Goal: Information Seeking & Learning: Learn about a topic

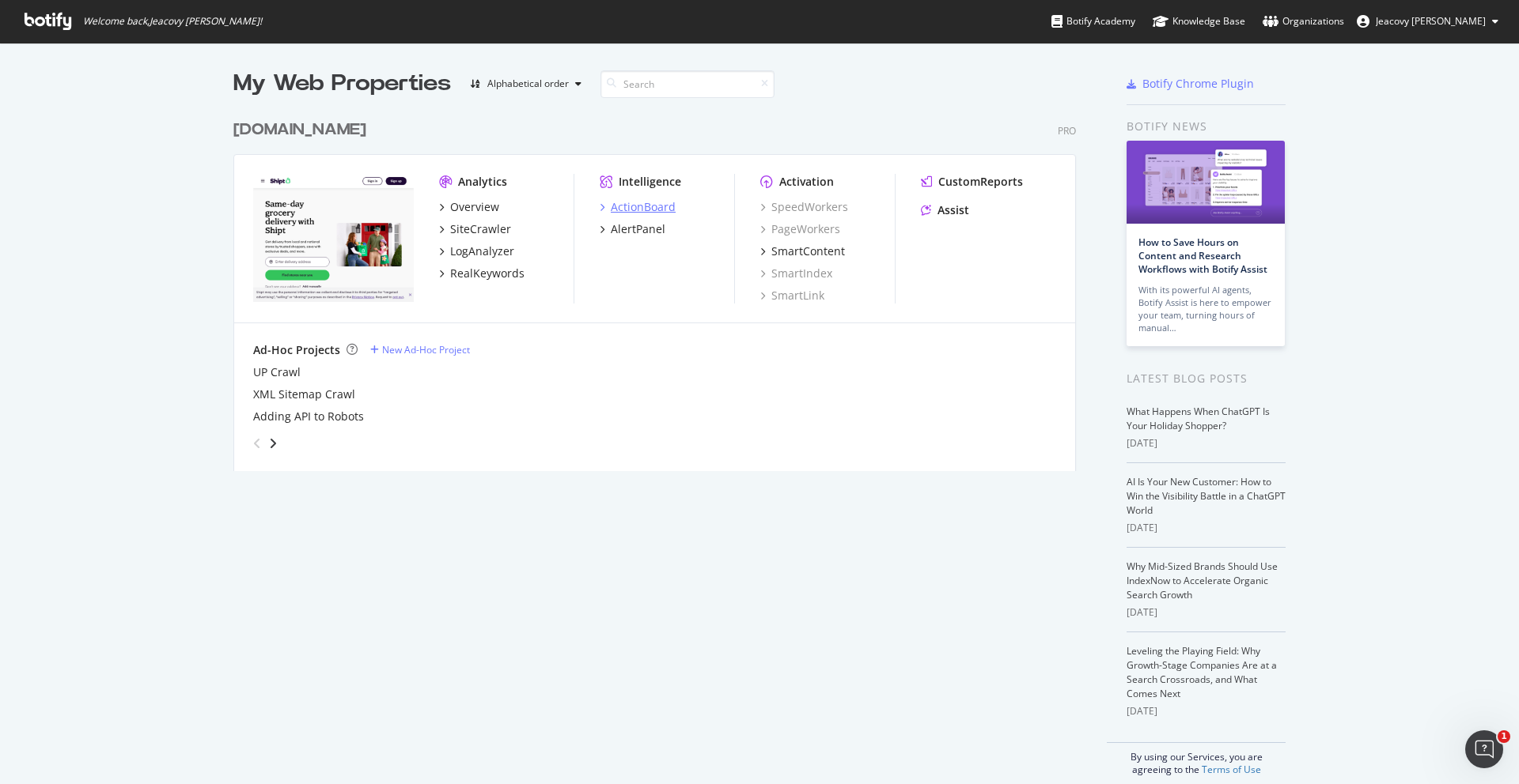
click at [618, 204] on div "ActionBoard" at bounding box center [643, 207] width 65 height 16
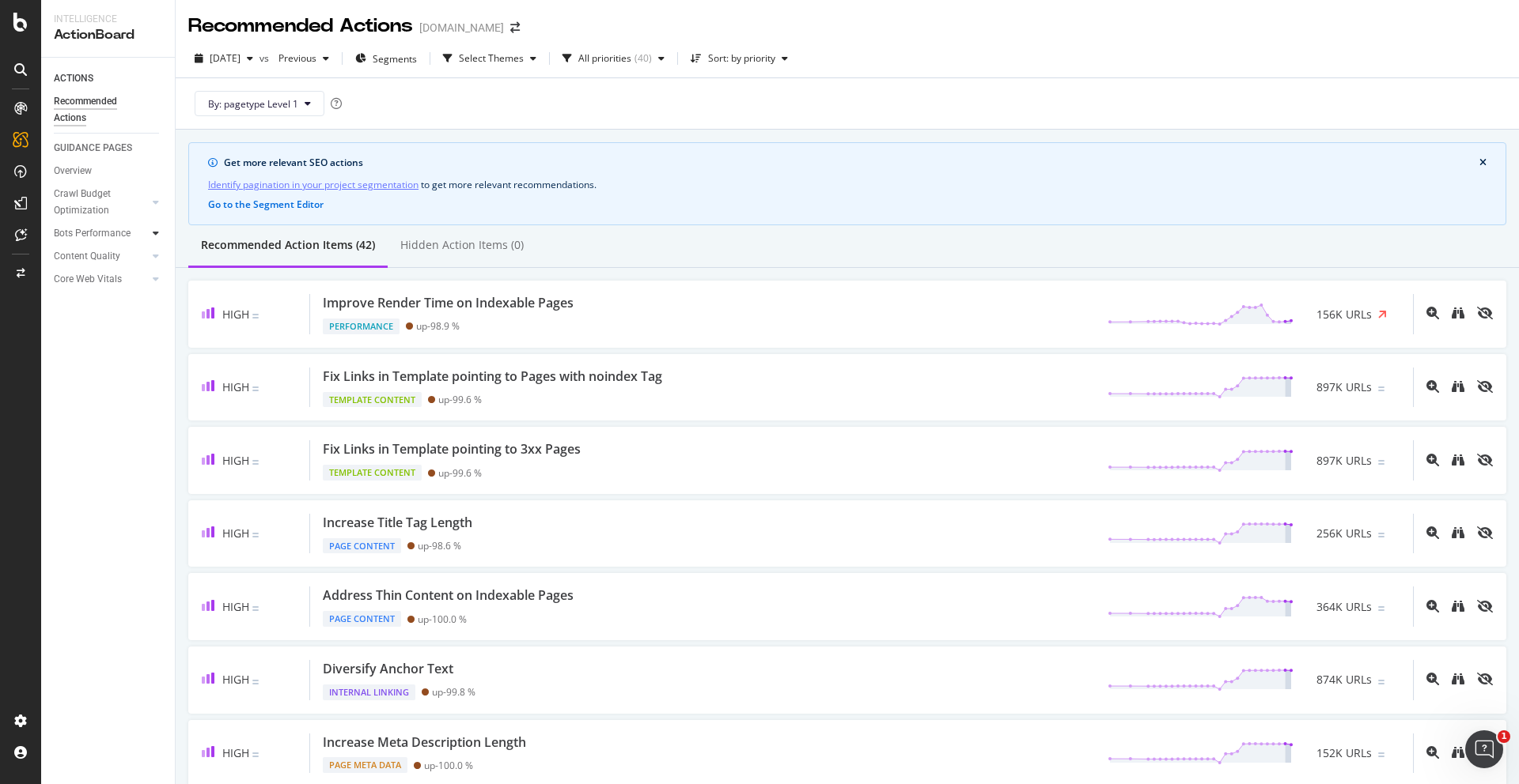
click at [151, 236] on div at bounding box center [156, 234] width 16 height 16
click at [127, 254] on div "Bot Discovery Time" at bounding box center [101, 256] width 82 height 17
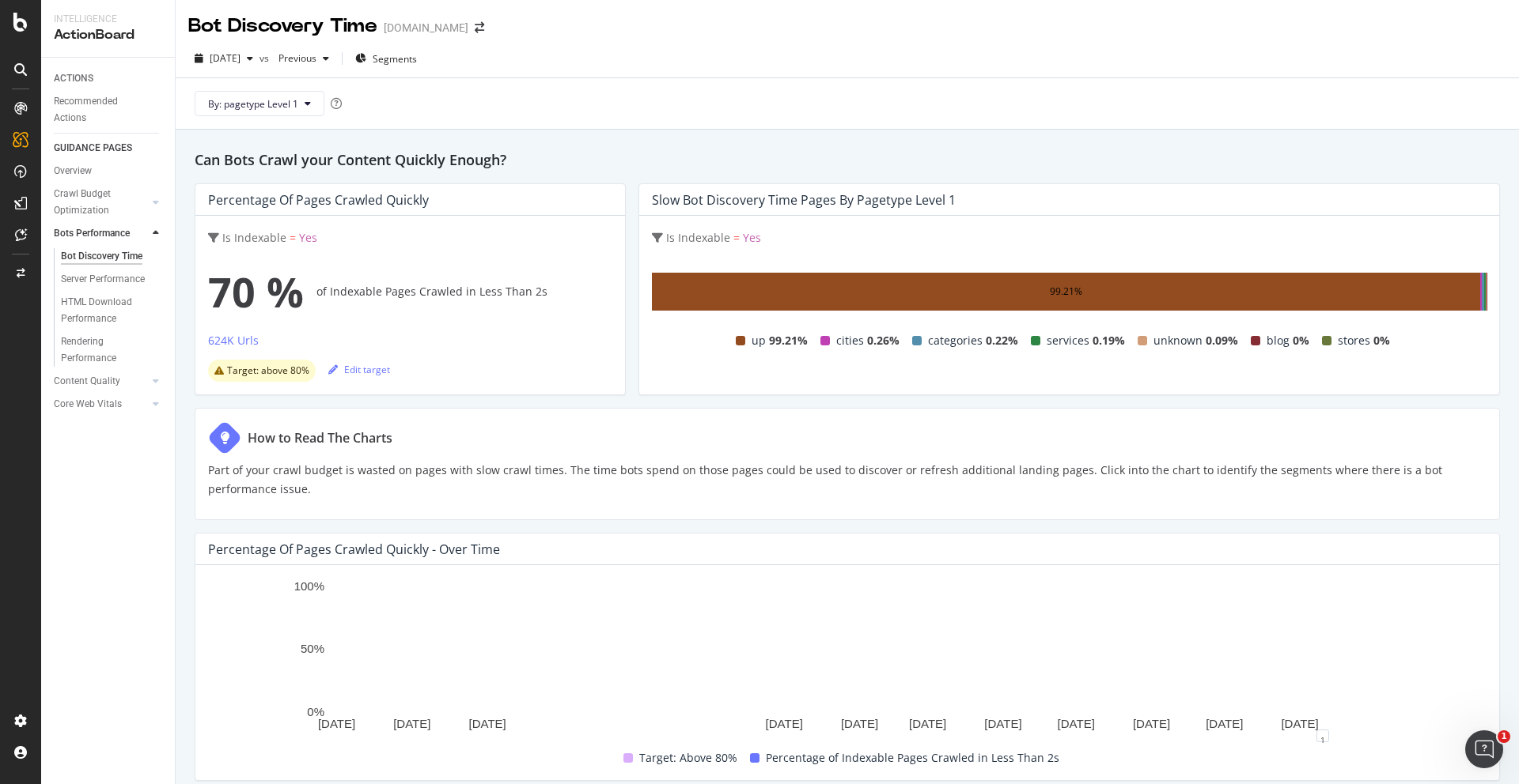
scroll to position [111, 0]
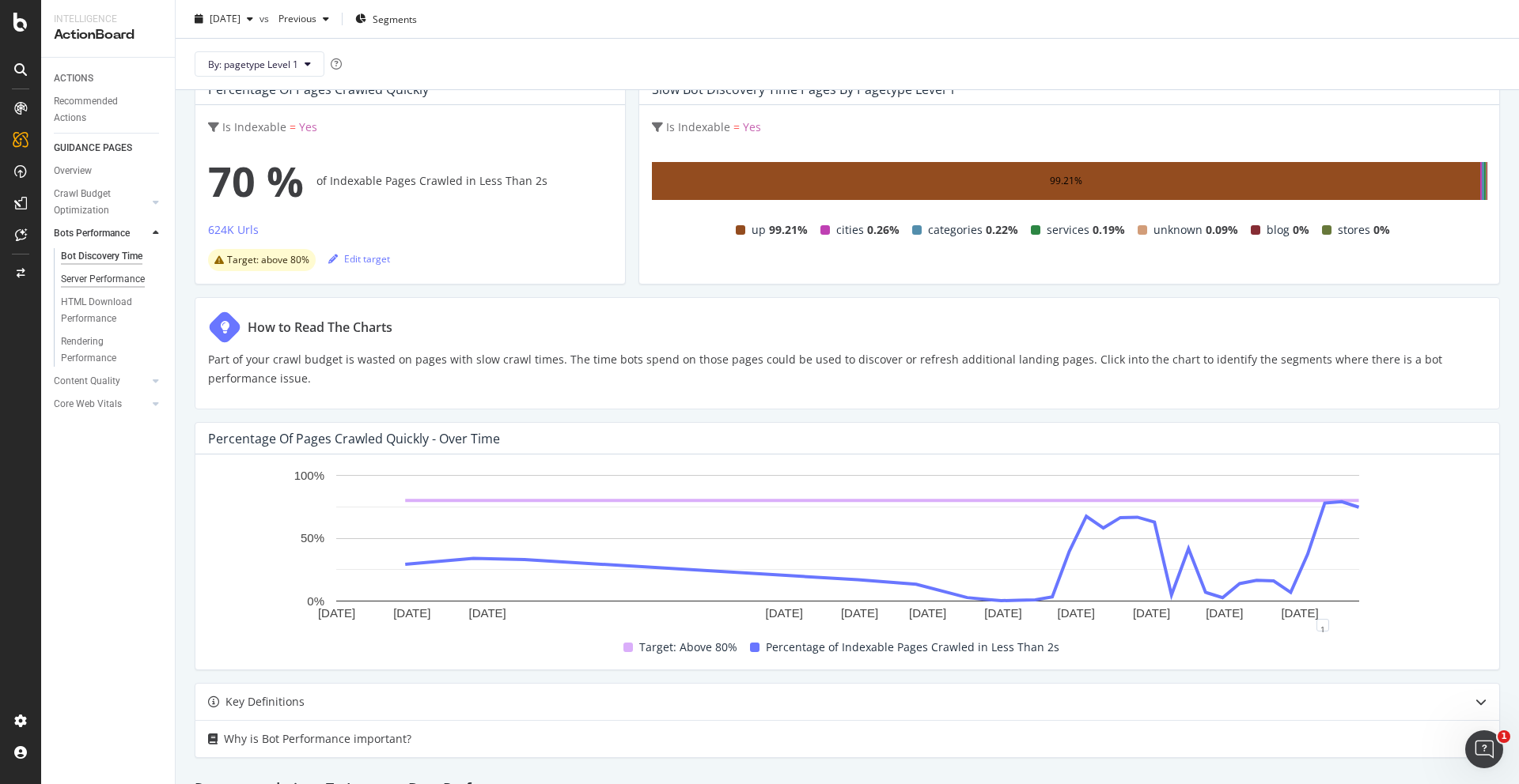
click at [122, 281] on div "Server Performance" at bounding box center [102, 279] width 84 height 17
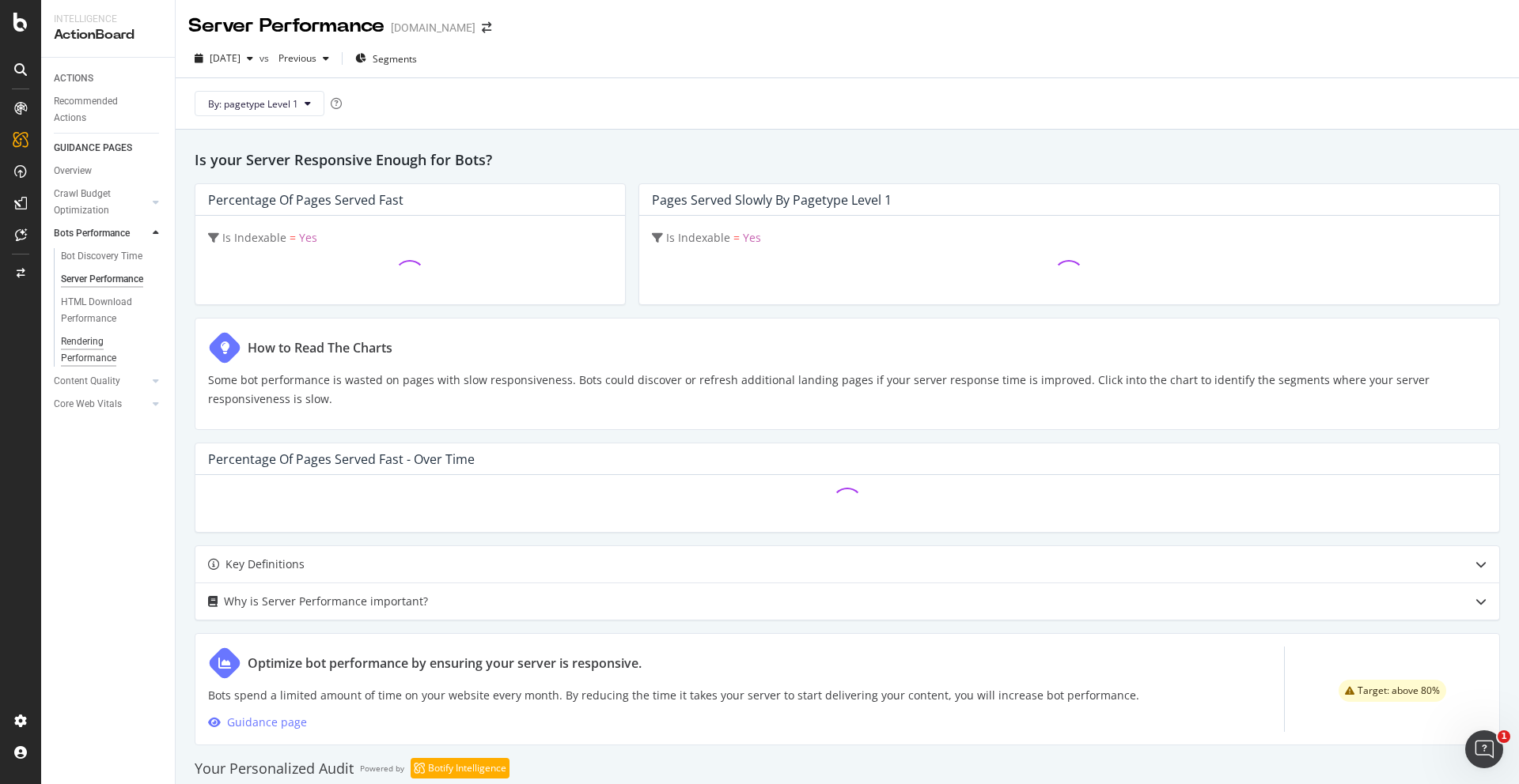
click at [118, 348] on div "Rendering Performance" at bounding box center [105, 349] width 89 height 33
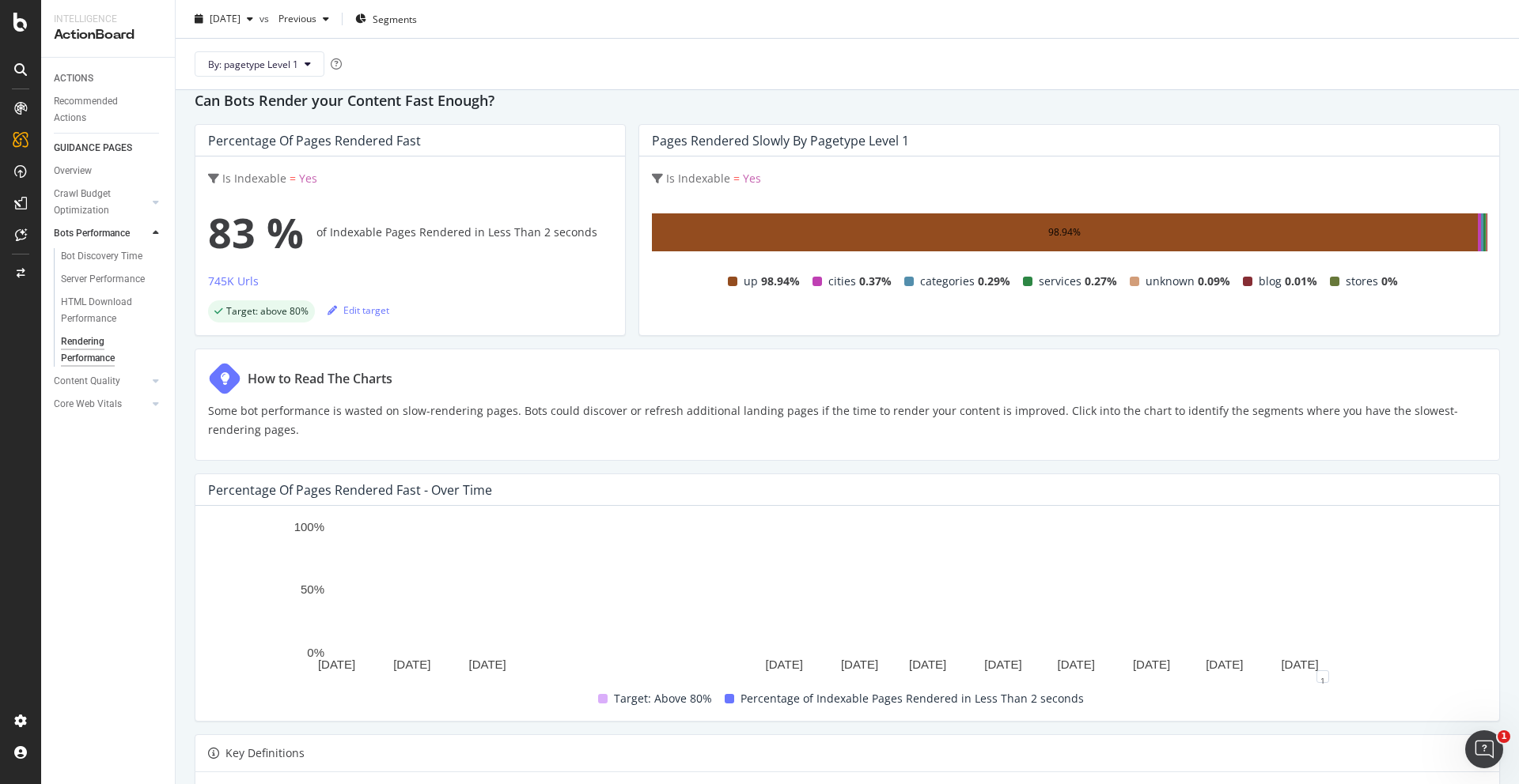
scroll to position [405, 0]
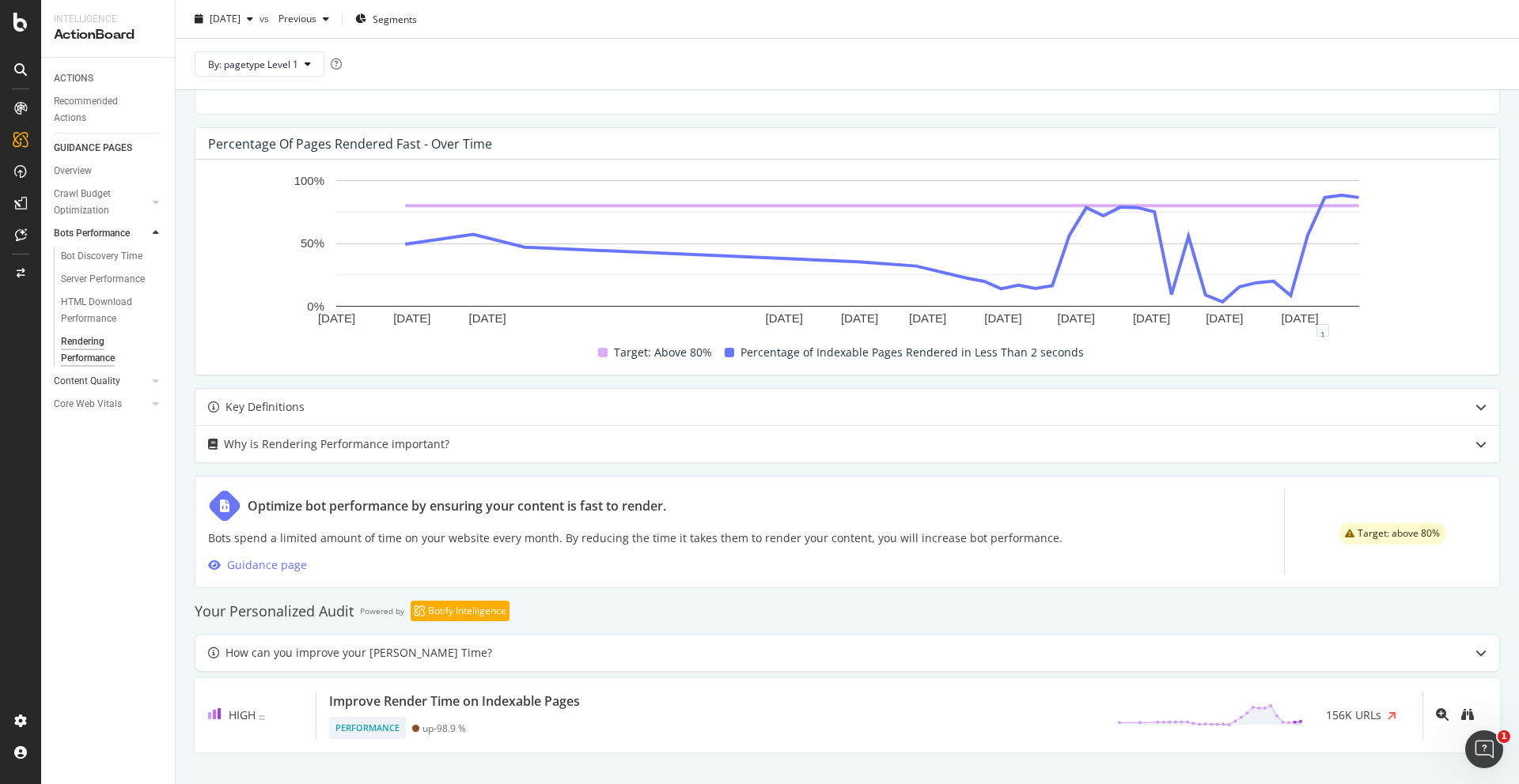
click at [125, 388] on link "Content Quality" at bounding box center [100, 381] width 94 height 17
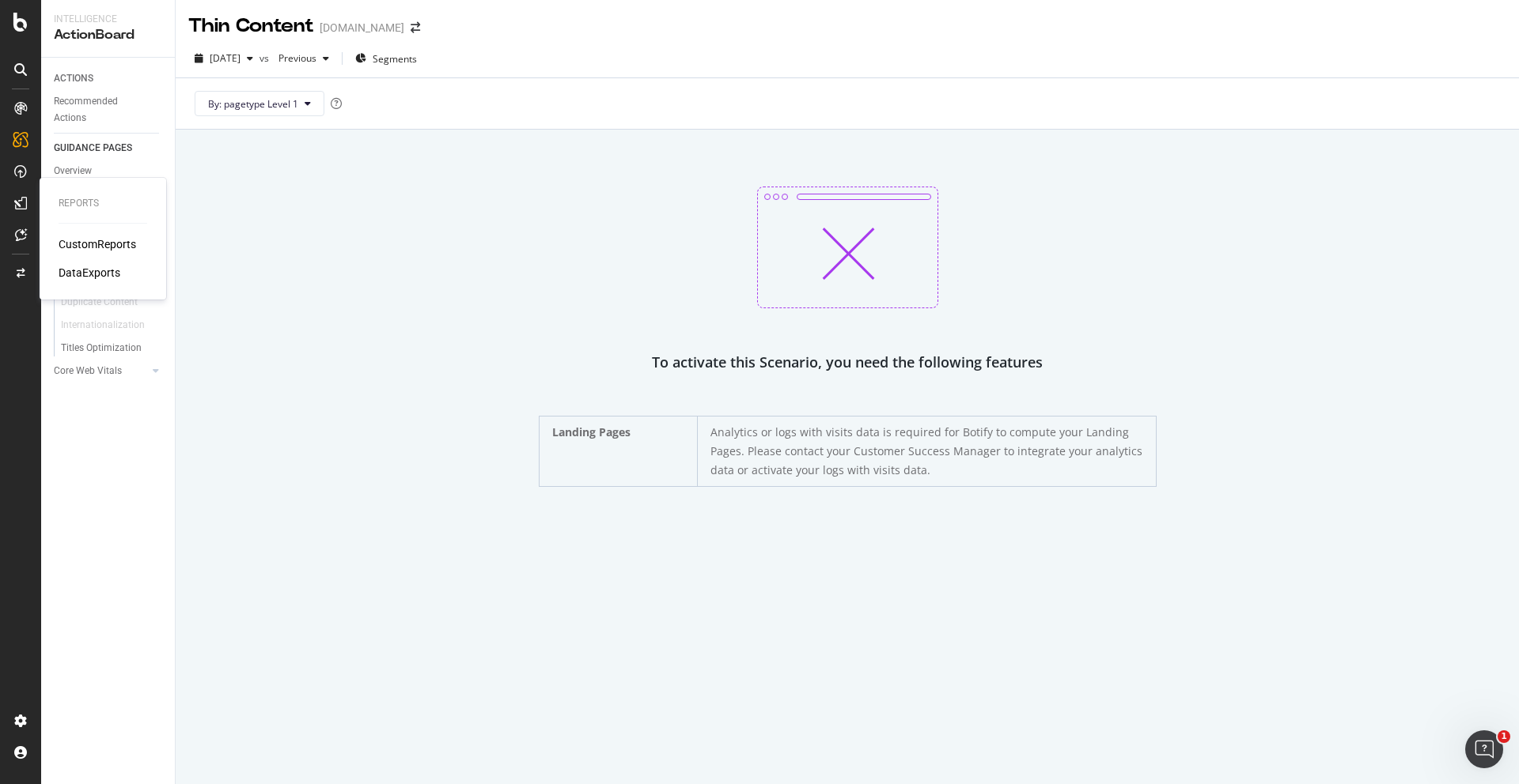
click at [30, 203] on div at bounding box center [20, 203] width 25 height 25
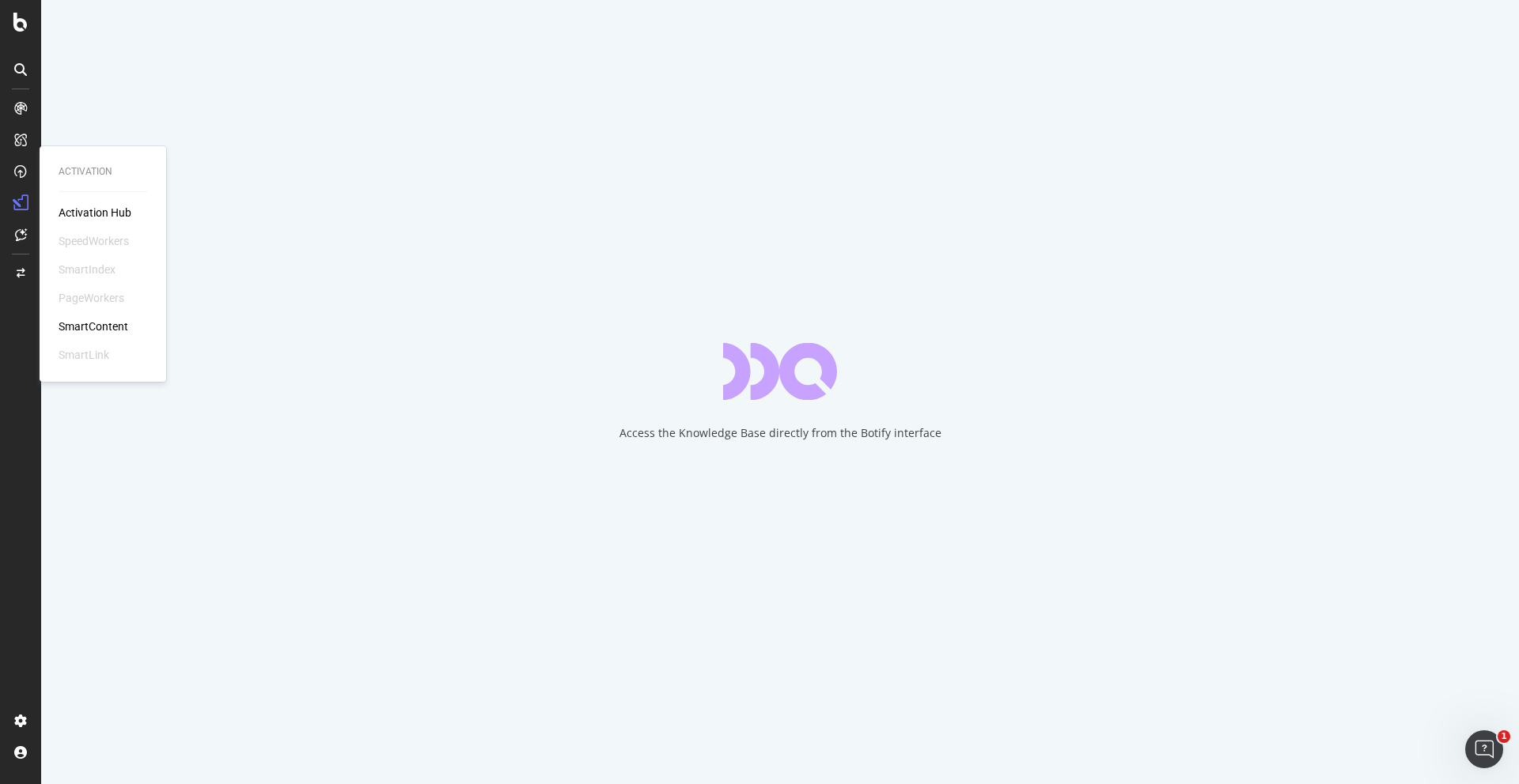
click at [67, 212] on div "Activation Hub" at bounding box center [95, 212] width 73 height 16
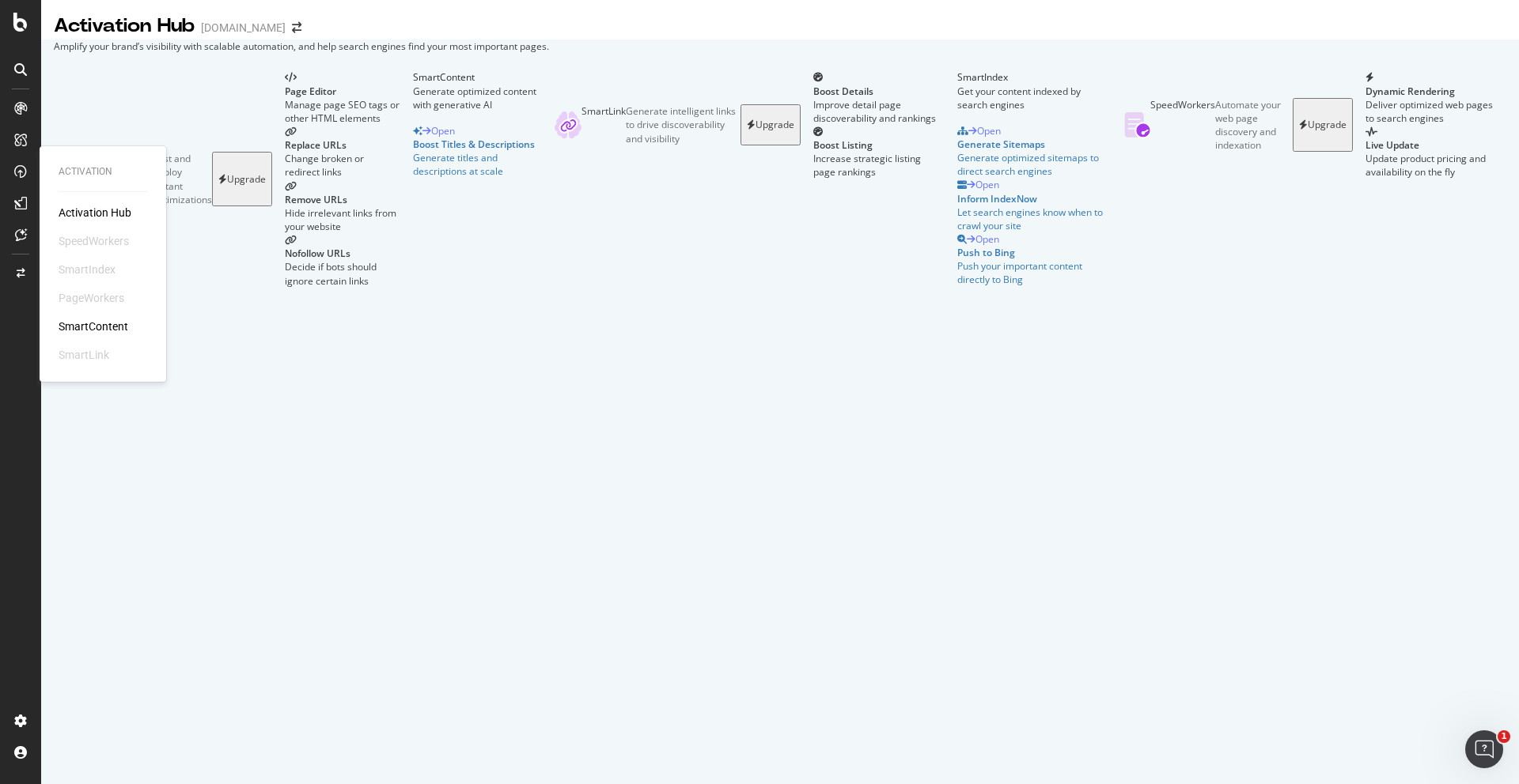
click at [67, 212] on div "Activation Hub" at bounding box center [95, 212] width 73 height 16
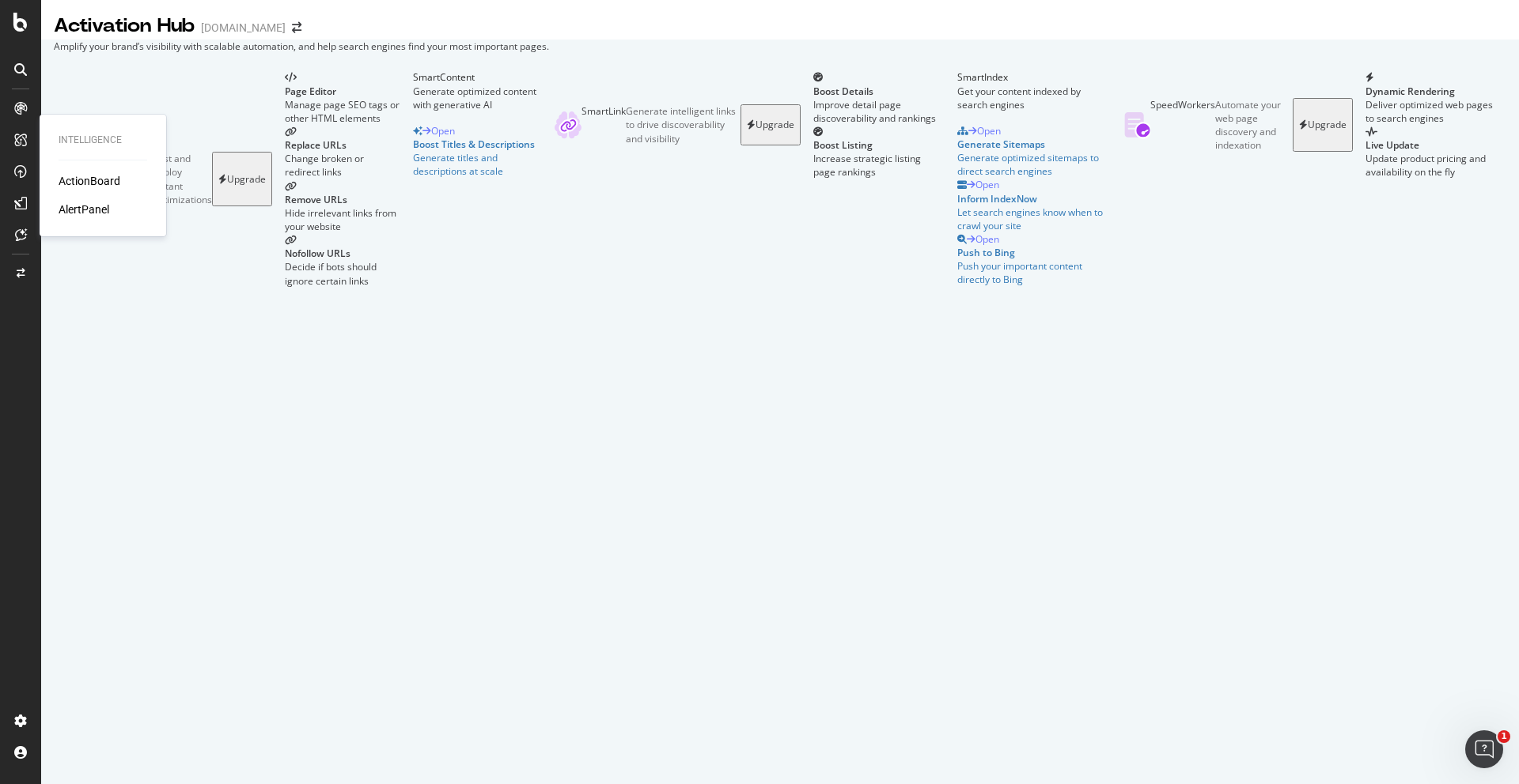
click at [68, 181] on div "ActionBoard" at bounding box center [89, 181] width 61 height 16
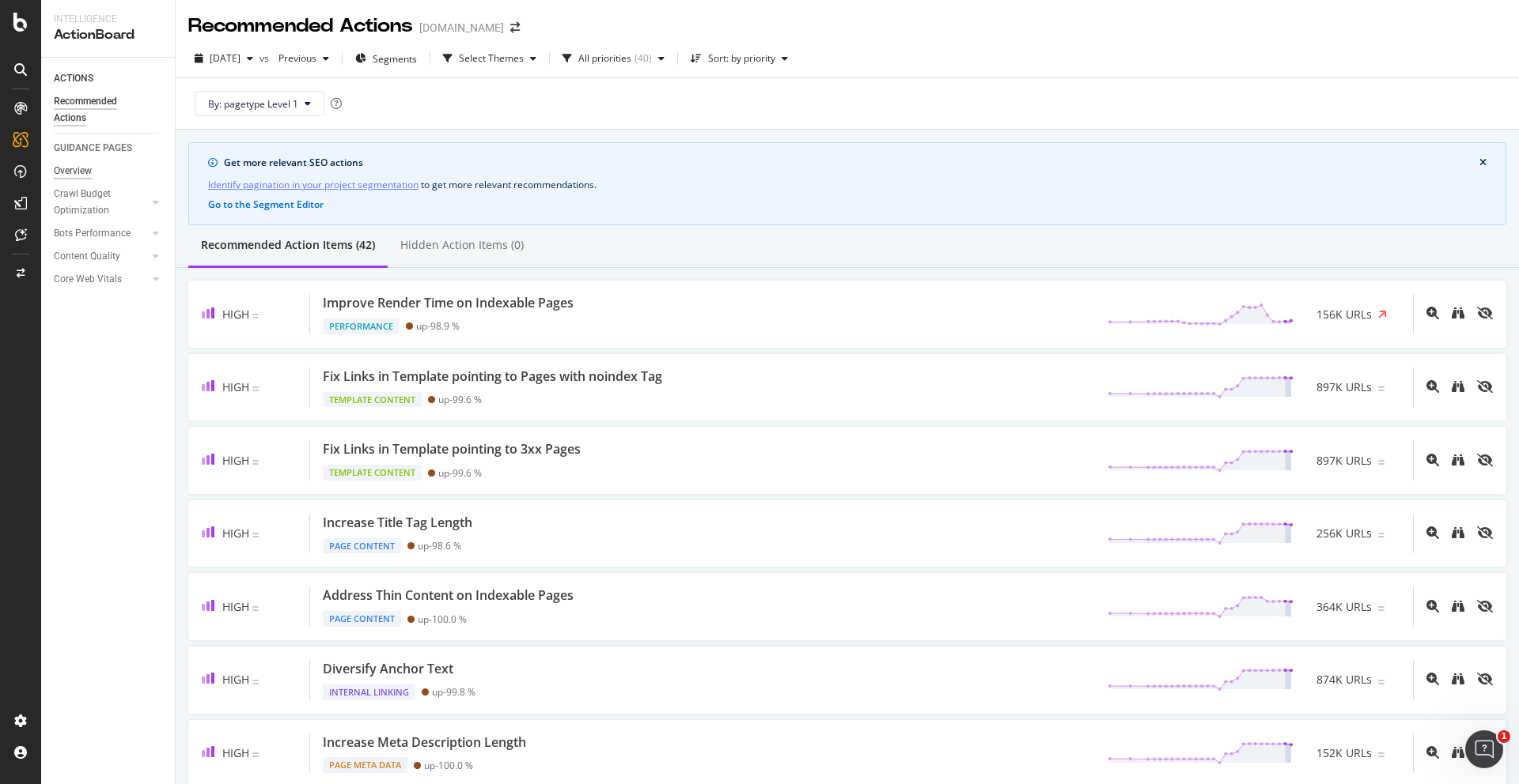
click at [68, 172] on div "Overview" at bounding box center [72, 171] width 38 height 17
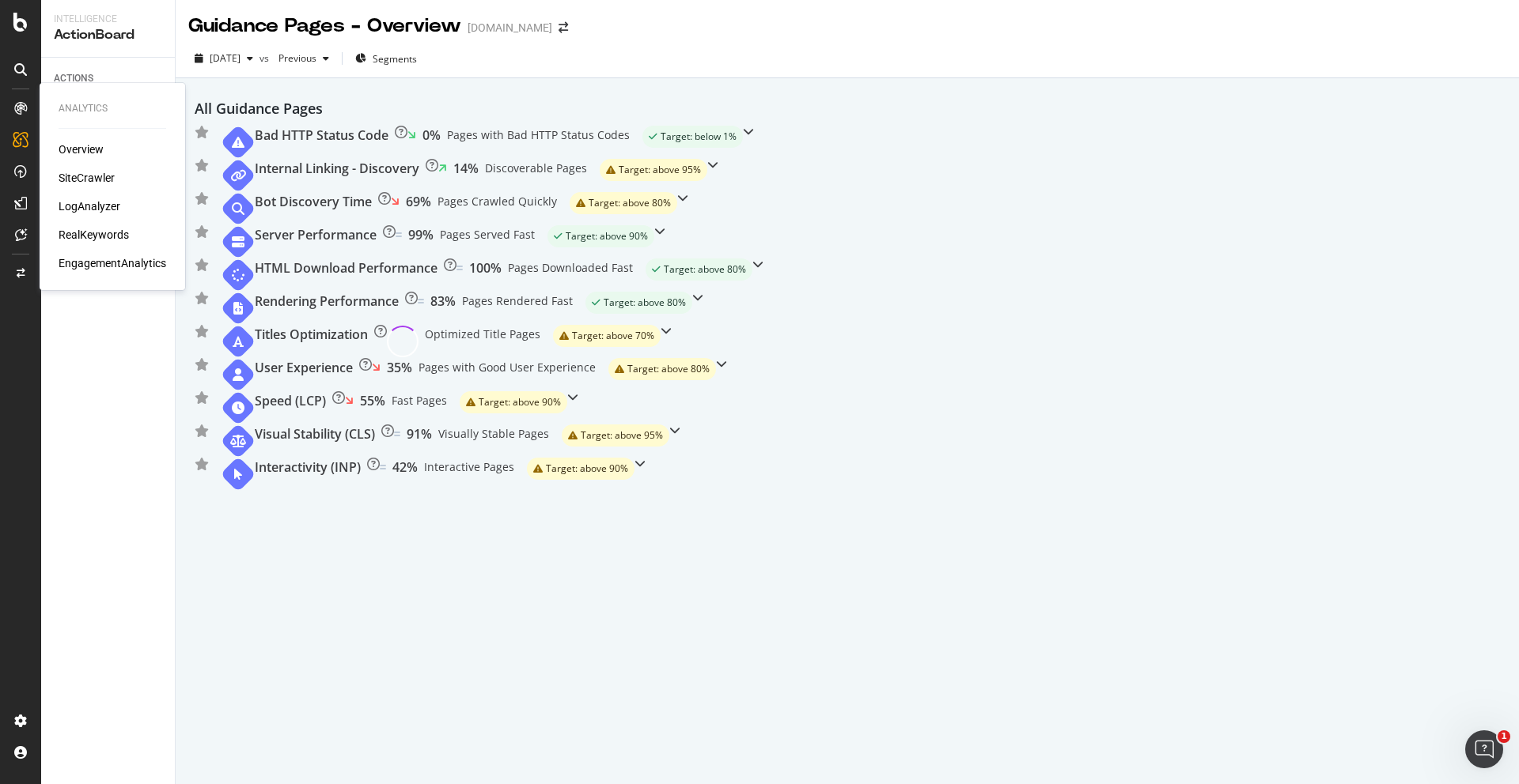
click at [116, 267] on div "EngagementAnalytics" at bounding box center [112, 263] width 108 height 16
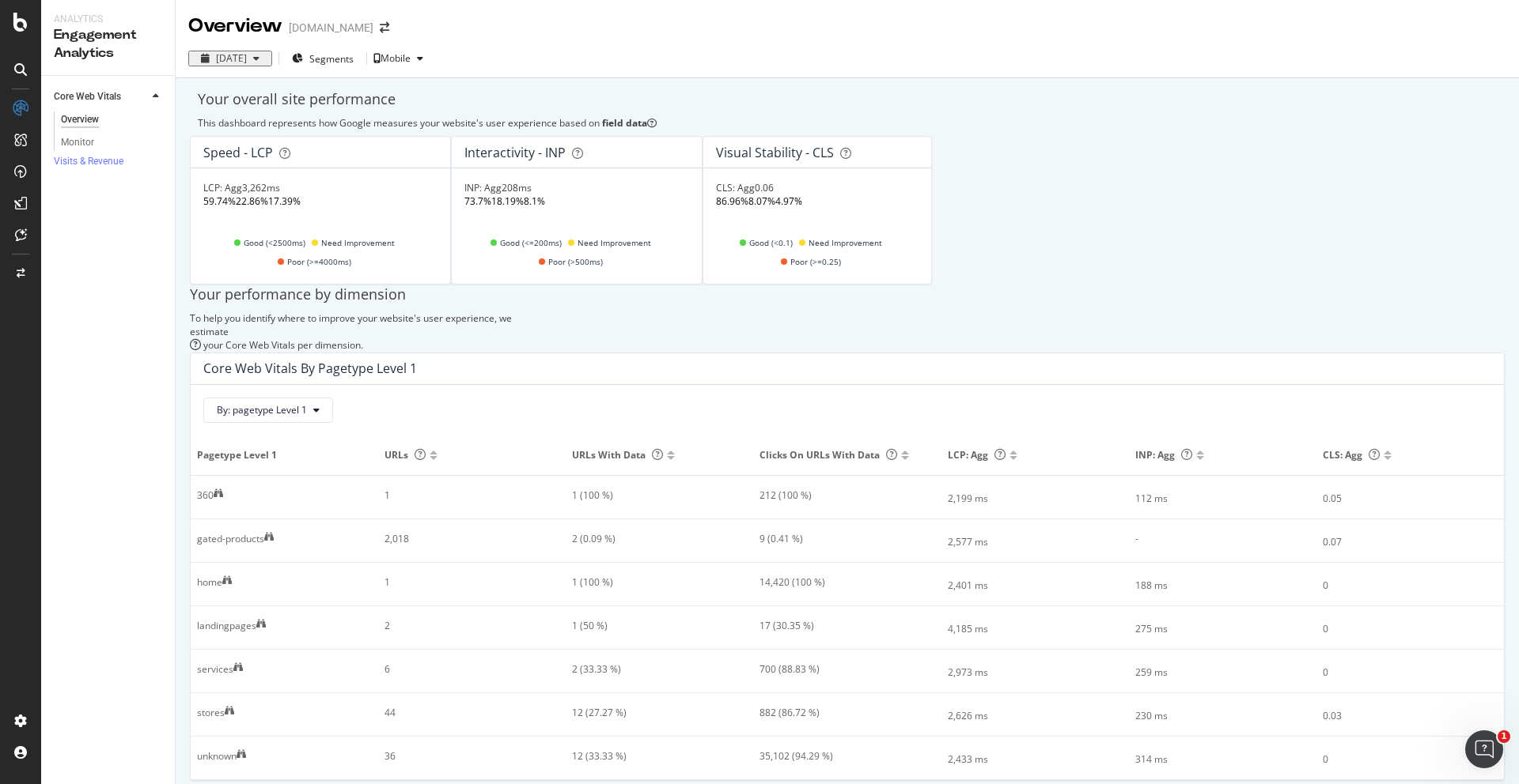
click at [17, 74] on icon at bounding box center [20, 69] width 12 height 12
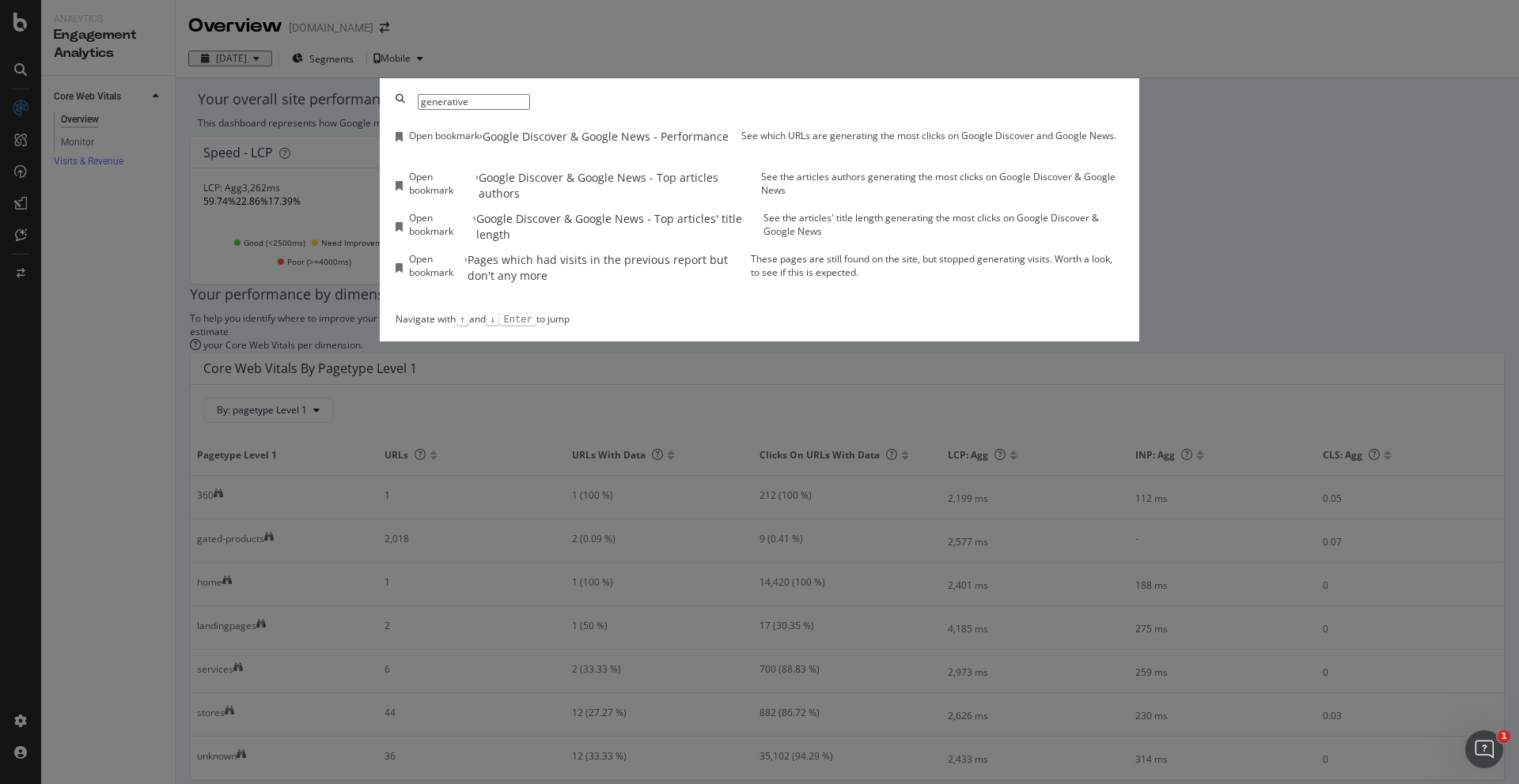
type input "generative"
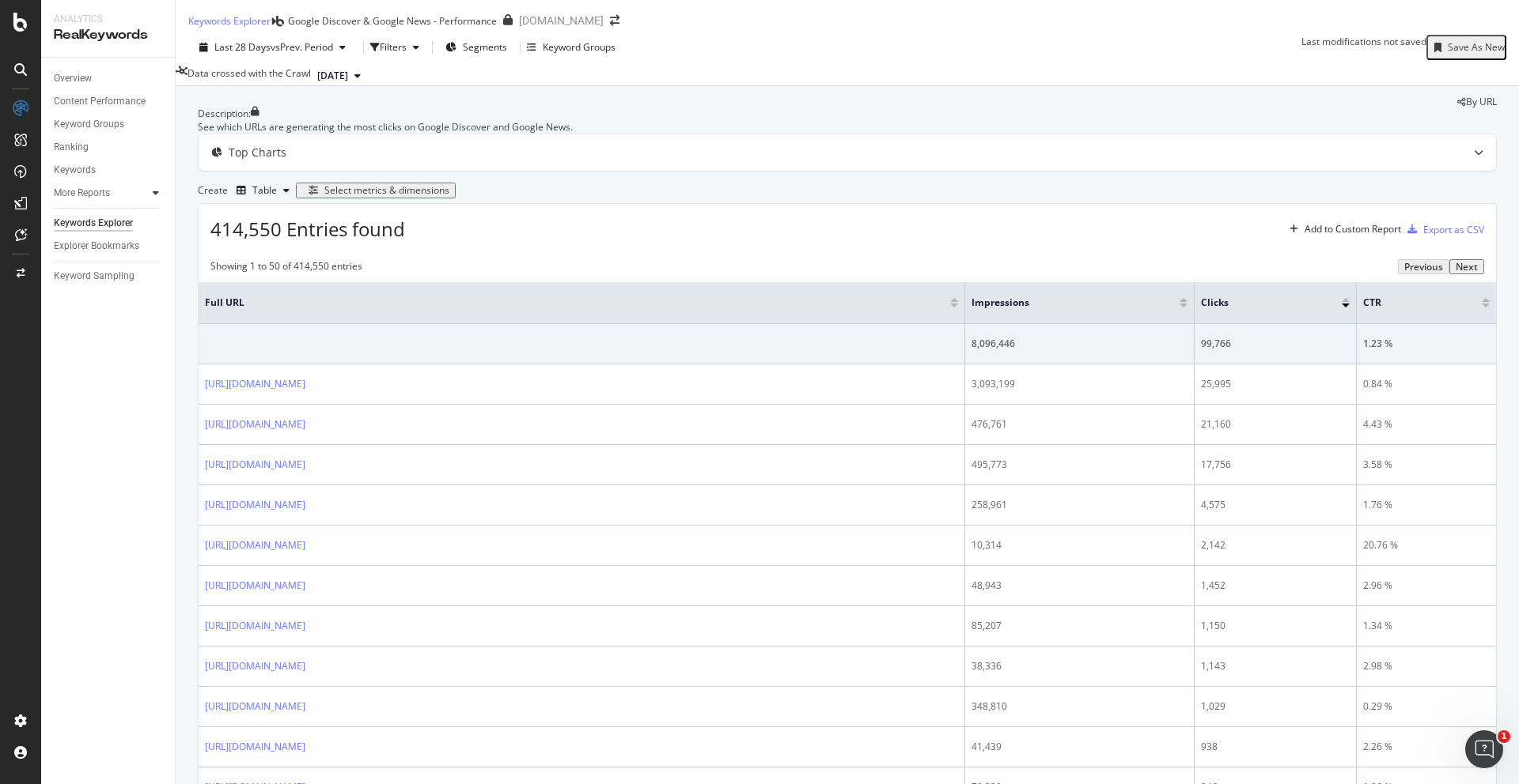
click at [154, 190] on icon at bounding box center [156, 193] width 6 height 10
click at [19, 75] on icon at bounding box center [20, 69] width 12 height 12
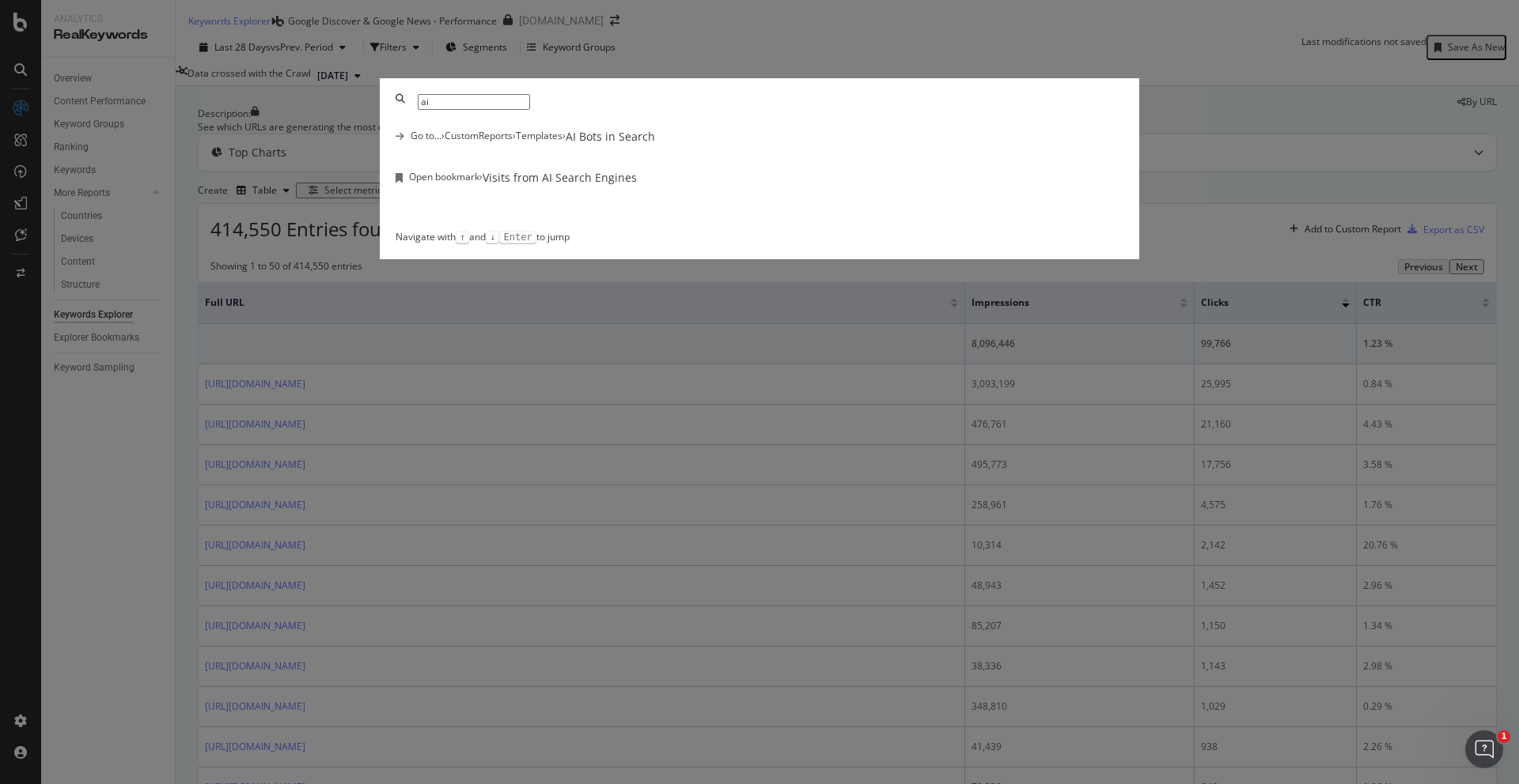
type input "ai"
click at [641, 186] on div "Open bookmark › Visits from AI Search Engines" at bounding box center [760, 178] width 727 height 16
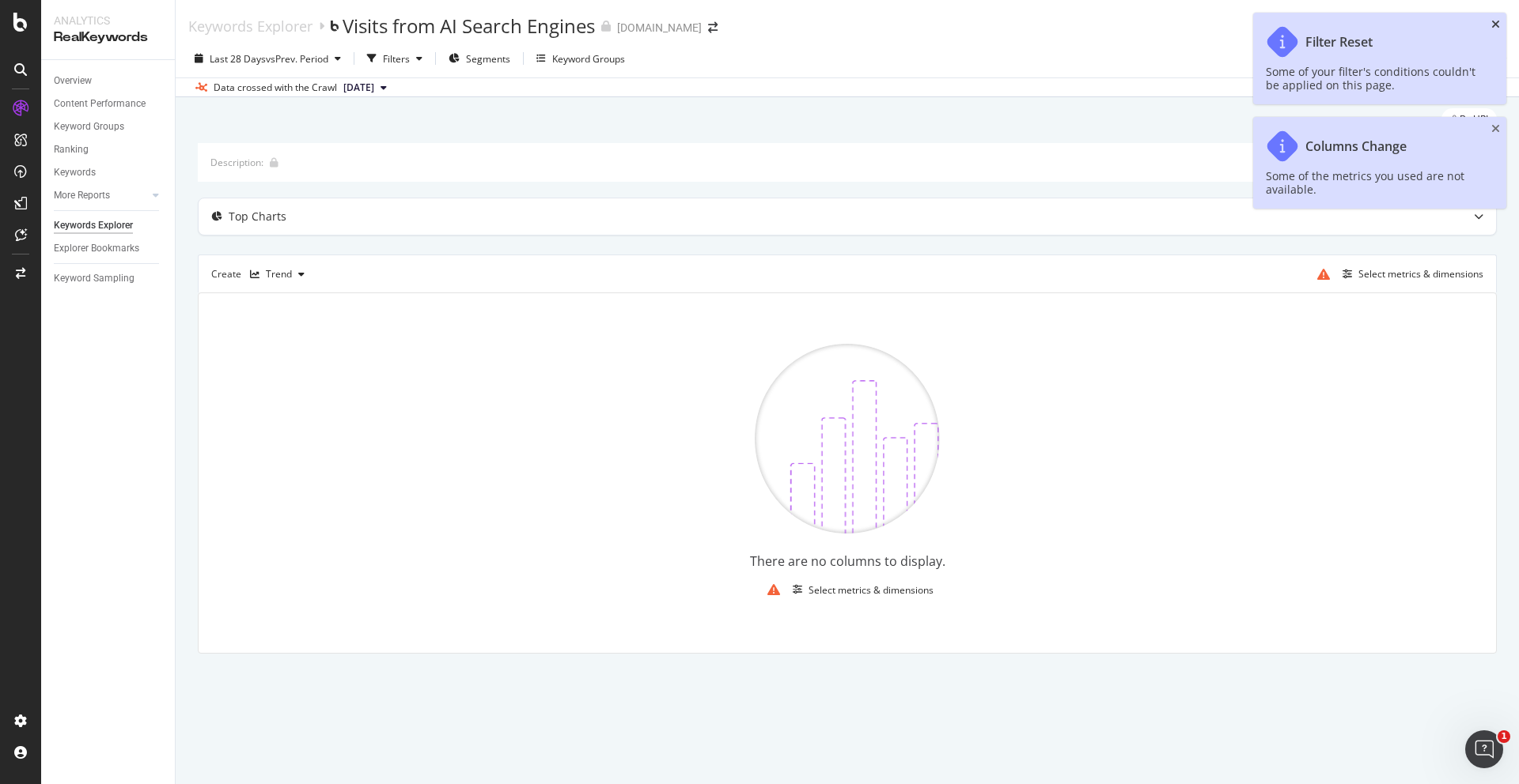
click at [1495, 25] on icon "close toast" at bounding box center [1496, 24] width 9 height 11
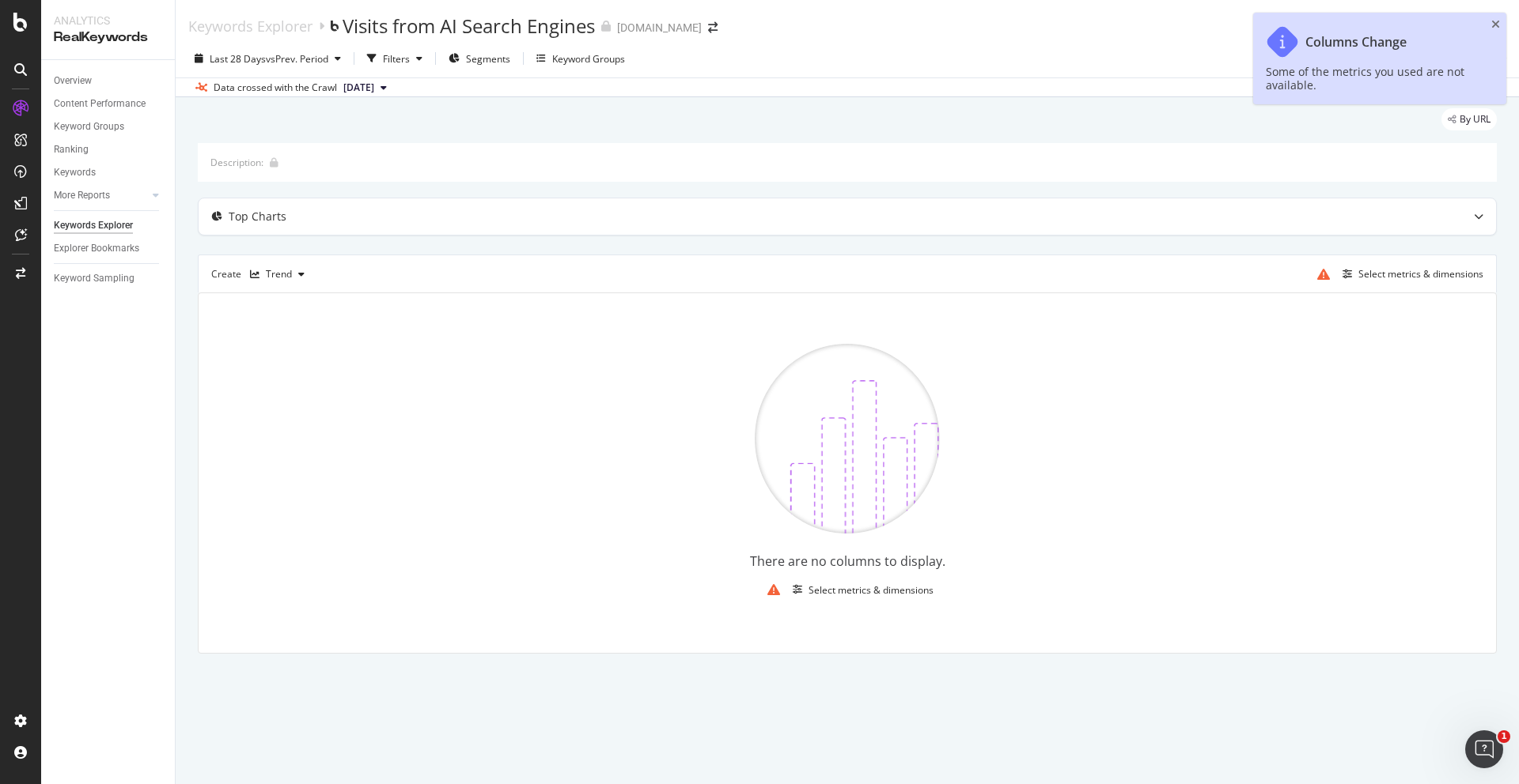
click at [1483, 21] on div "Columns Change Some of the metrics you used are not available." at bounding box center [1379, 58] width 253 height 92
click at [1493, 20] on icon "close toast" at bounding box center [1496, 24] width 9 height 11
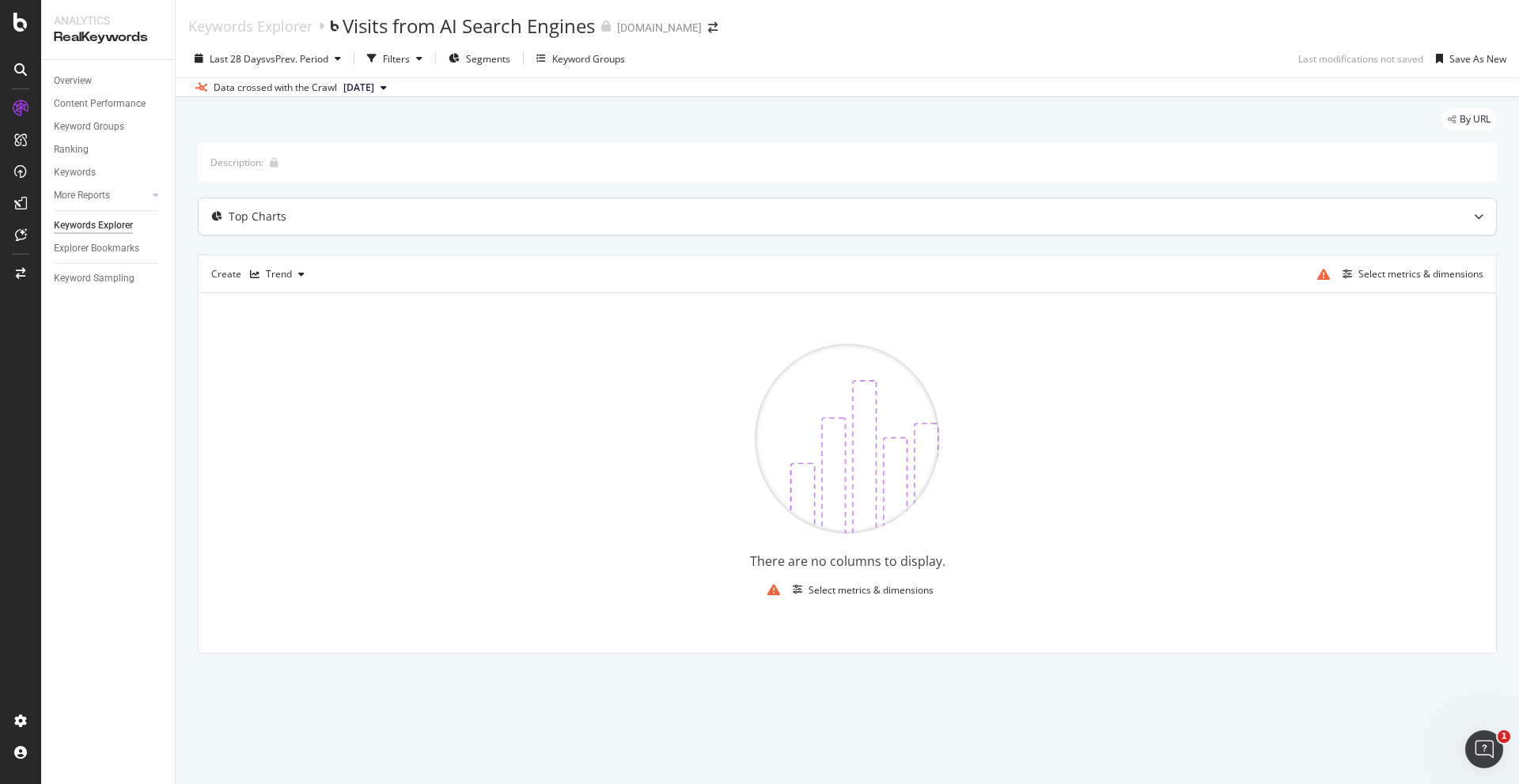
click at [273, 214] on div "Top Charts" at bounding box center [257, 217] width 58 height 16
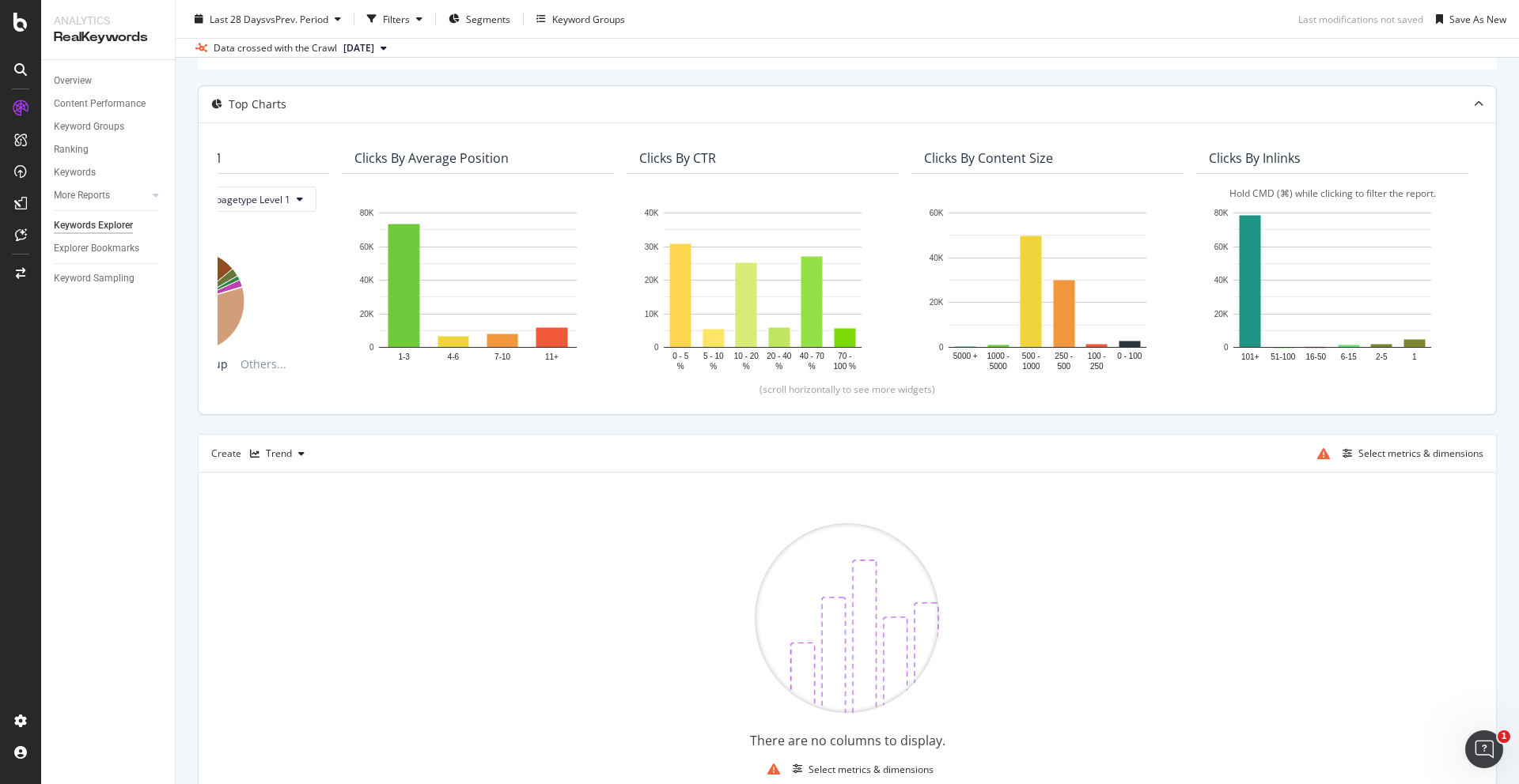
scroll to position [76, 0]
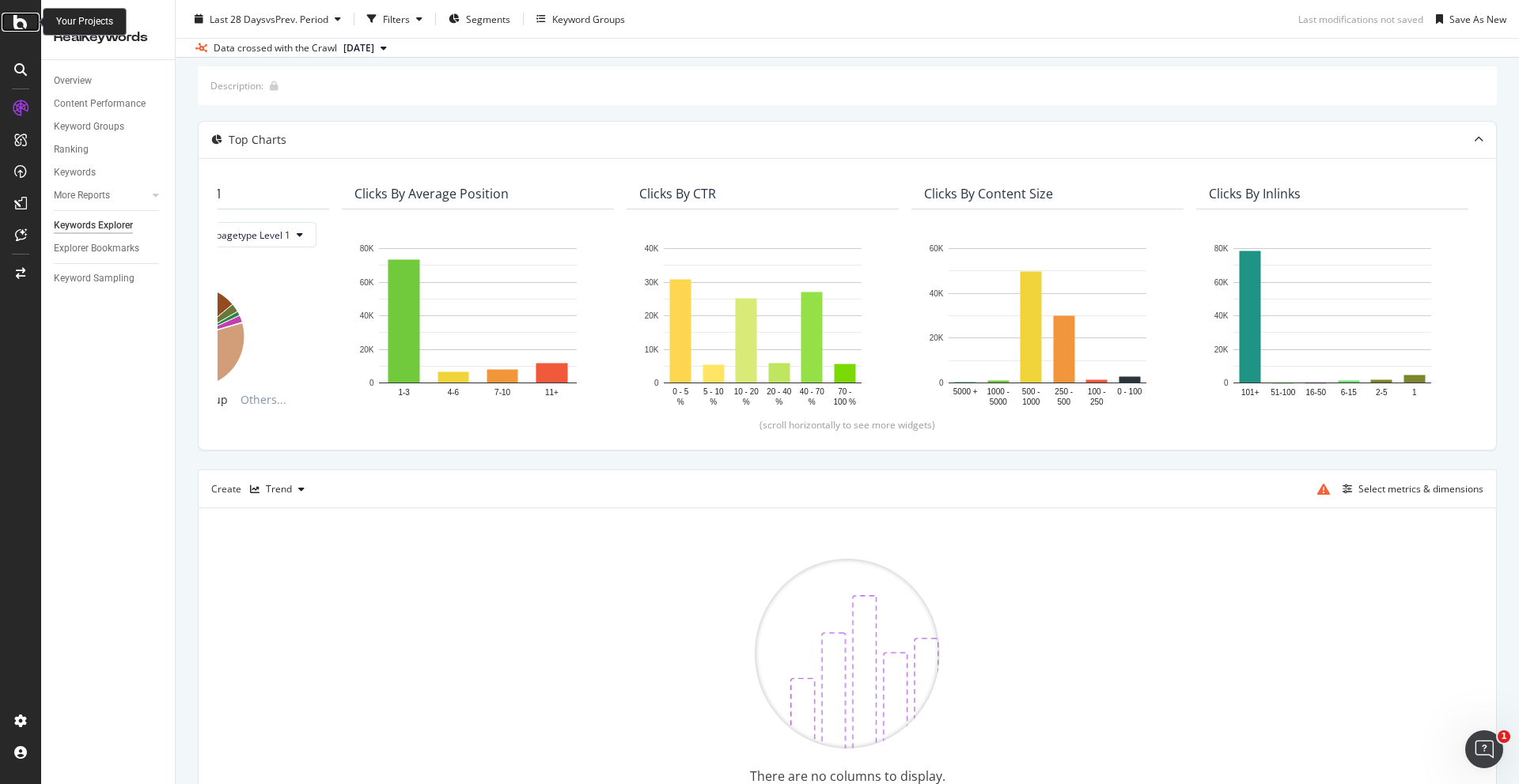
click at [18, 25] on icon at bounding box center [20, 21] width 14 height 19
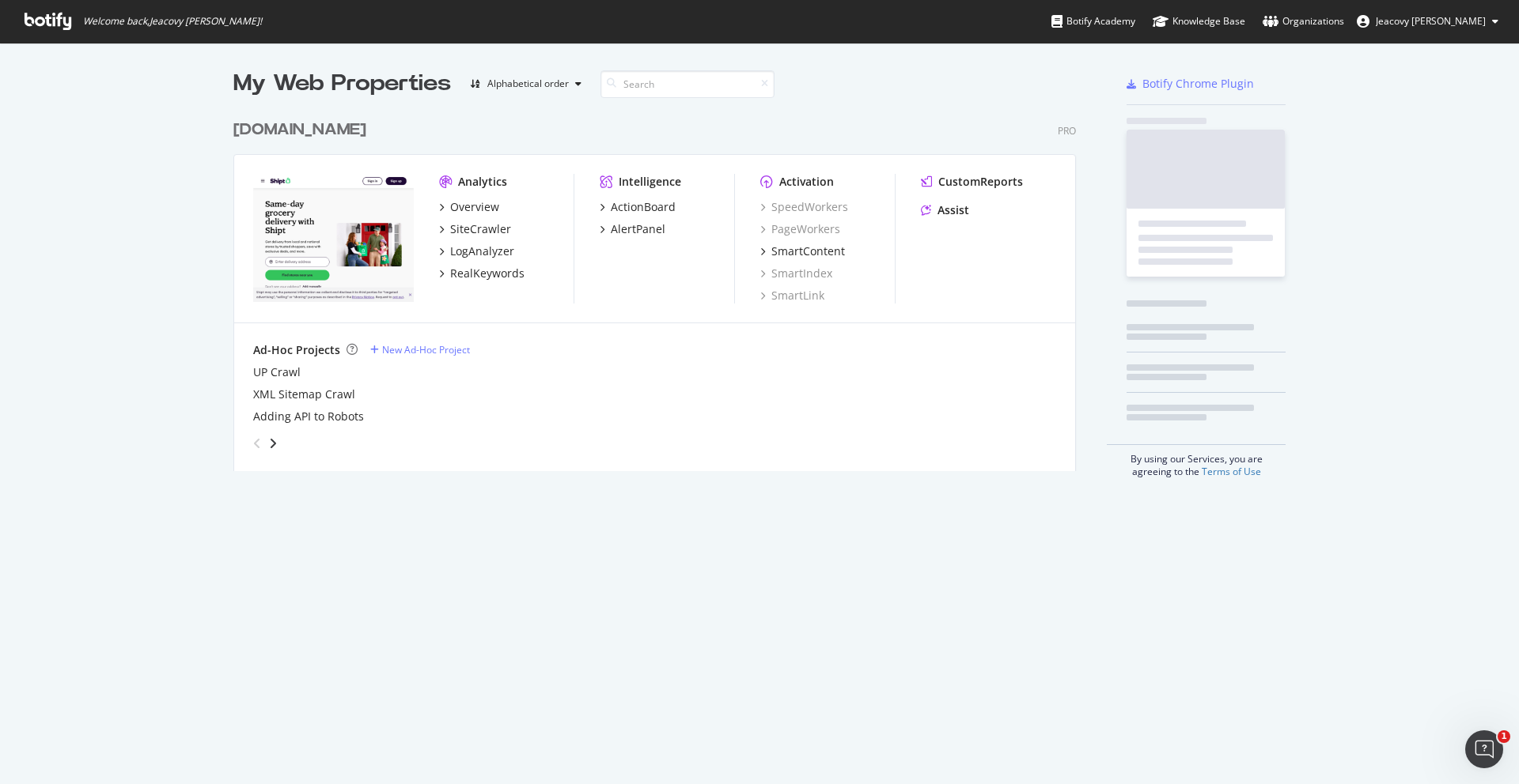
scroll to position [784, 1519]
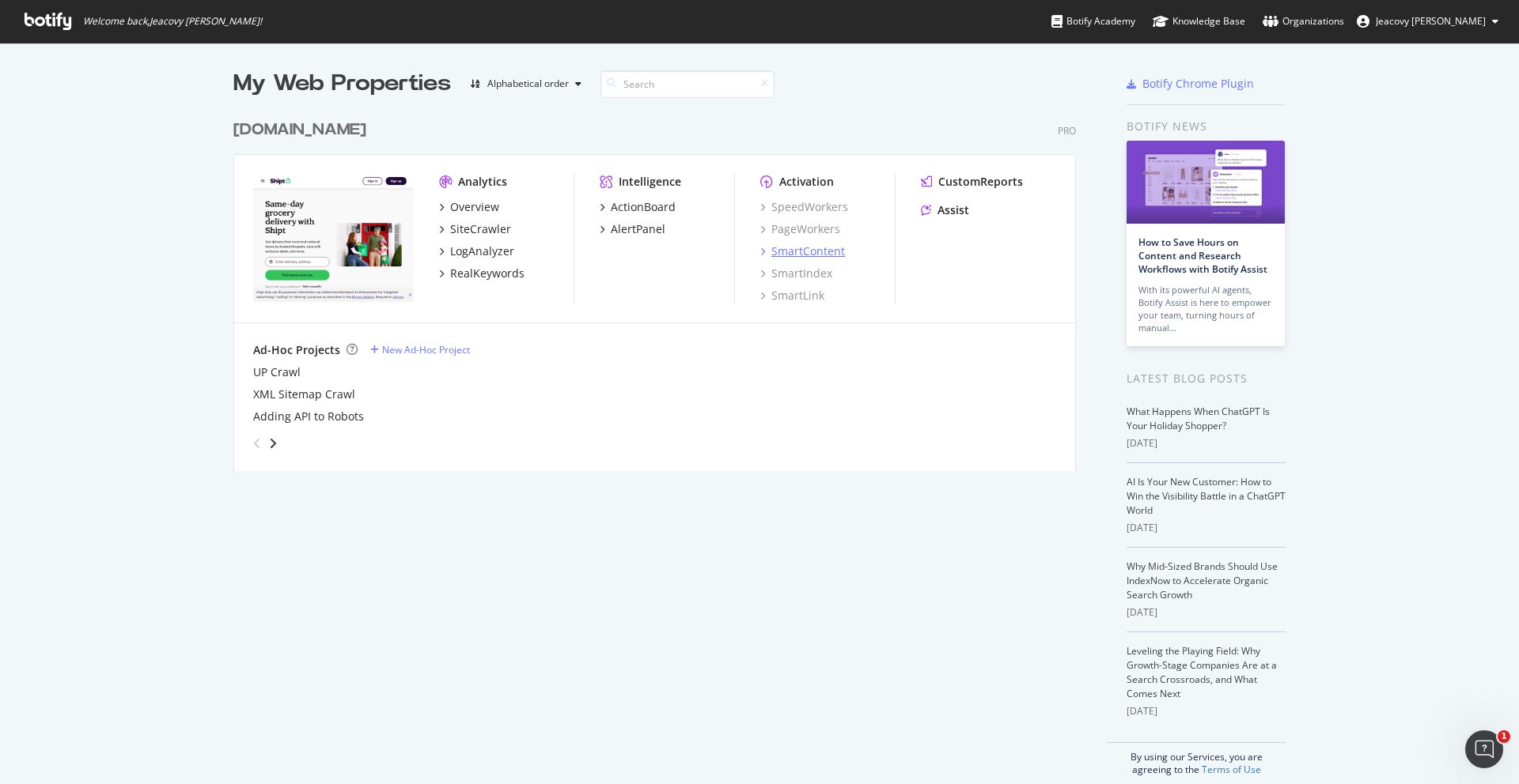
click at [763, 252] on icon "grid" at bounding box center [762, 251] width 4 height 8
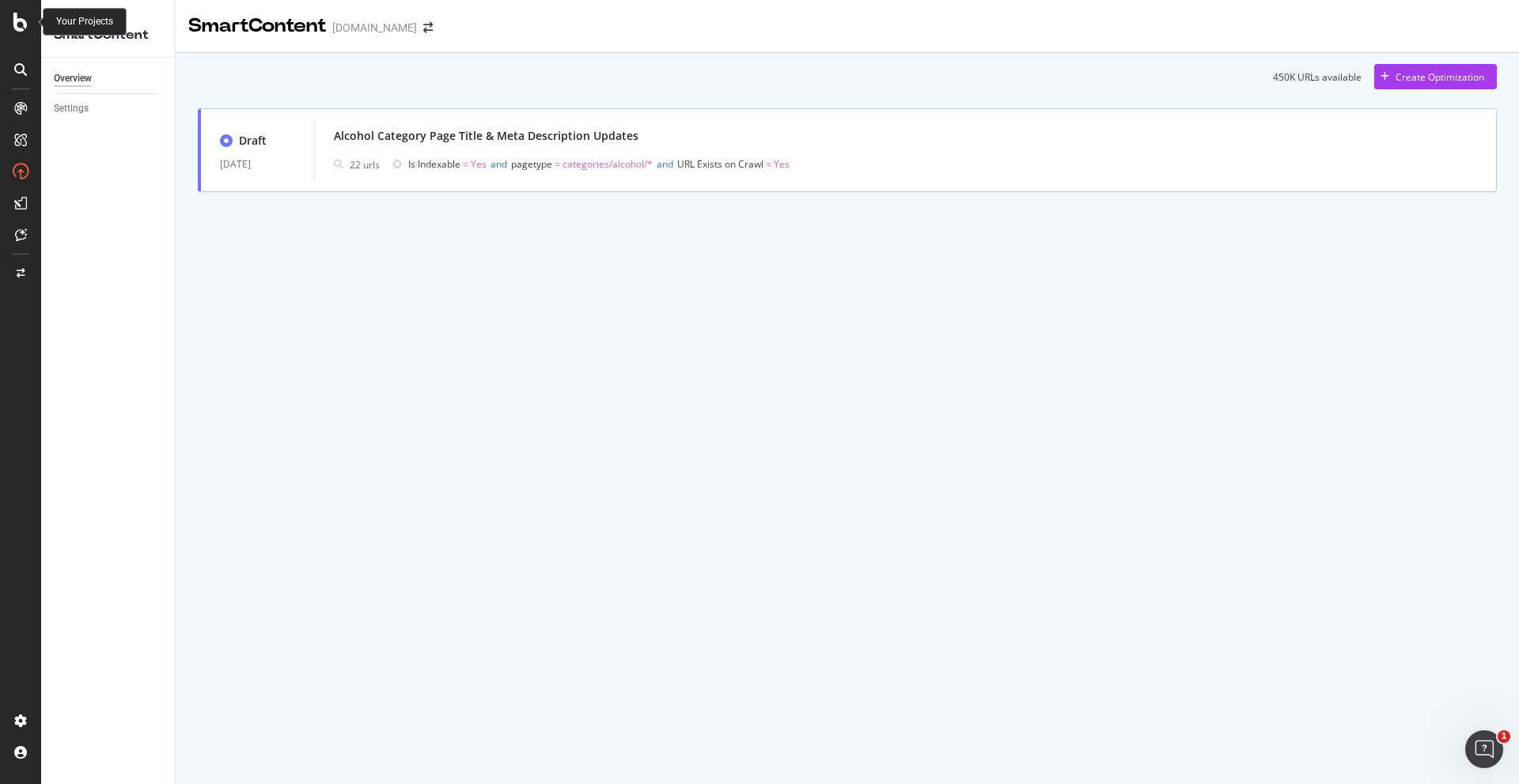
click at [23, 25] on icon at bounding box center [20, 21] width 14 height 19
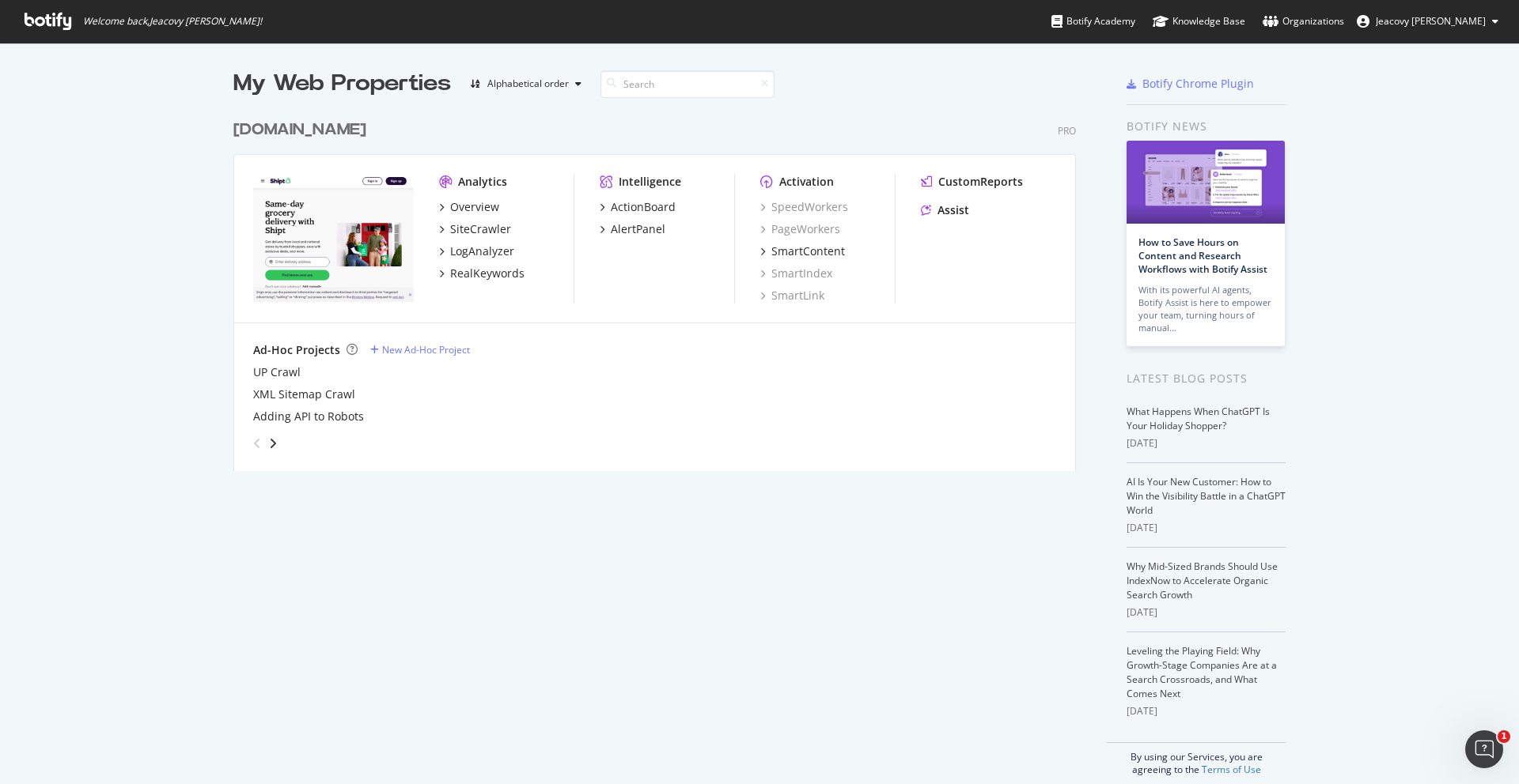
scroll to position [784, 1519]
click at [276, 444] on icon "angle-right" at bounding box center [272, 444] width 8 height 12
click at [261, 444] on div "angle-left" at bounding box center [257, 444] width 20 height 25
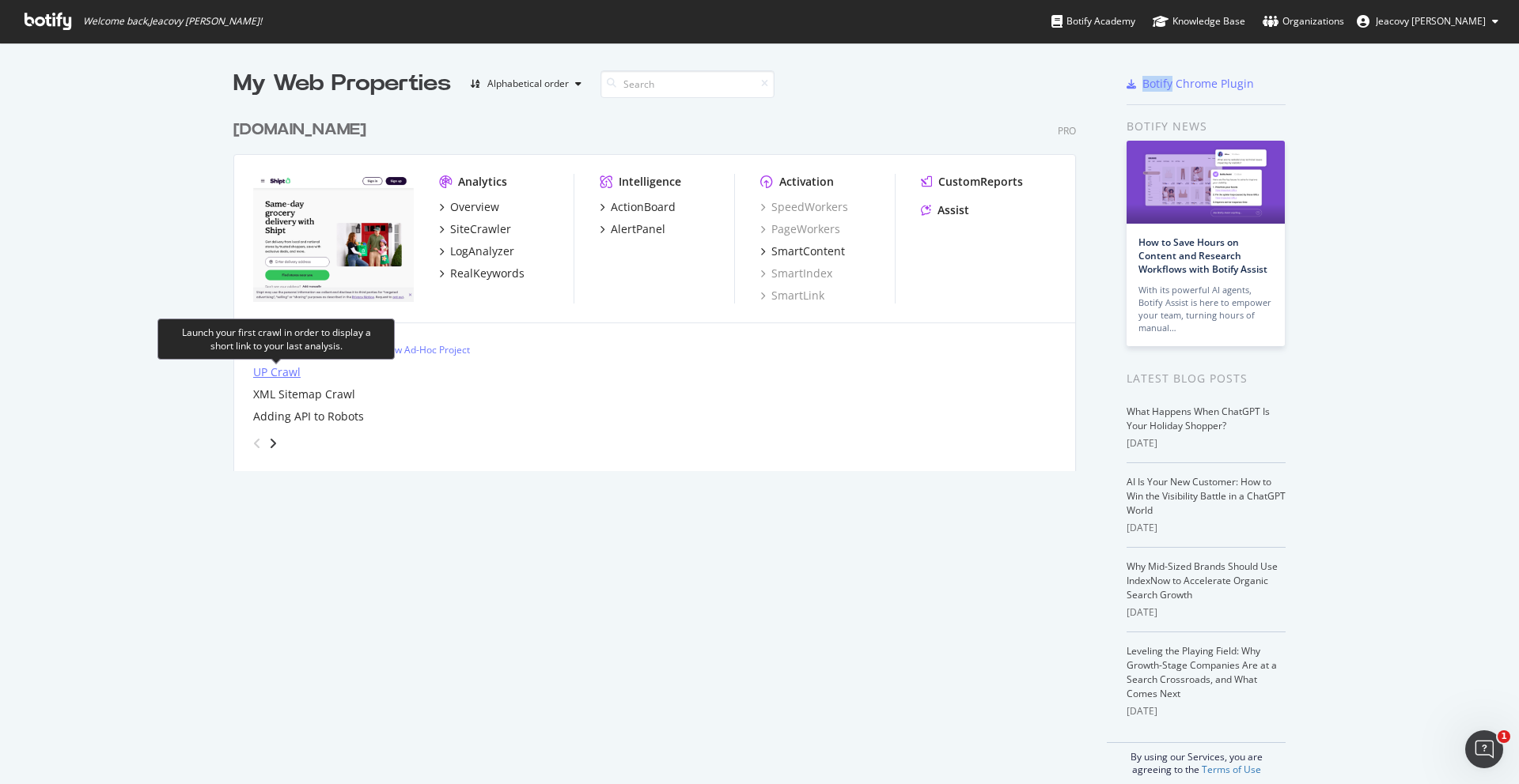
click at [275, 369] on div "UP Crawl" at bounding box center [277, 372] width 47 height 16
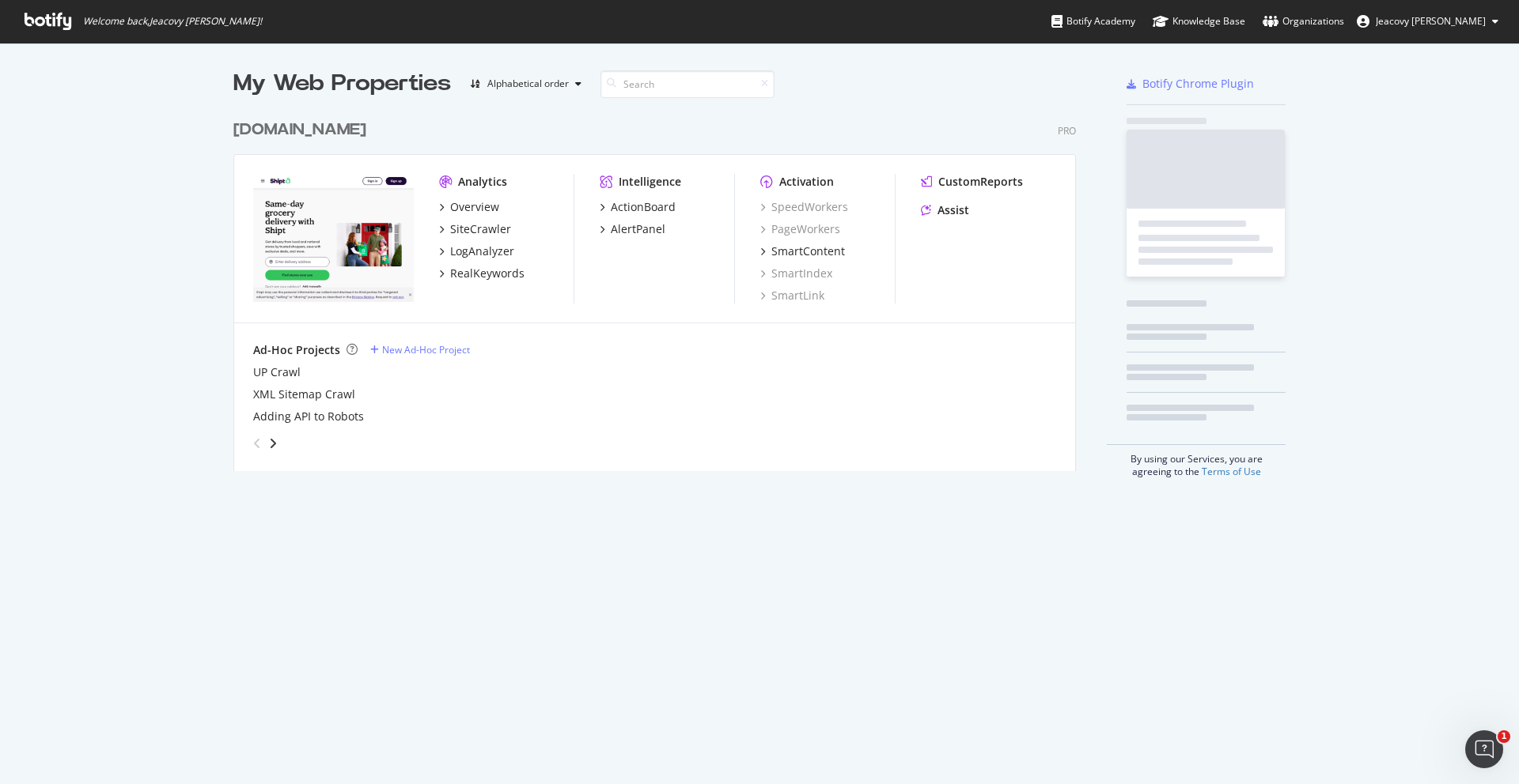
scroll to position [784, 1519]
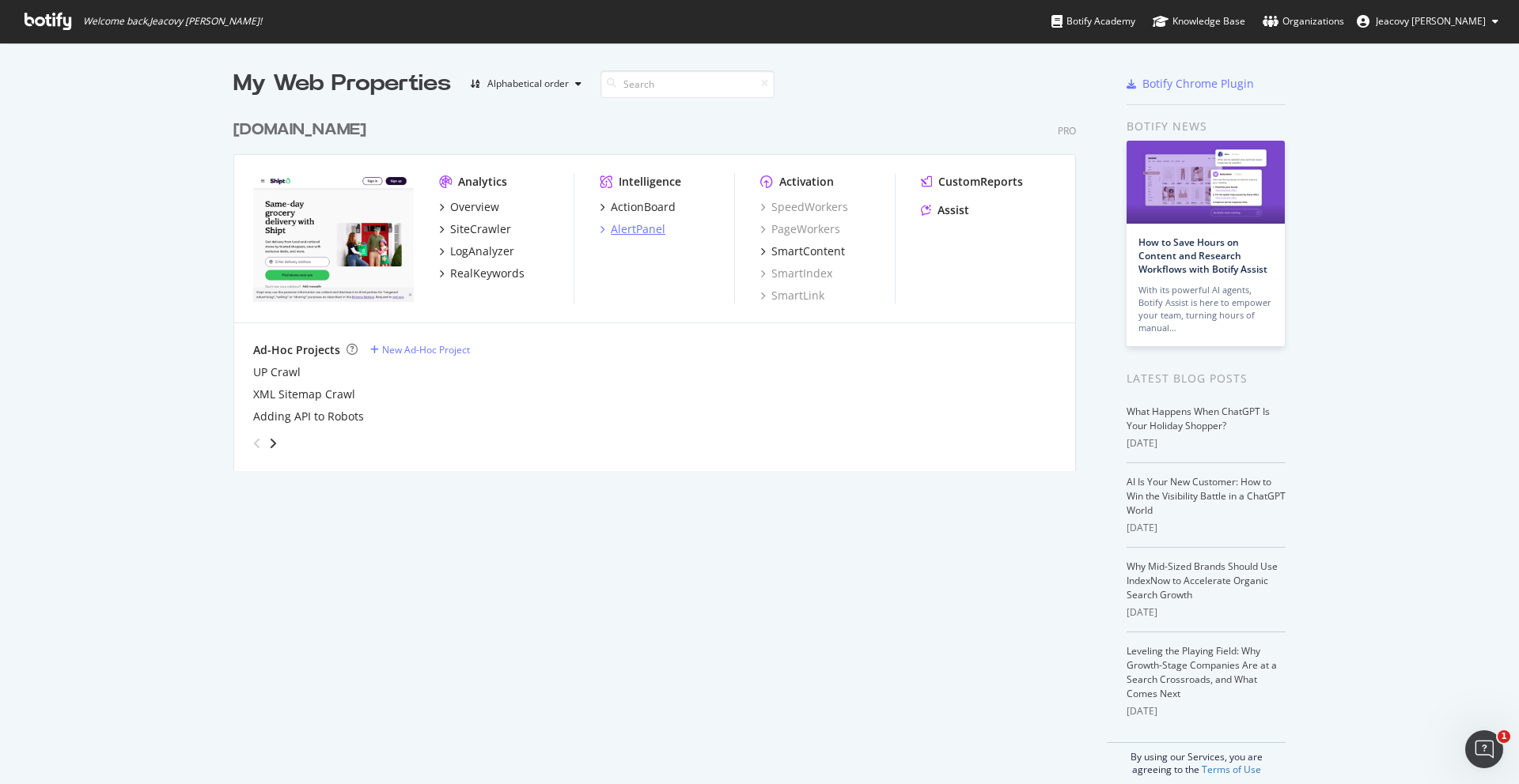
click at [640, 232] on div "AlertPanel" at bounding box center [638, 229] width 54 height 16
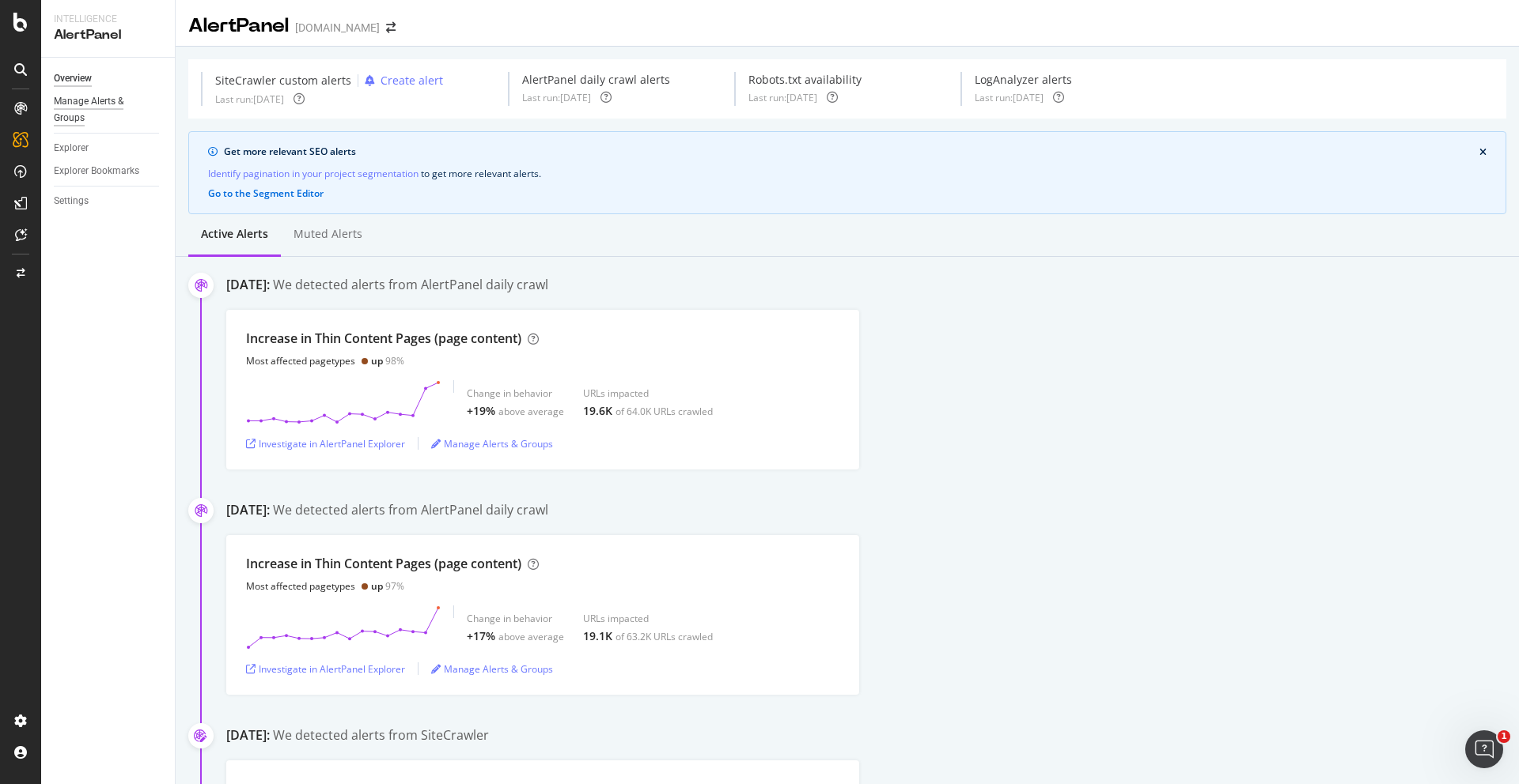
click at [97, 119] on div "Manage Alerts & Groups" at bounding box center [100, 109] width 95 height 33
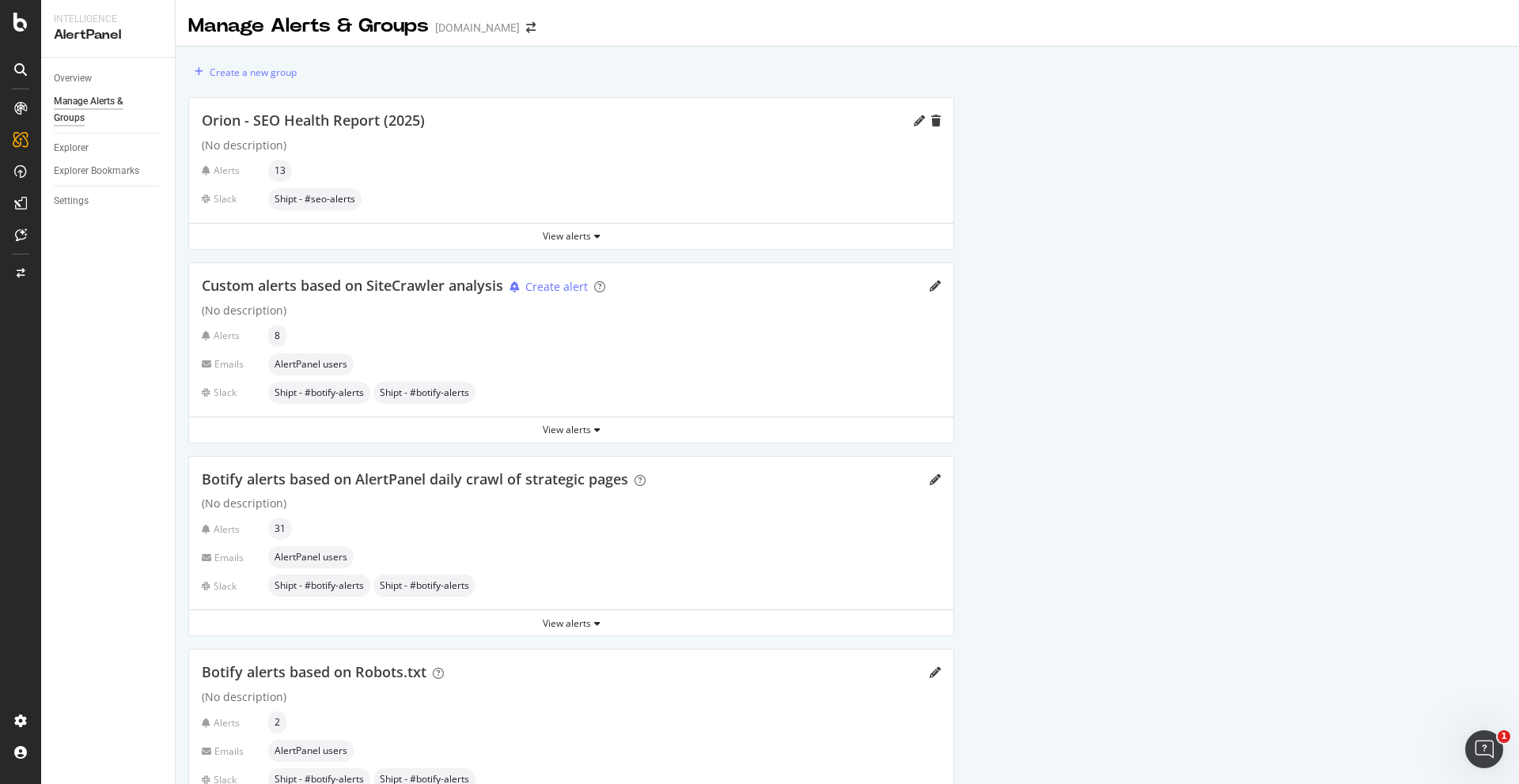
click at [25, 111] on icon at bounding box center [20, 108] width 12 height 12
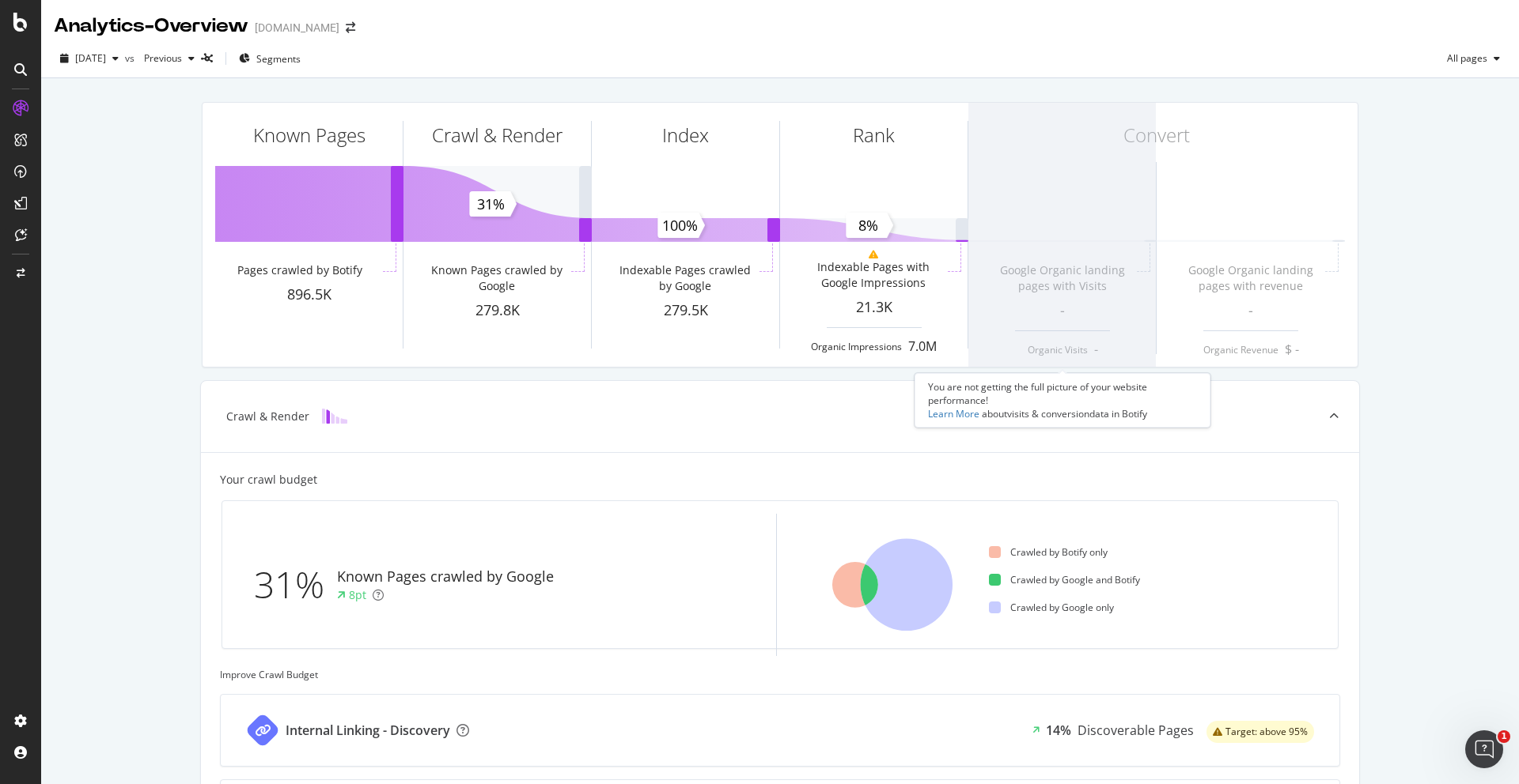
click at [1040, 341] on span at bounding box center [1062, 235] width 188 height 264
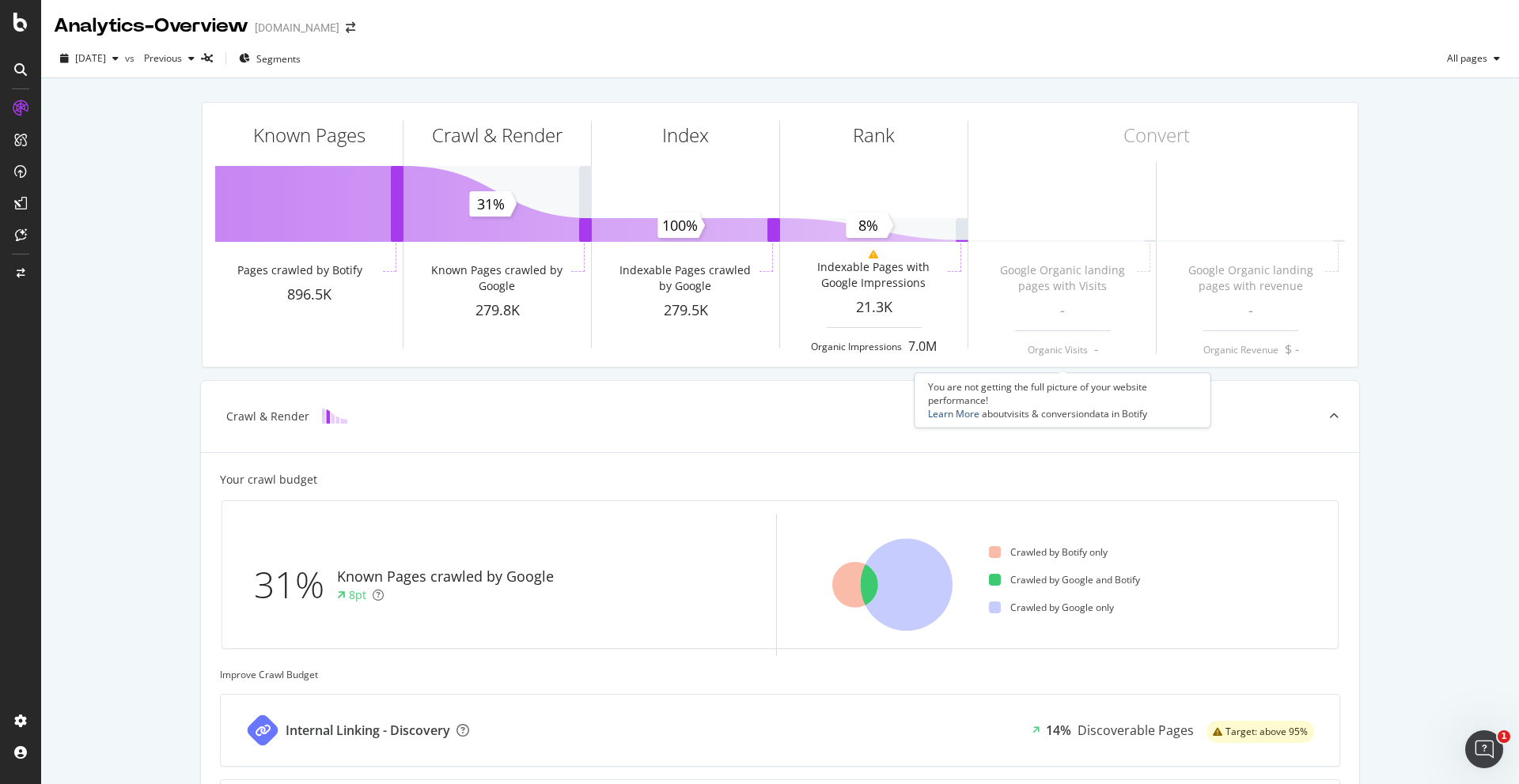
click at [954, 412] on link "Learn More" at bounding box center [953, 413] width 52 height 13
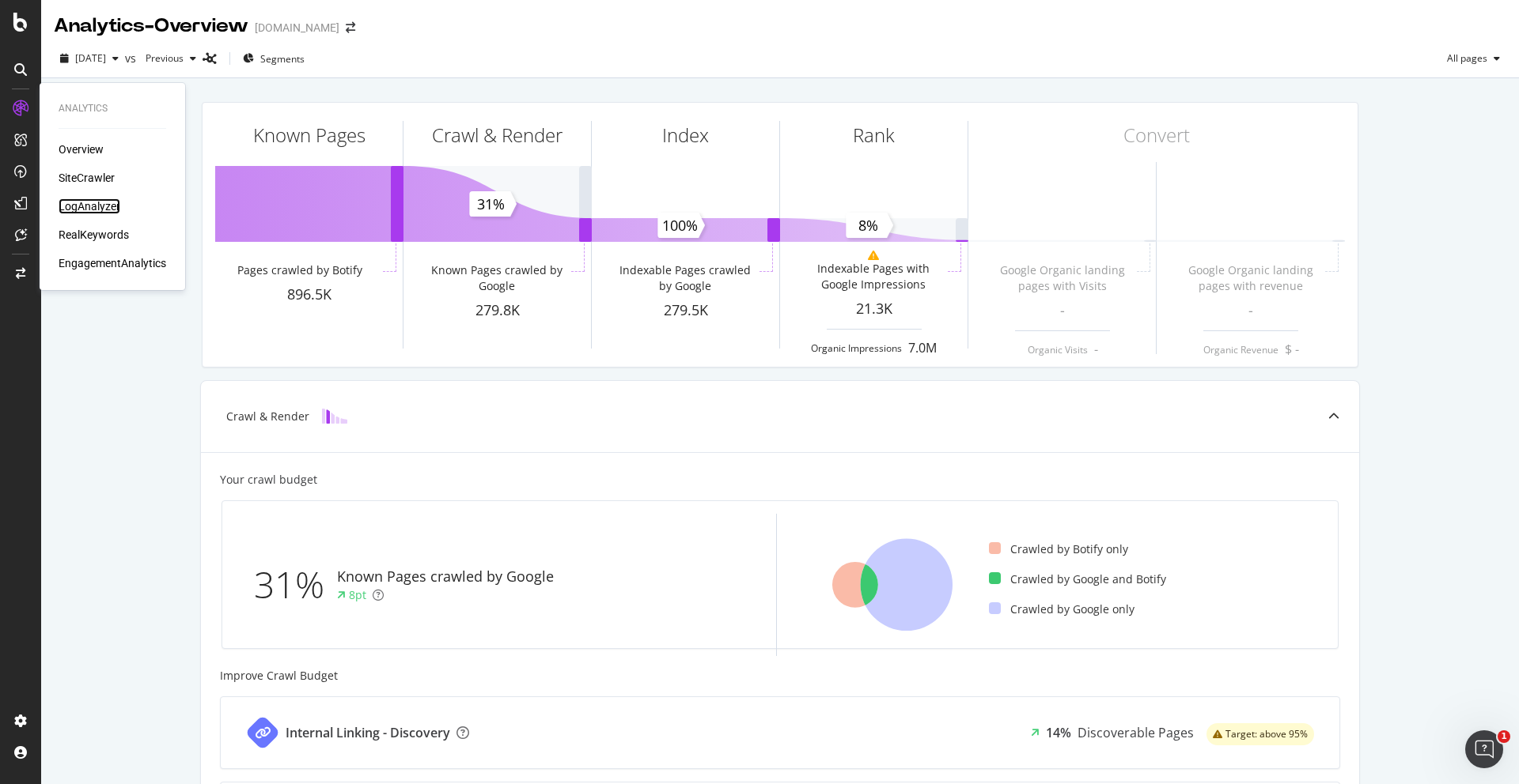
click at [83, 211] on div "LogAnalyzer" at bounding box center [89, 206] width 61 height 16
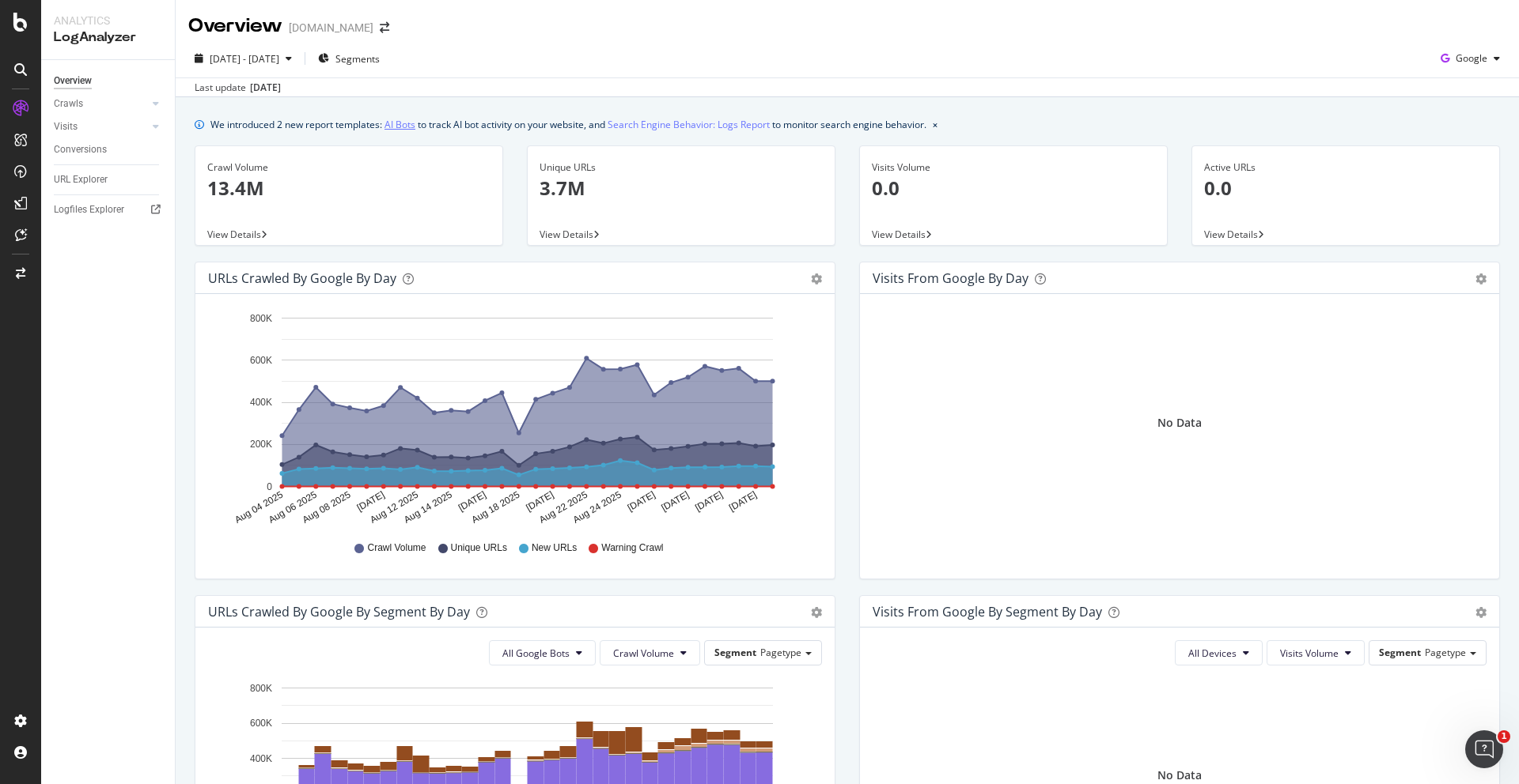
click at [413, 125] on link "AI Bots" at bounding box center [399, 124] width 31 height 17
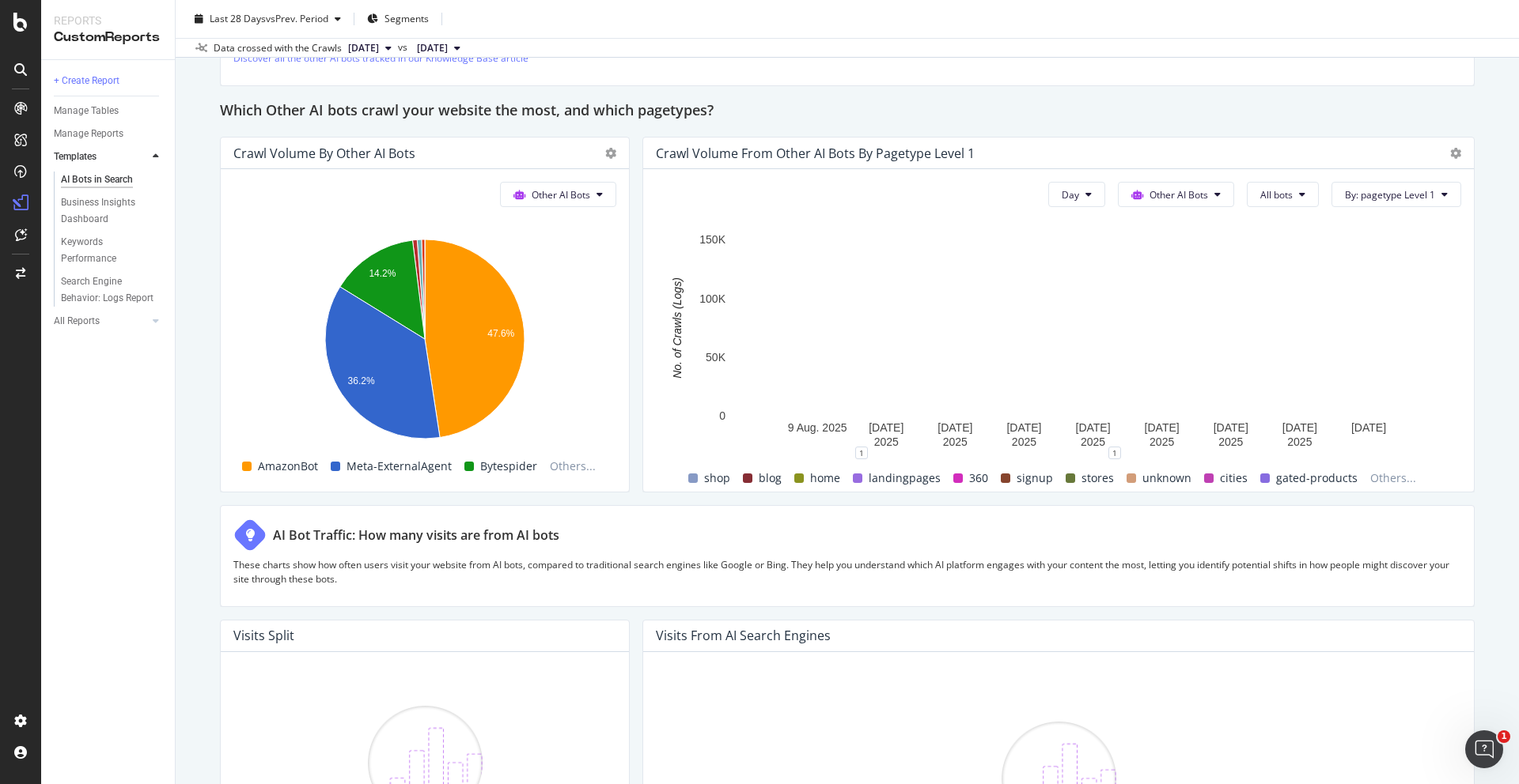
scroll to position [2209, 0]
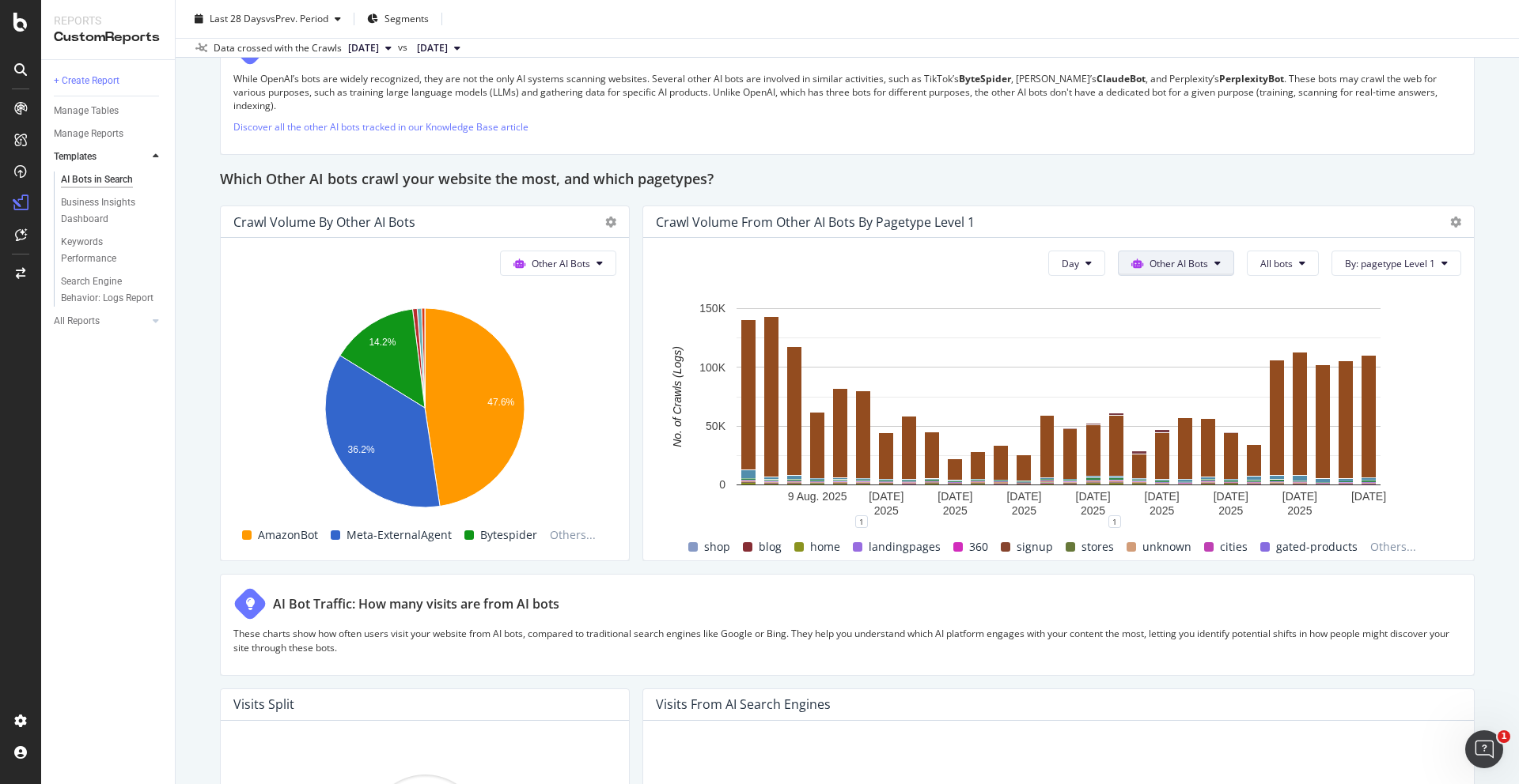
click at [1181, 275] on span "Google" at bounding box center [1187, 282] width 61 height 14
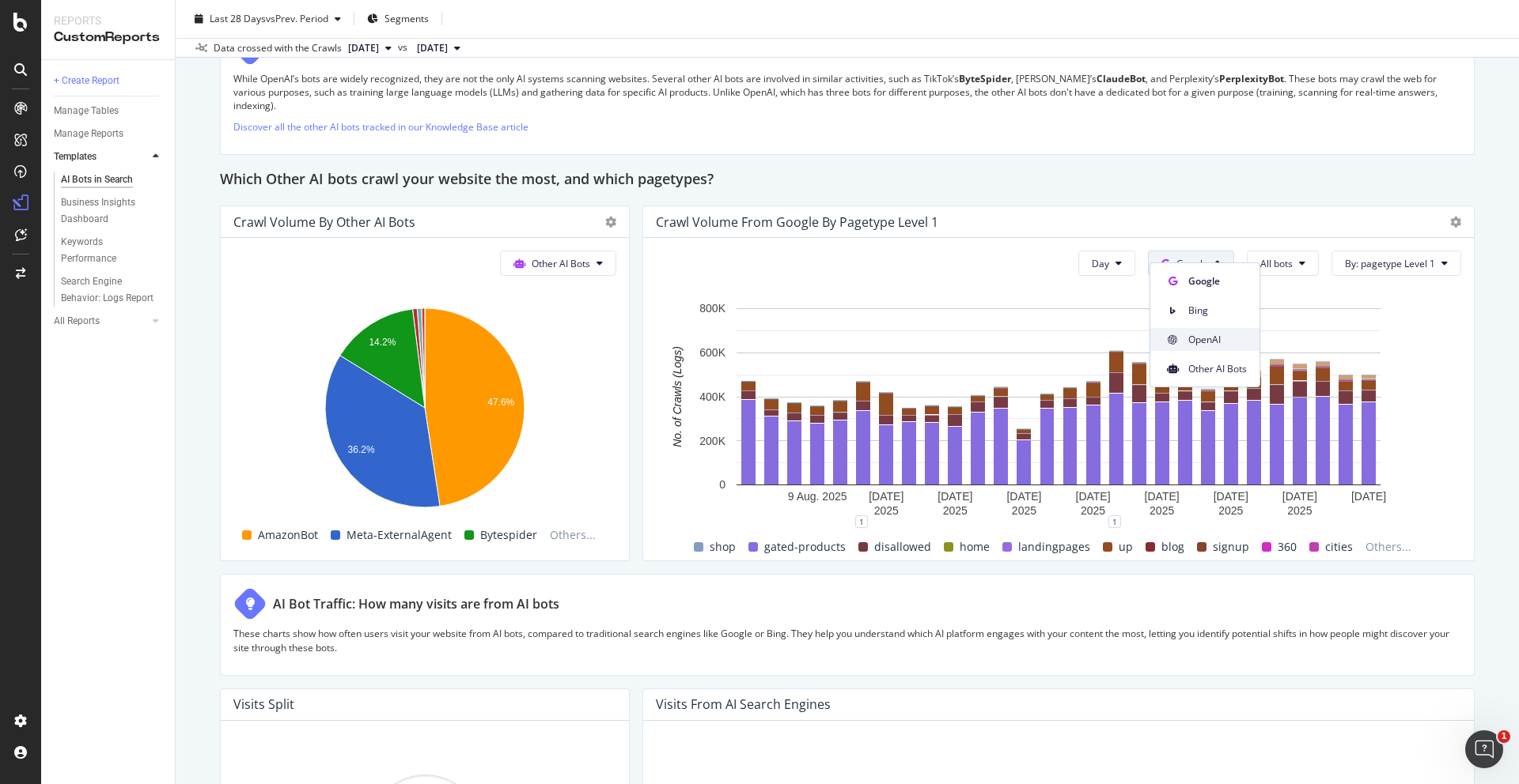
click at [1194, 337] on span "OpenAI" at bounding box center [1218, 340] width 59 height 14
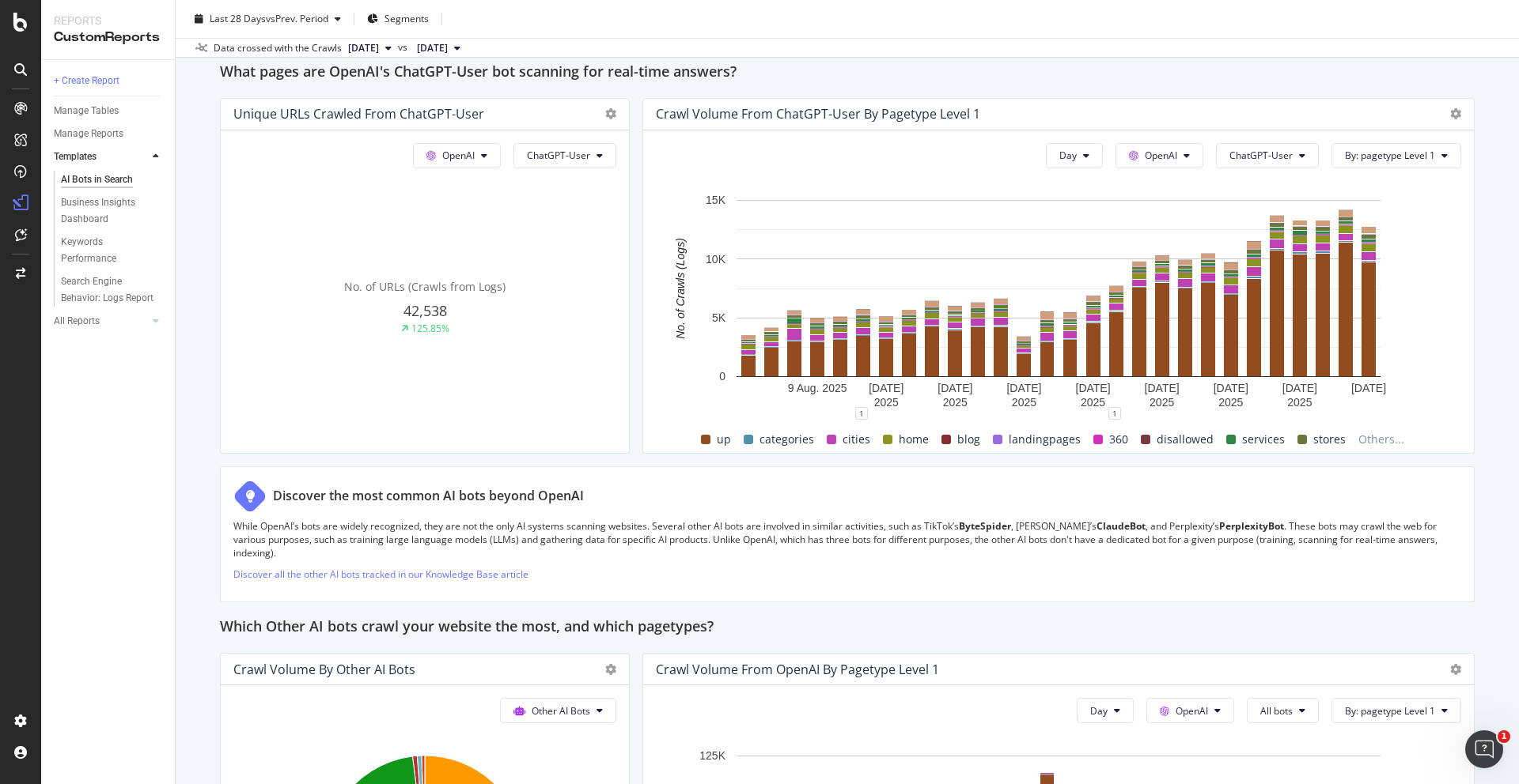
scroll to position [1680, 0]
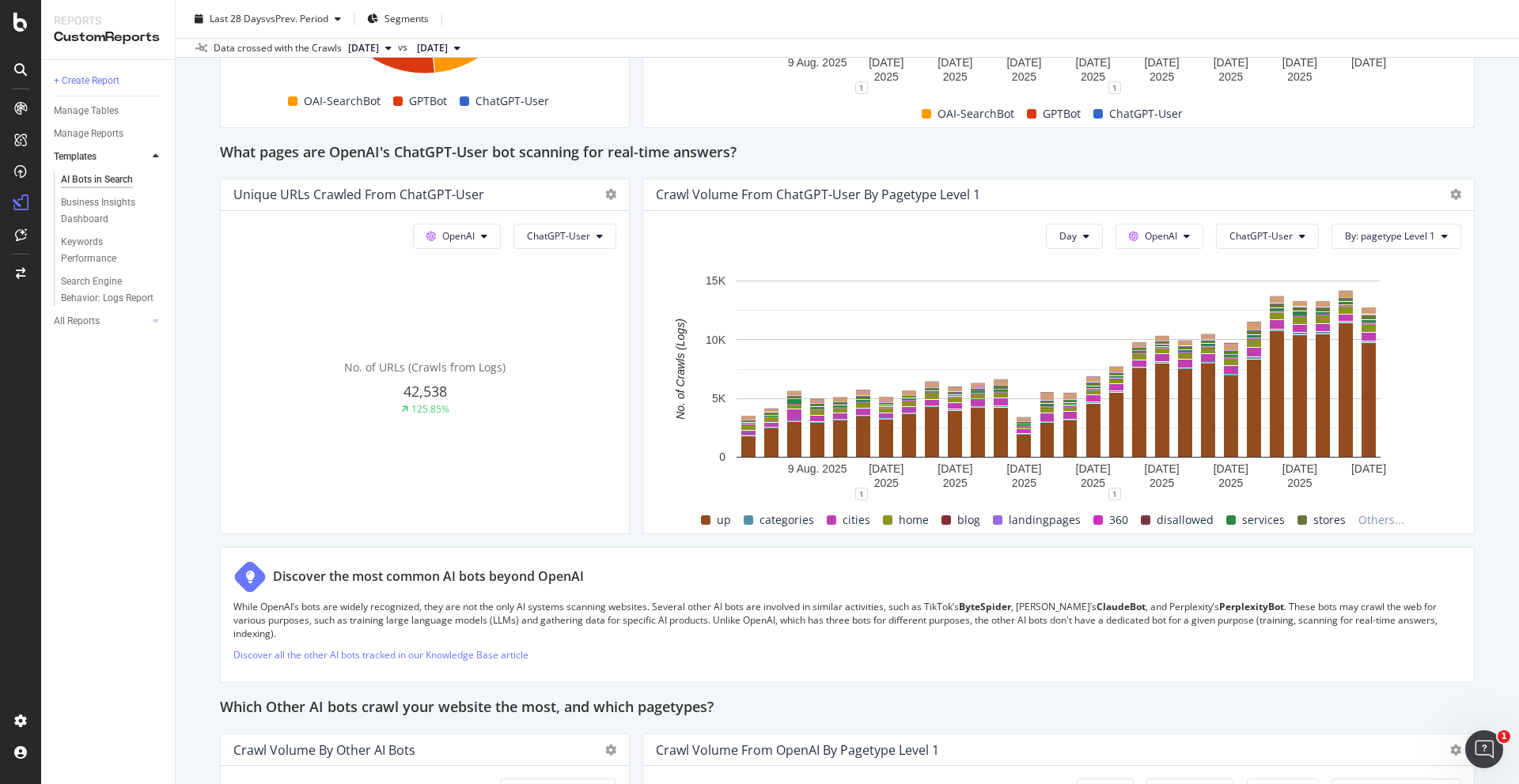
click at [391, 45] on icon at bounding box center [388, 48] width 6 height 10
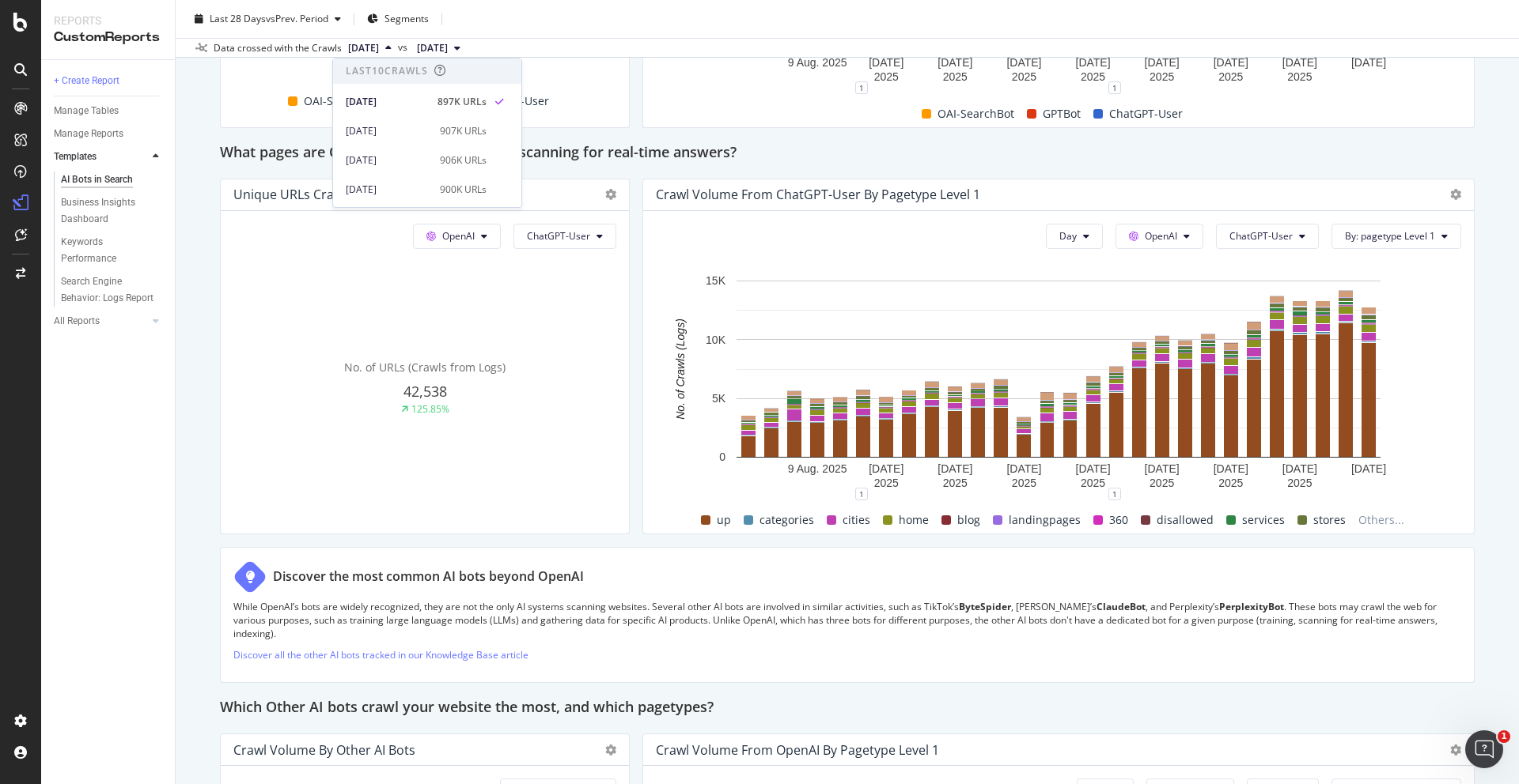
click at [447, 46] on span "2025 Aug. 4th" at bounding box center [432, 48] width 31 height 14
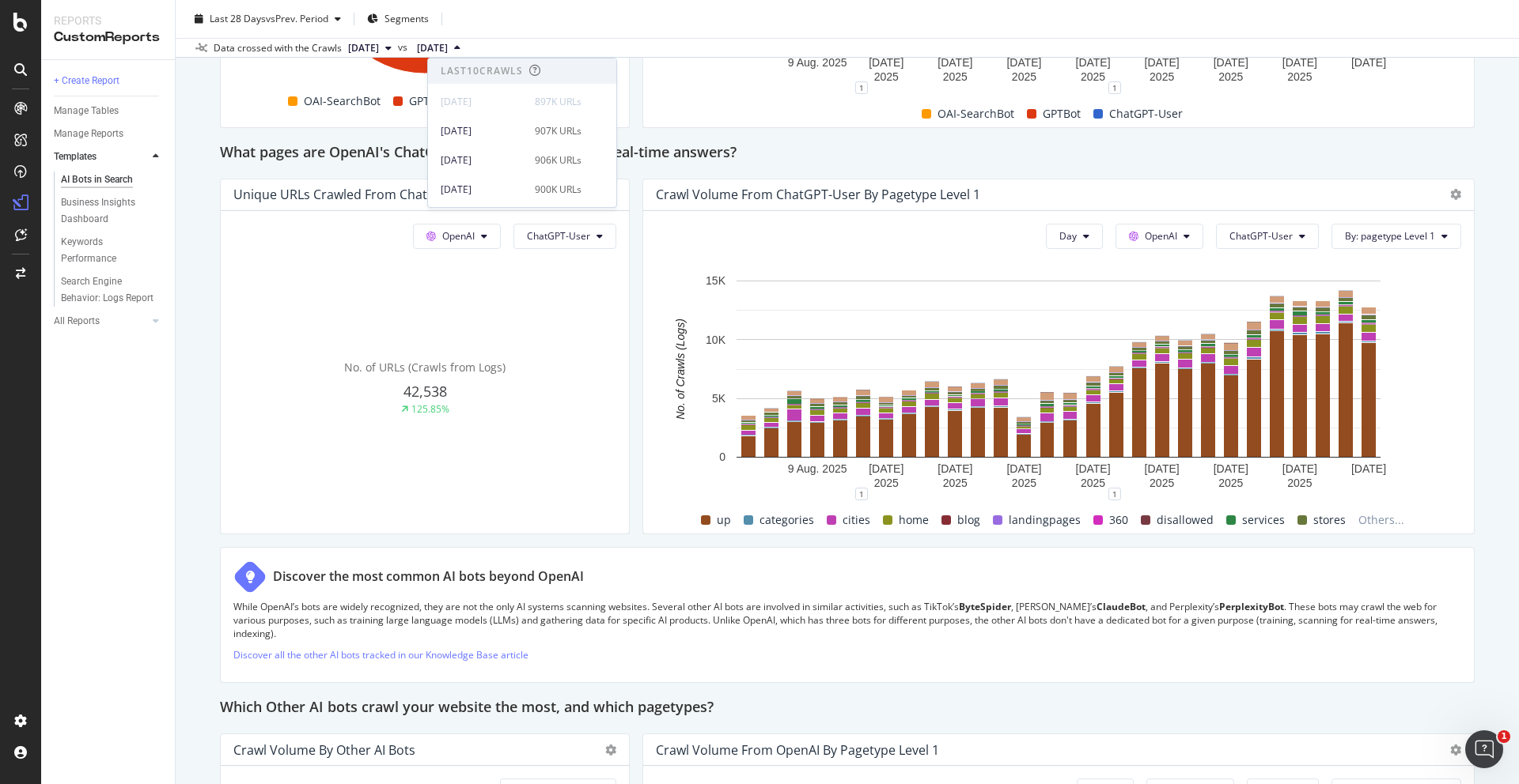
click at [447, 46] on span "2025 Aug. 4th" at bounding box center [432, 48] width 31 height 14
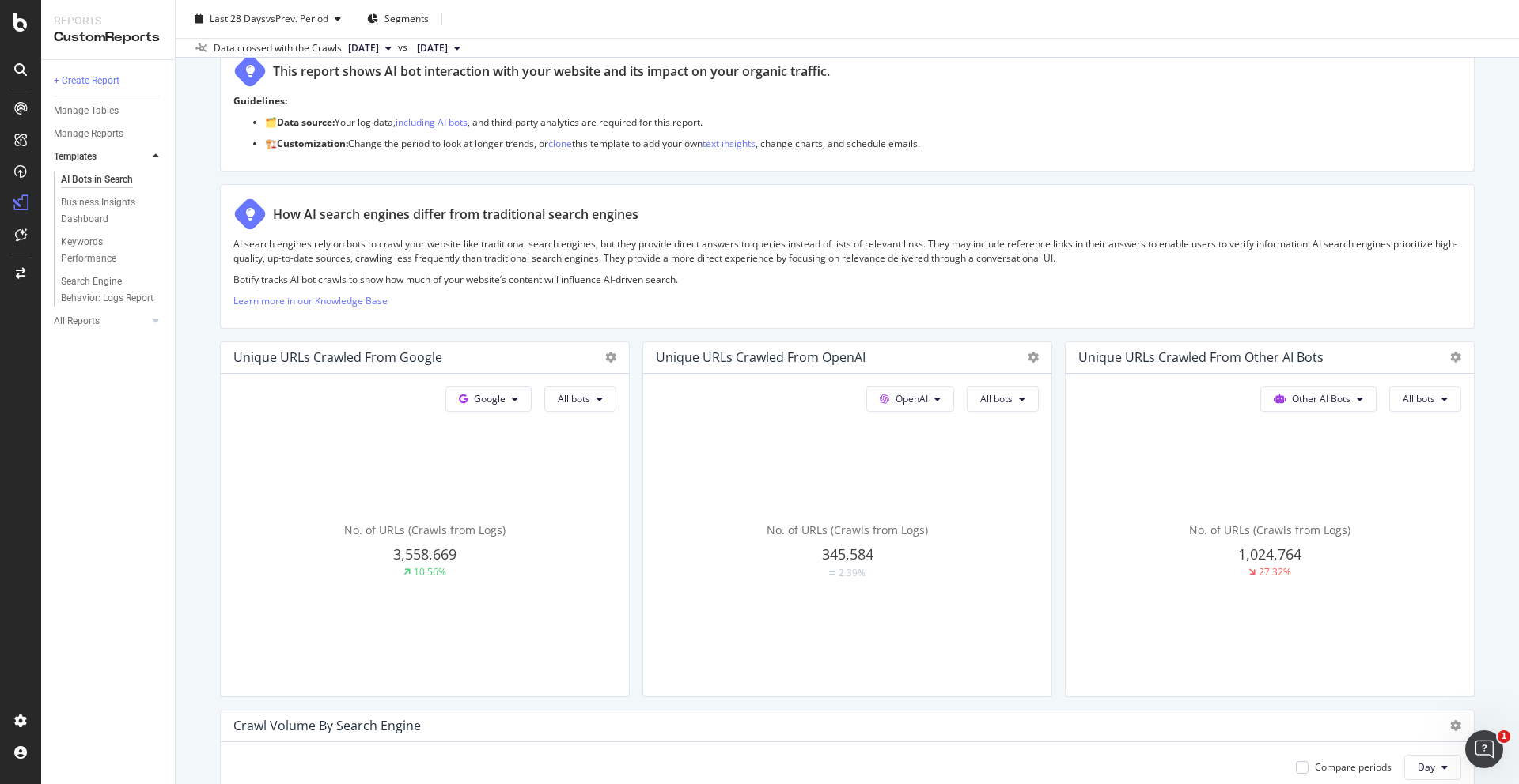
scroll to position [0, 0]
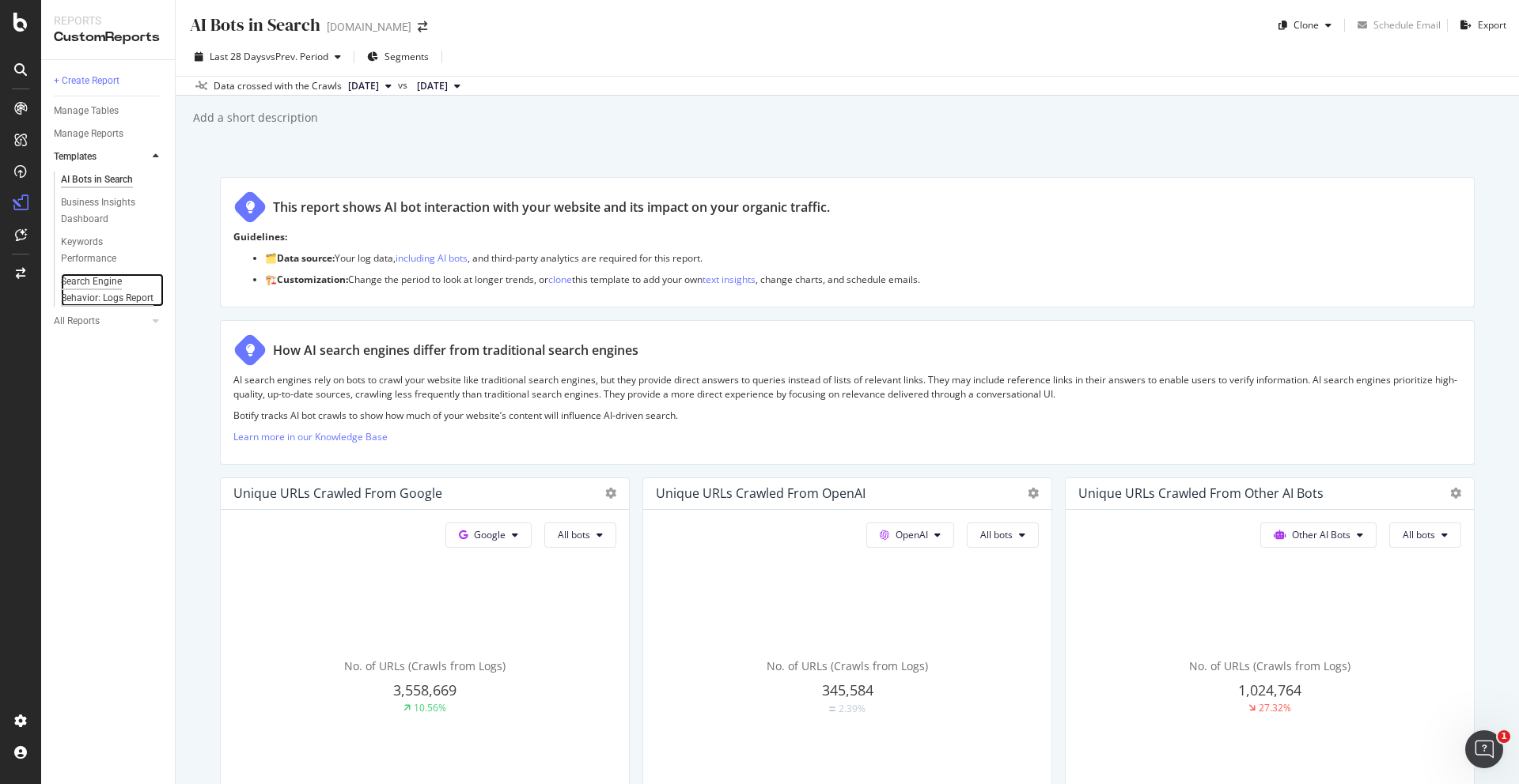
click at [98, 282] on div "Search Engine Behavior: Logs Report" at bounding box center [107, 290] width 93 height 33
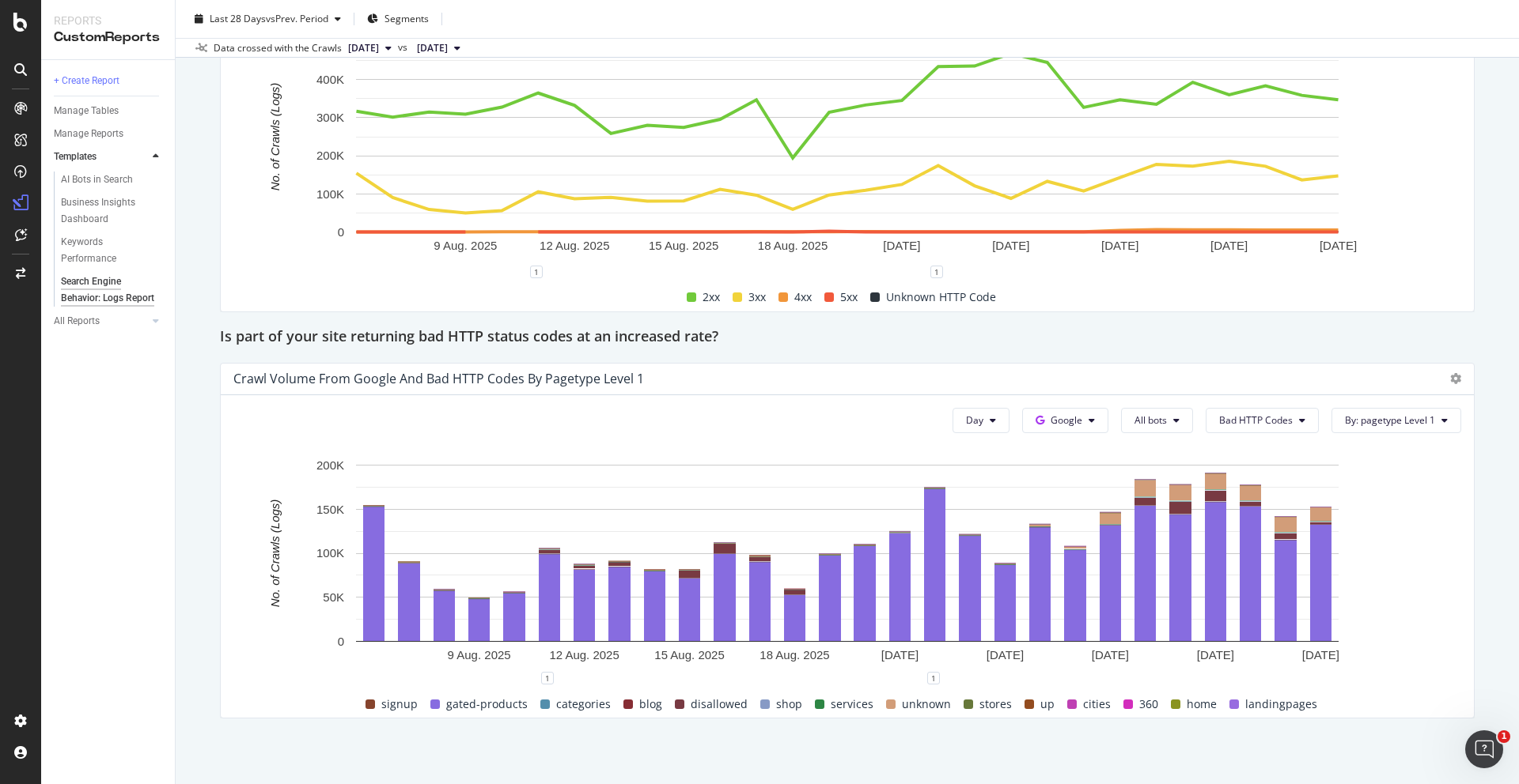
scroll to position [2123, 0]
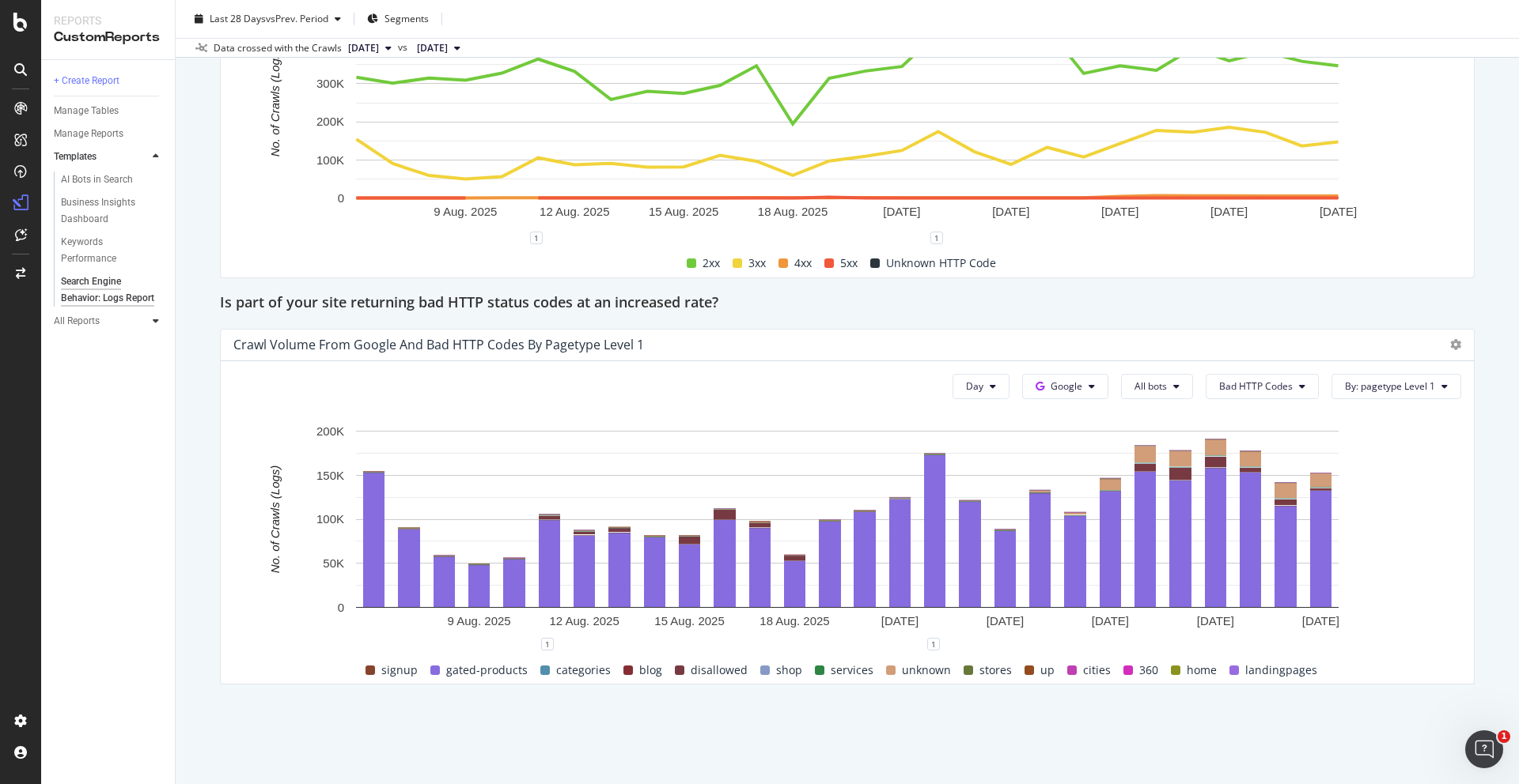
click at [158, 325] on icon at bounding box center [156, 321] width 6 height 10
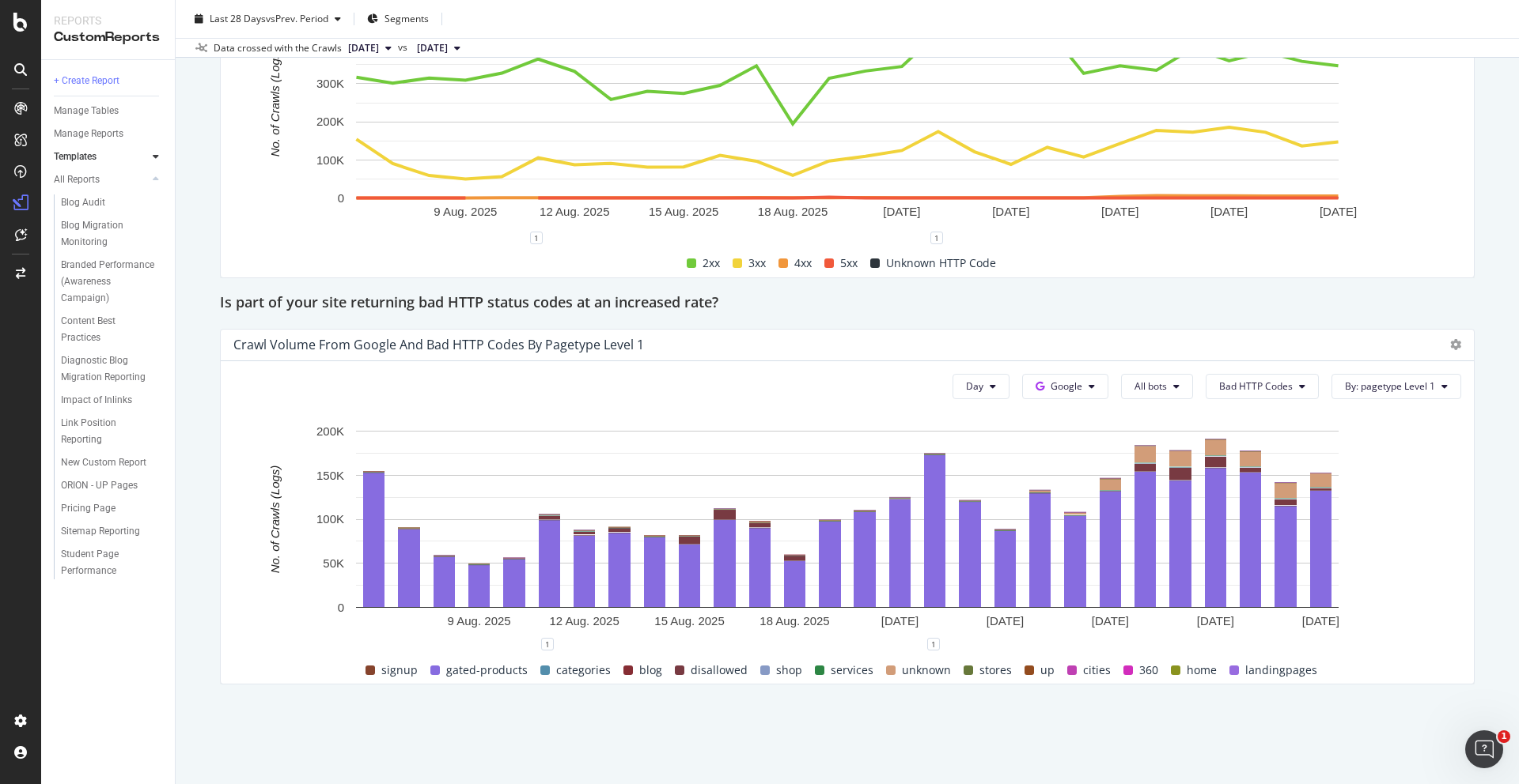
click at [153, 156] on icon at bounding box center [156, 156] width 6 height 10
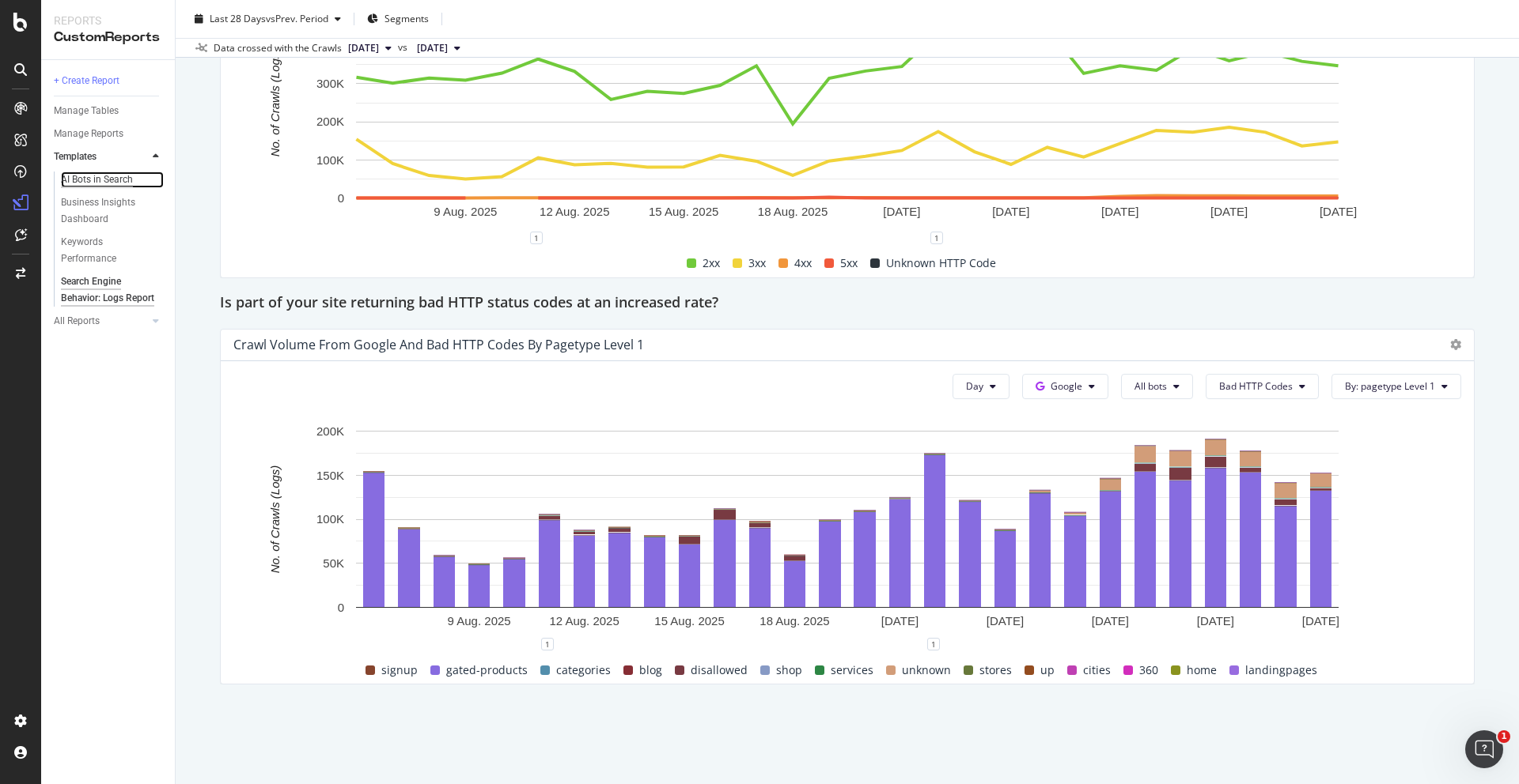
click at [125, 176] on div "AI Bots in Search" at bounding box center [96, 180] width 72 height 17
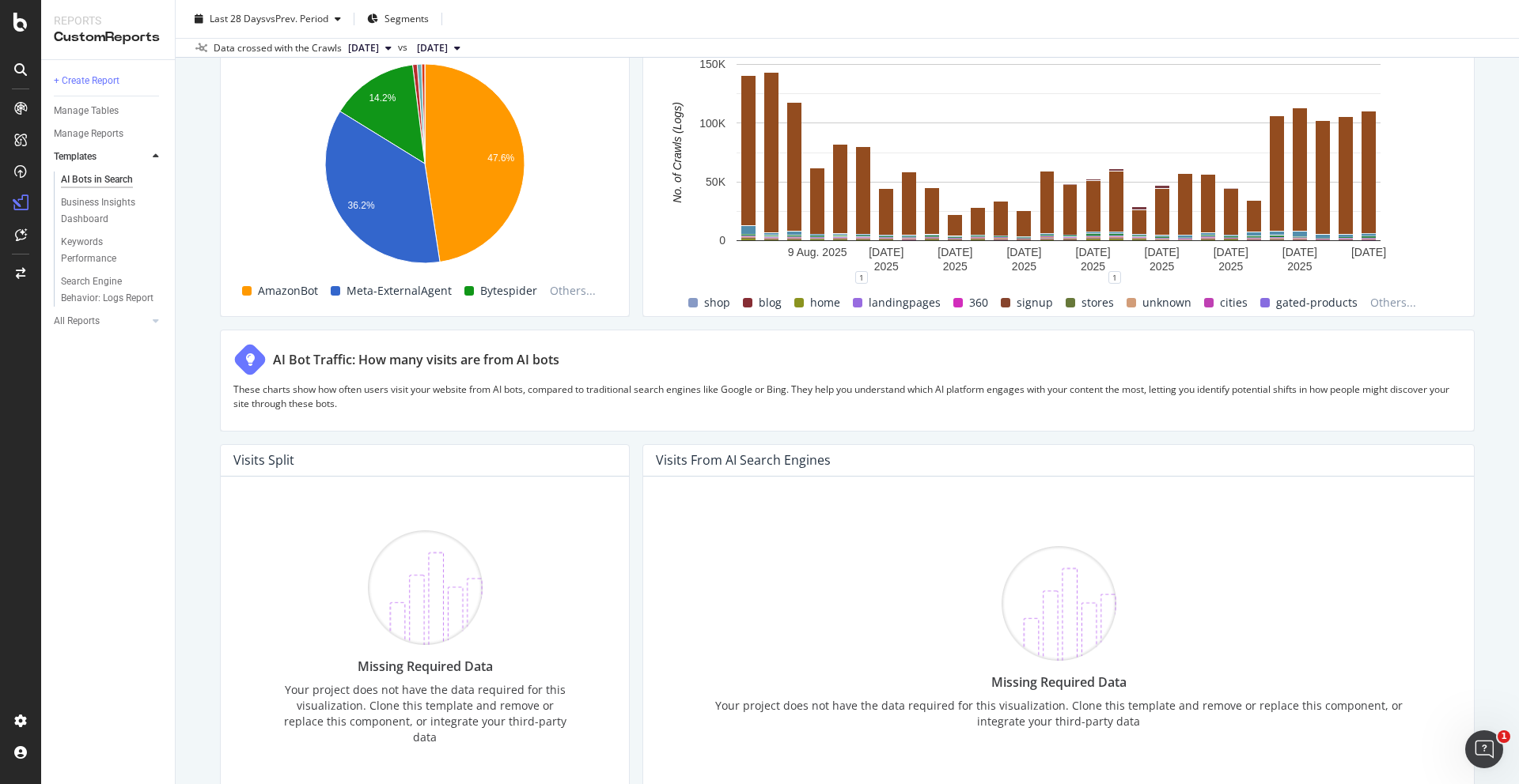
scroll to position [2555, 0]
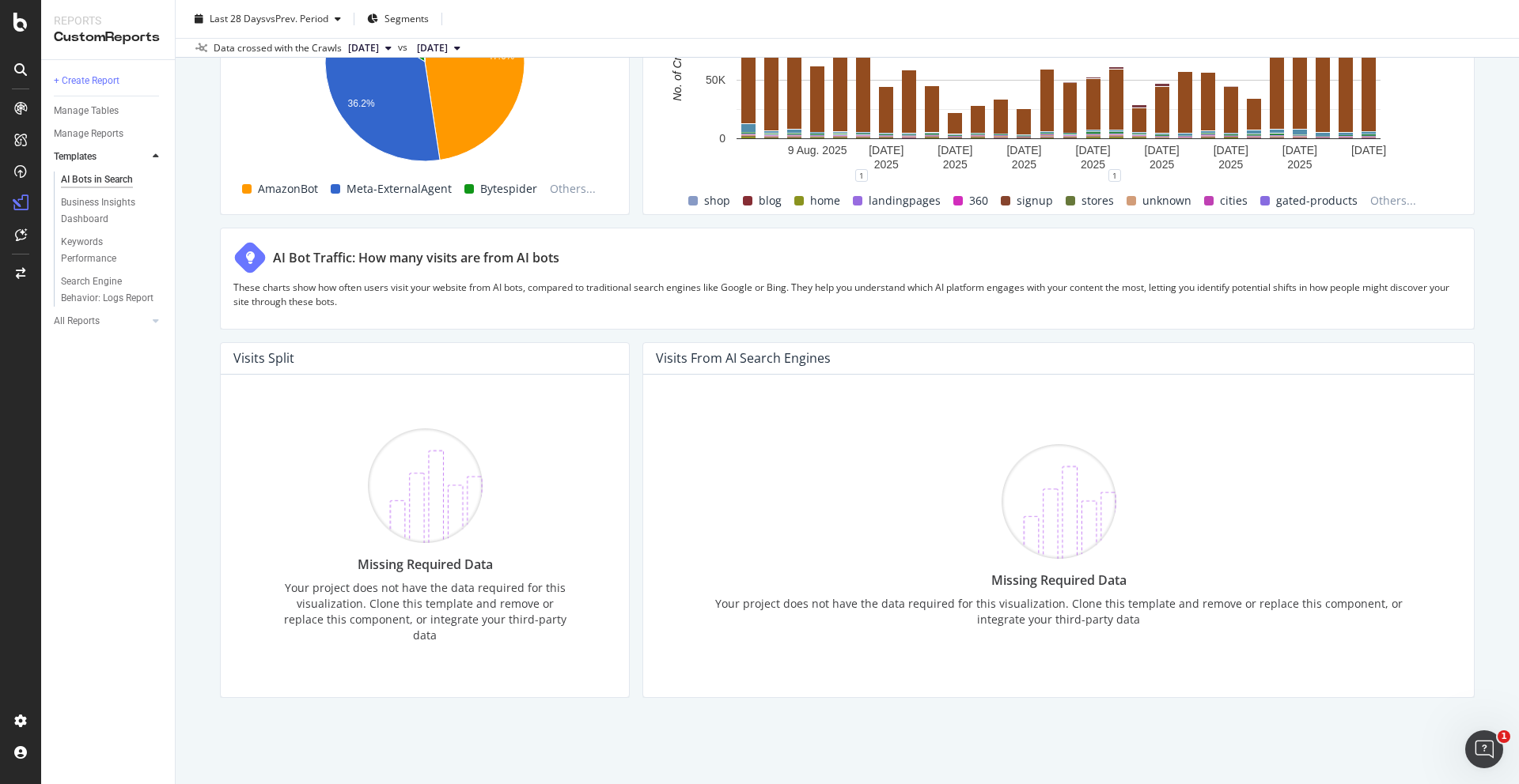
click at [1057, 574] on div "Missing Required Data" at bounding box center [1058, 580] width 717 height 18
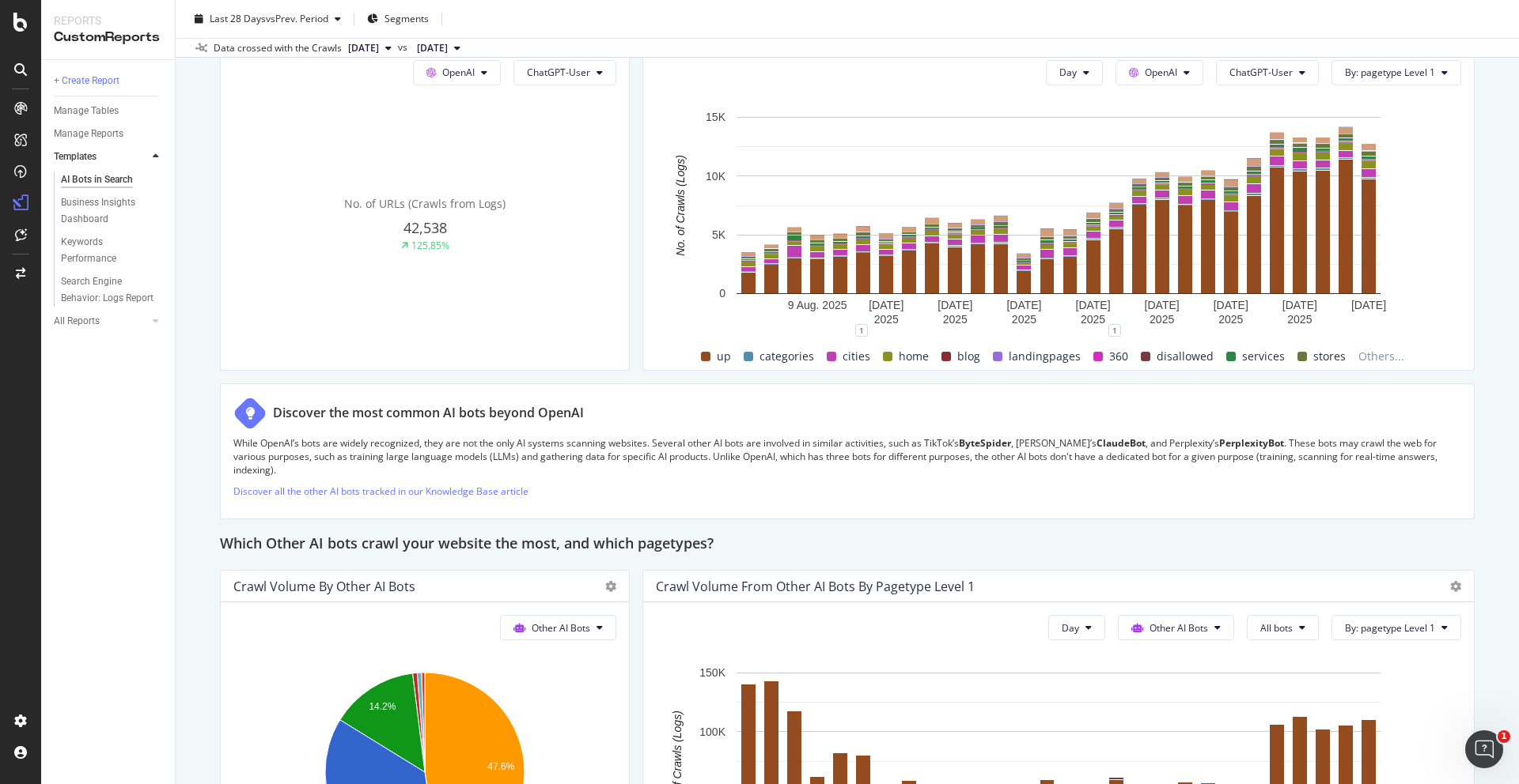
scroll to position [1811, 0]
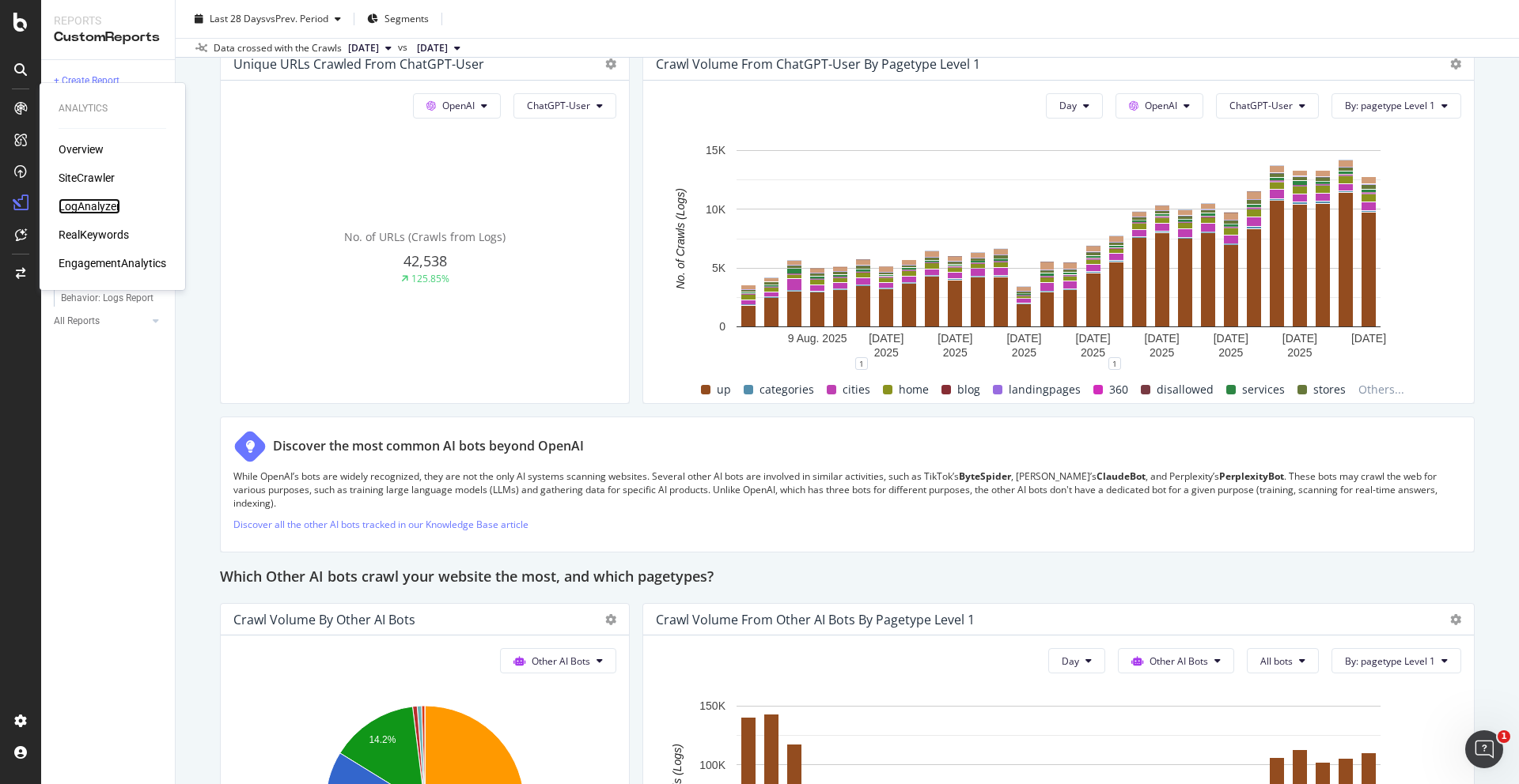
click at [105, 204] on div "LogAnalyzer" at bounding box center [89, 206] width 61 height 16
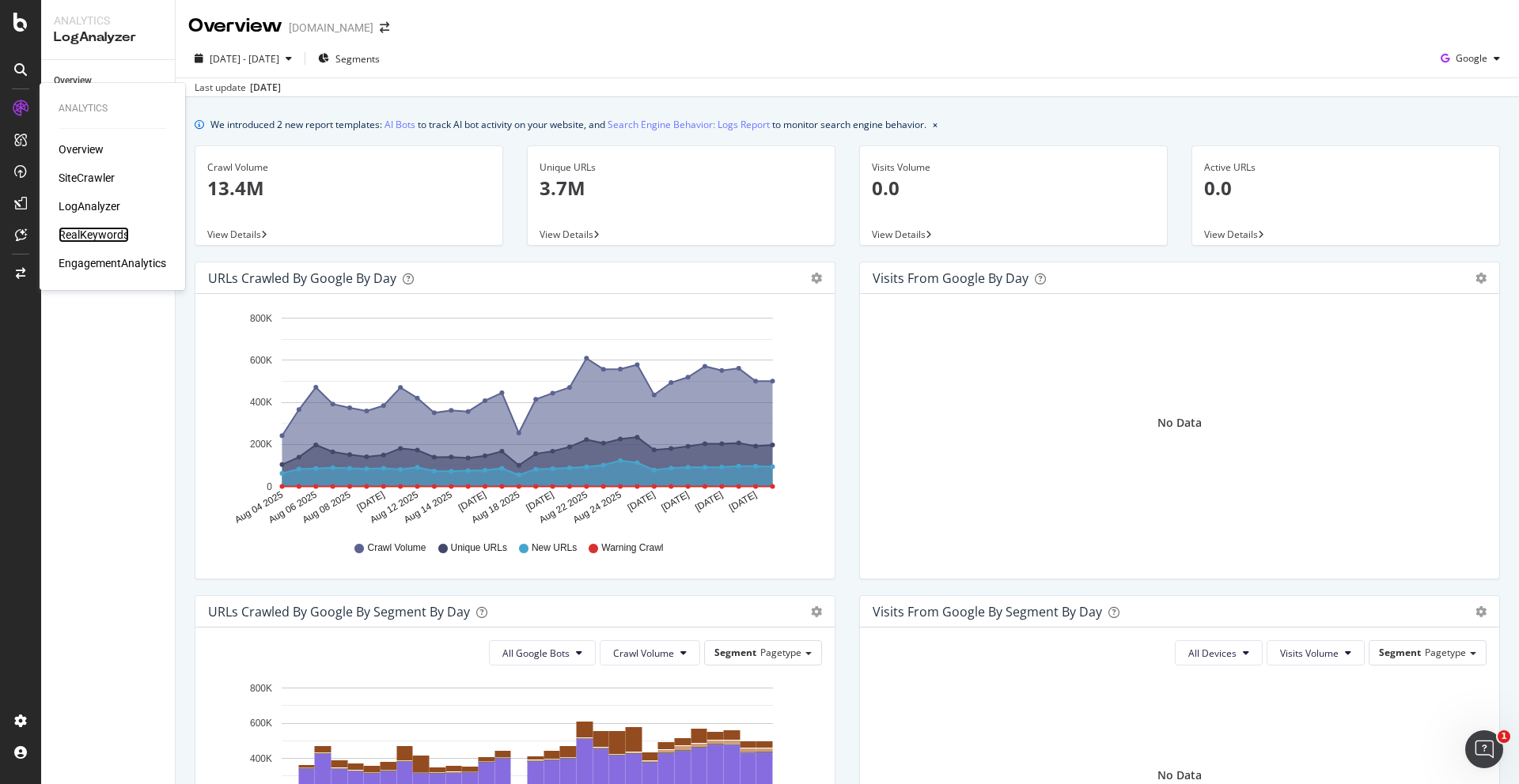
click at [95, 234] on div "RealKeywords" at bounding box center [93, 235] width 70 height 16
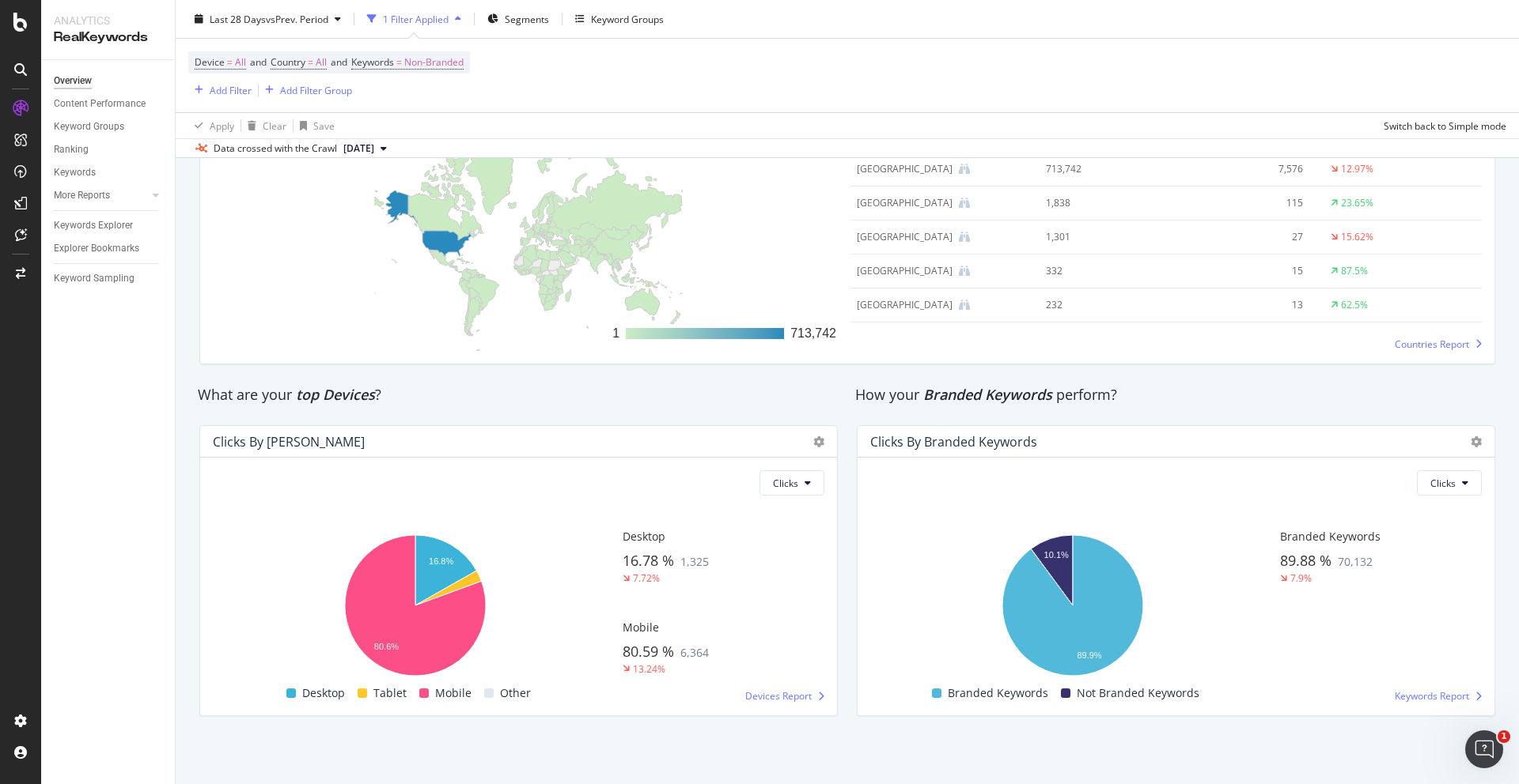
scroll to position [2052, 0]
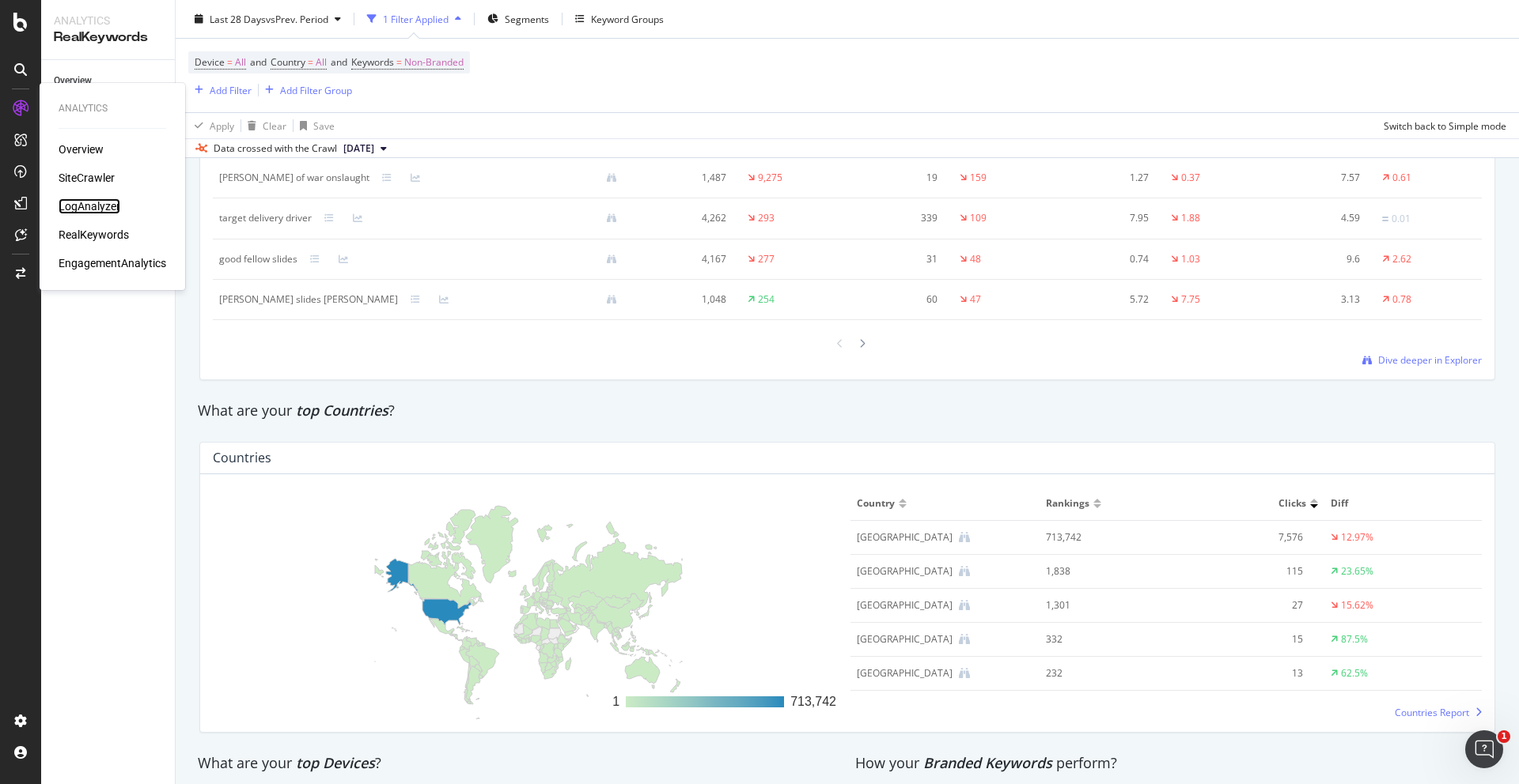
click at [103, 205] on div "LogAnalyzer" at bounding box center [89, 206] width 61 height 16
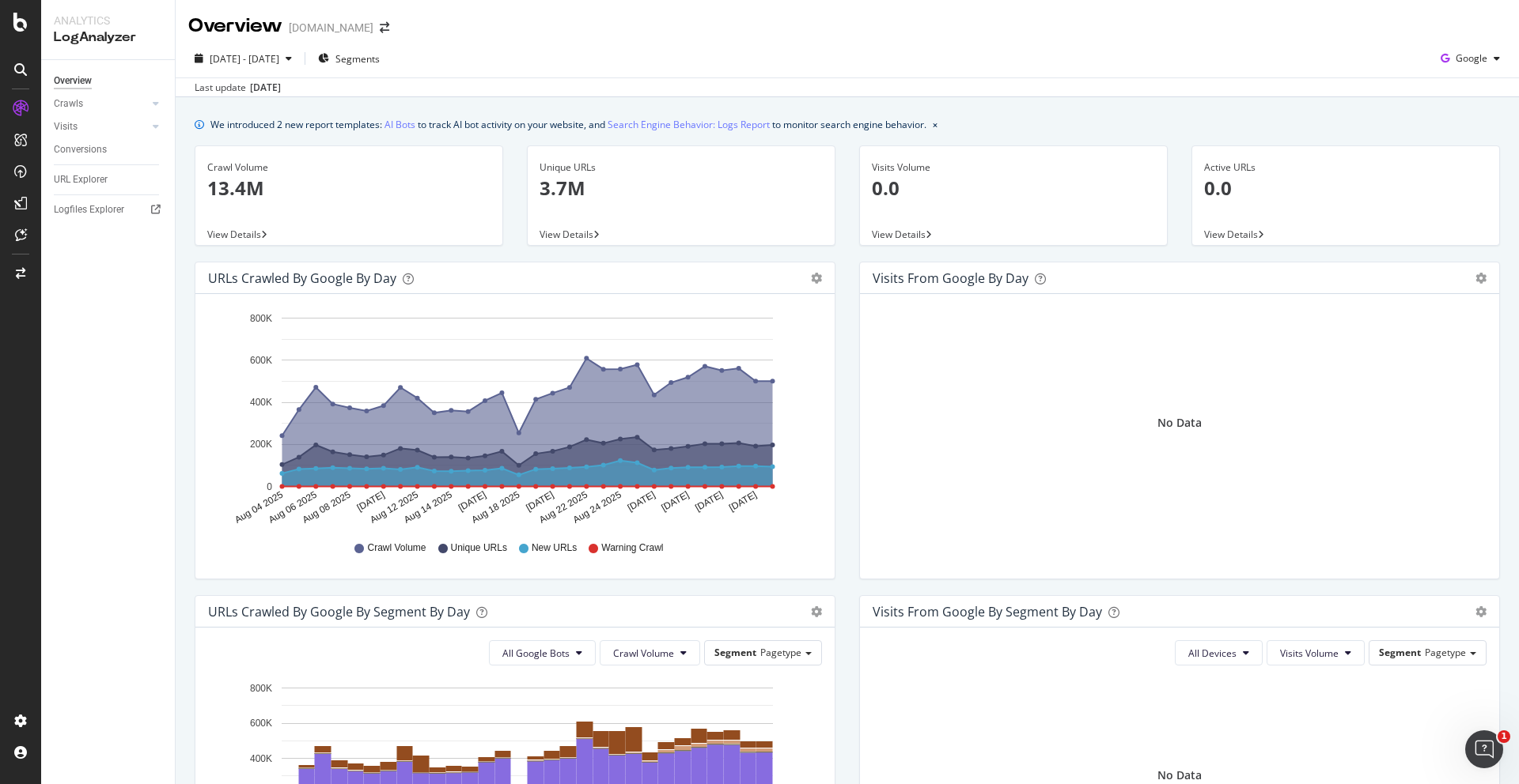
click at [599, 69] on div "2025 Aug. 4th - Sep. 2nd Segments Google" at bounding box center [847, 62] width 1343 height 32
click at [1477, 55] on span "Google" at bounding box center [1472, 58] width 32 height 13
click at [1466, 142] on span "OpenAI" at bounding box center [1472, 148] width 59 height 14
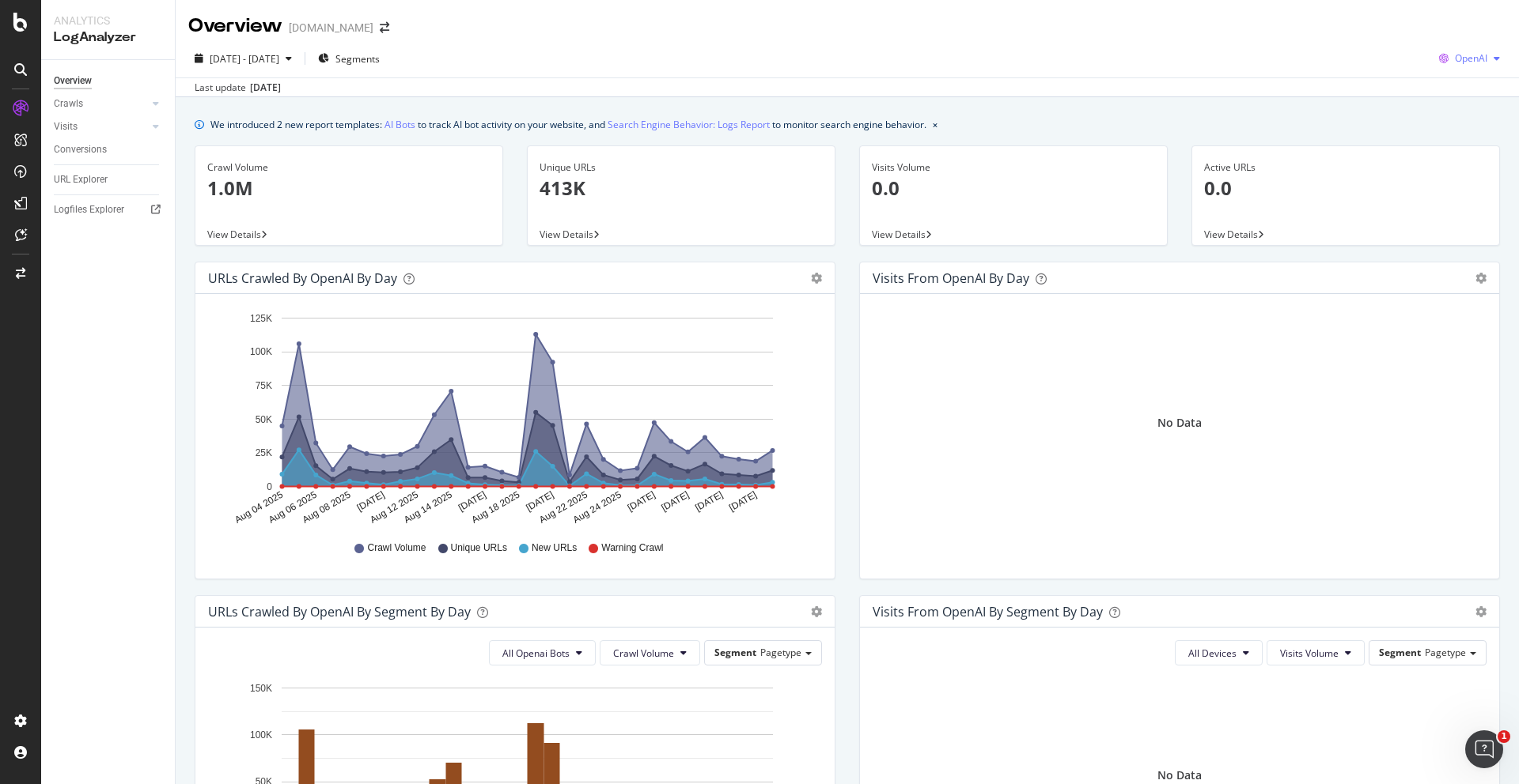
click at [1472, 57] on span "OpenAI" at bounding box center [1471, 58] width 32 height 13
click at [1459, 112] on span "Bing" at bounding box center [1472, 119] width 59 height 14
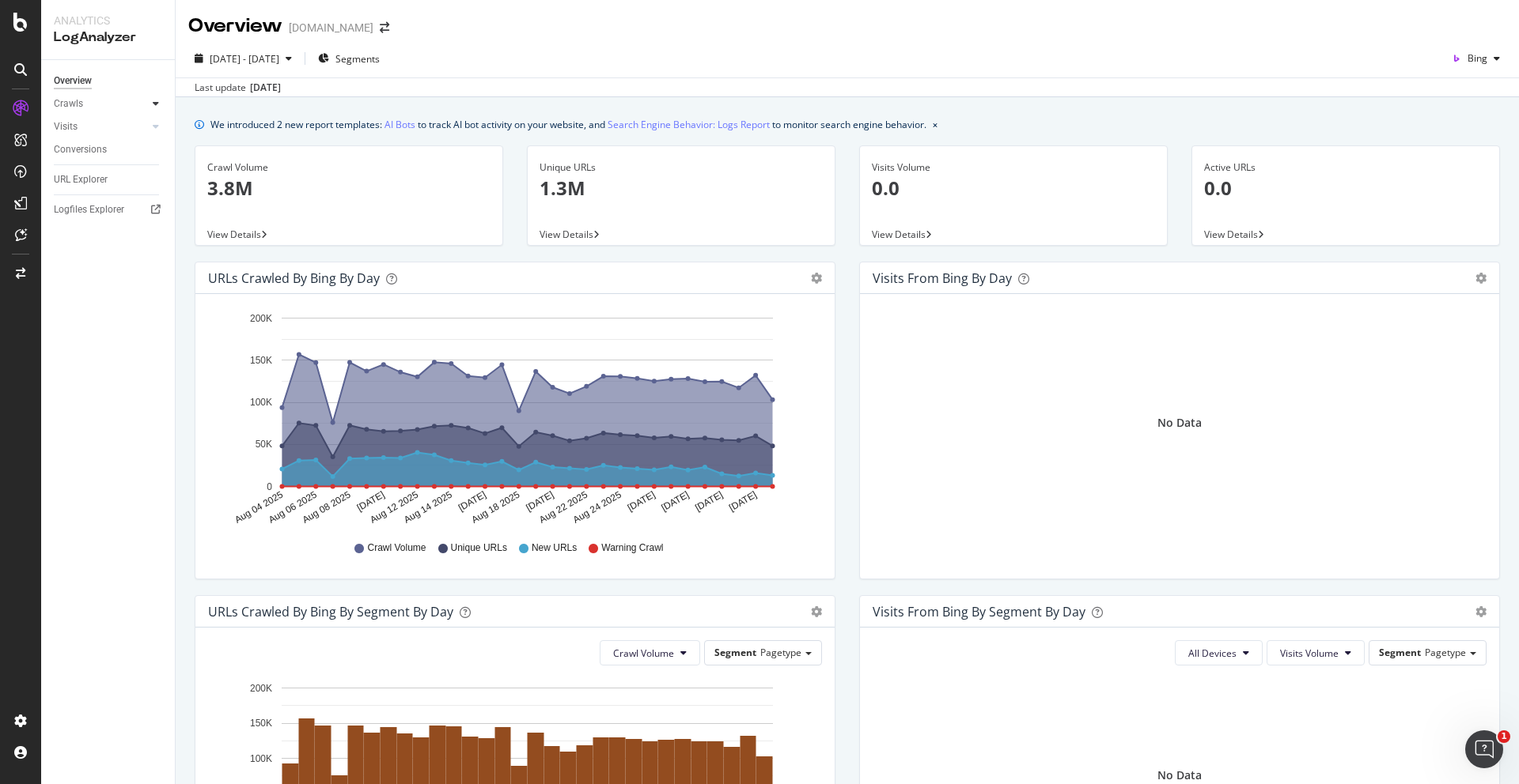
click at [153, 102] on icon at bounding box center [156, 103] width 6 height 10
click at [150, 237] on div at bounding box center [156, 235] width 16 height 16
click at [392, 120] on link "AI Bots" at bounding box center [399, 124] width 31 height 17
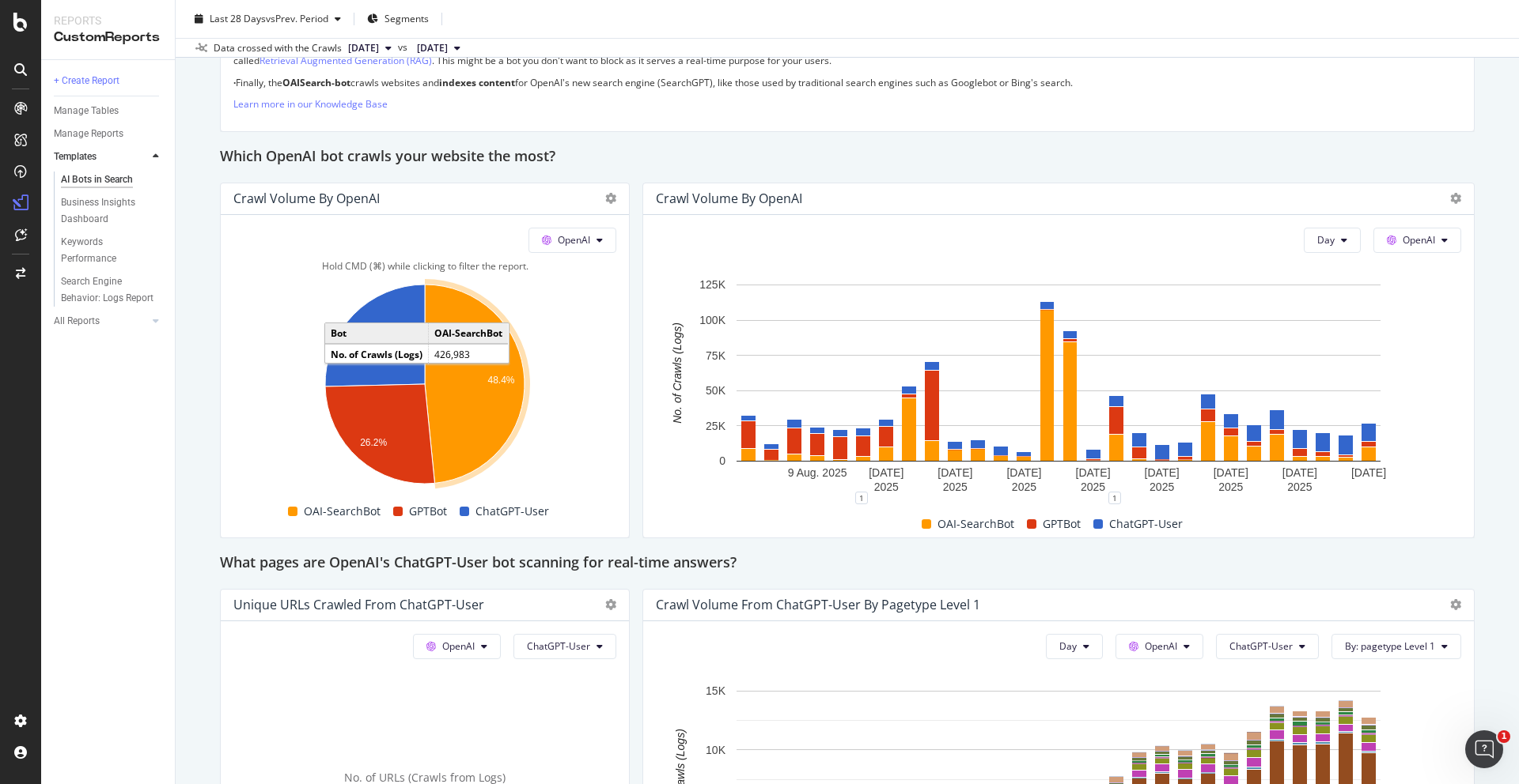
scroll to position [1271, 0]
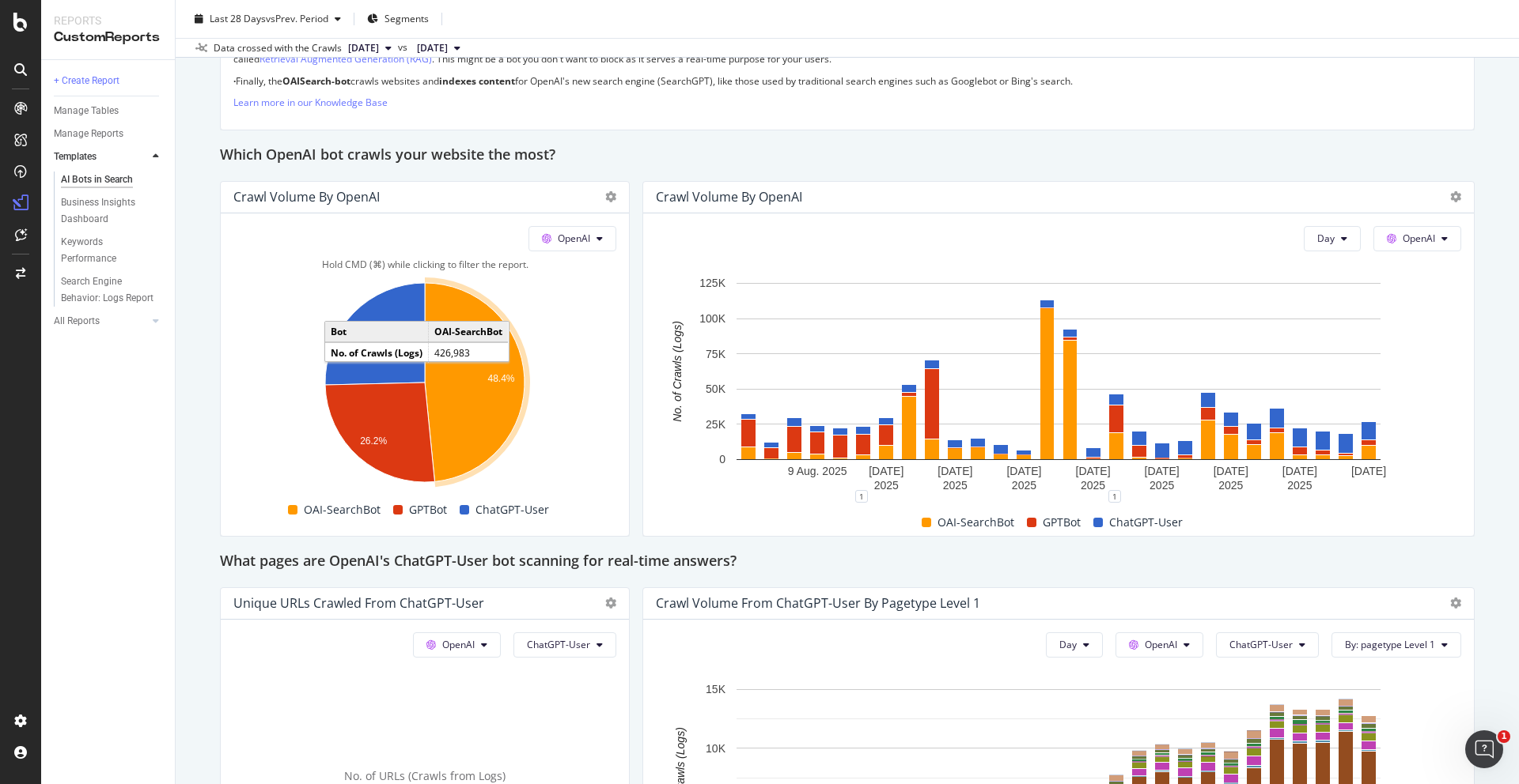
click at [507, 424] on icon "A chart." at bounding box center [475, 381] width 100 height 198
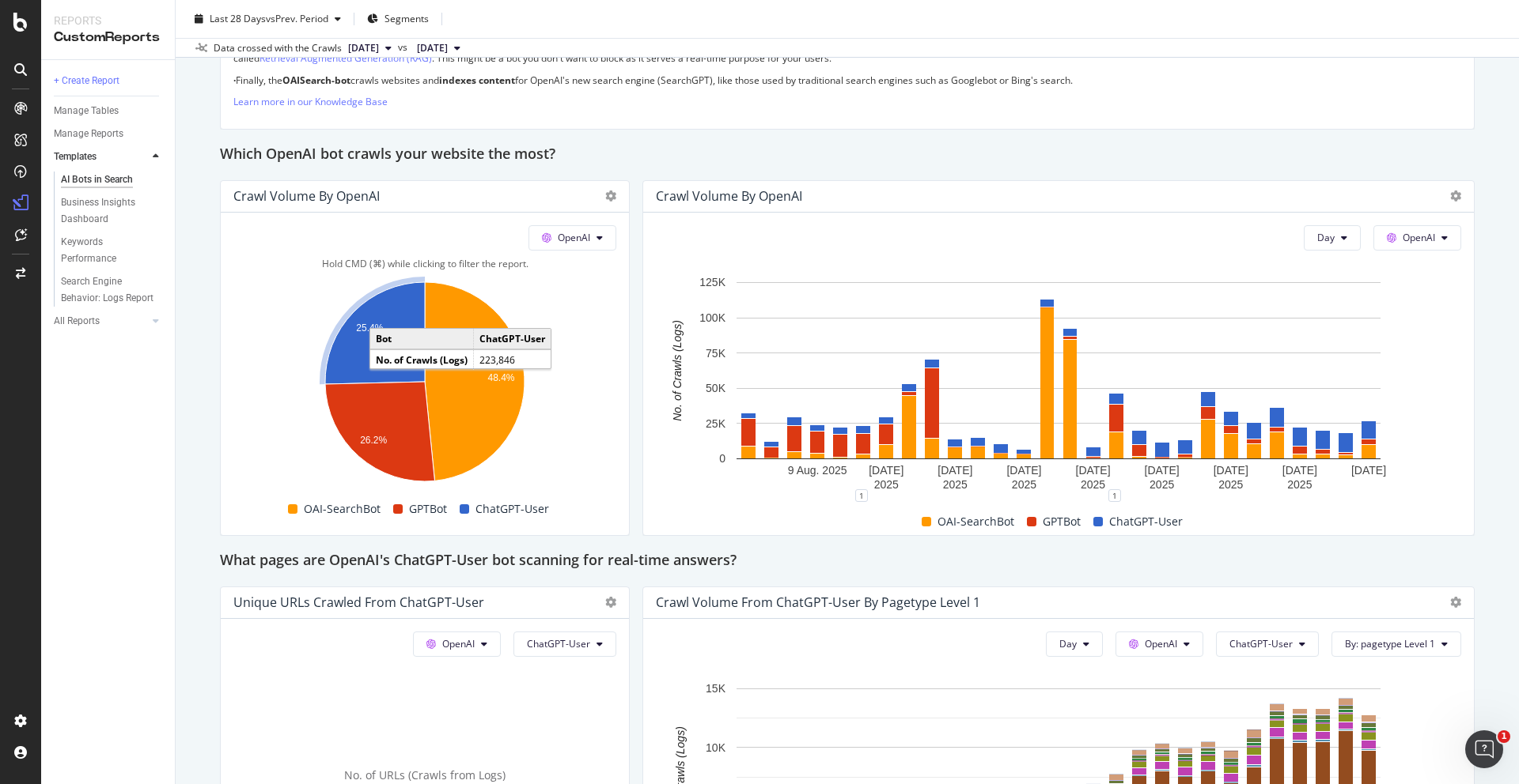
click at [348, 347] on icon "A chart." at bounding box center [375, 333] width 100 height 102
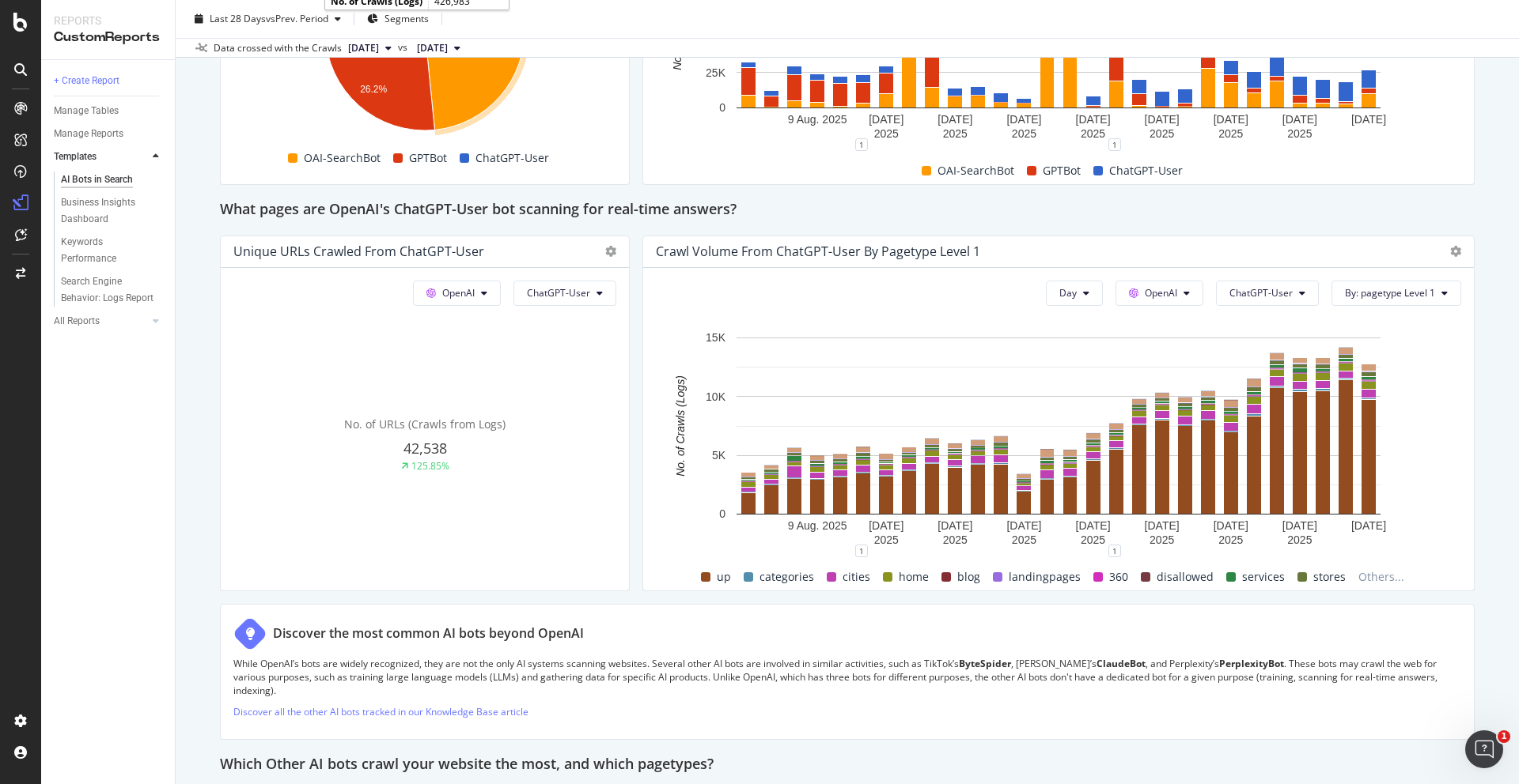
scroll to position [2555, 0]
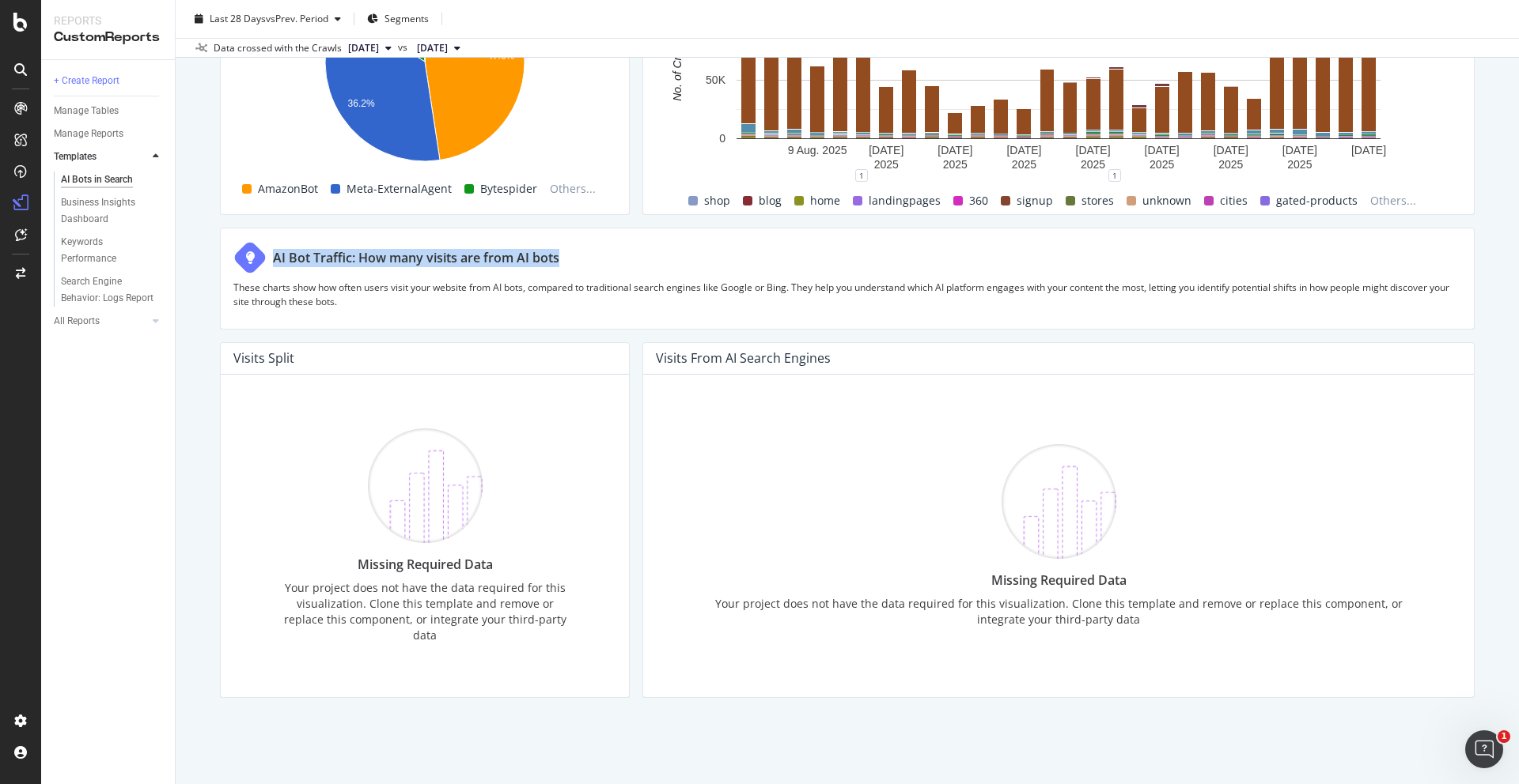
copy div "AI Bot Traffic: How many visits are from AI bots"
drag, startPoint x: 557, startPoint y: 244, endPoint x: 283, endPoint y: 235, distance: 274.1
click at [283, 241] on div "AI Bot Traffic: How many visits are from AI bots" at bounding box center [847, 257] width 1228 height 33
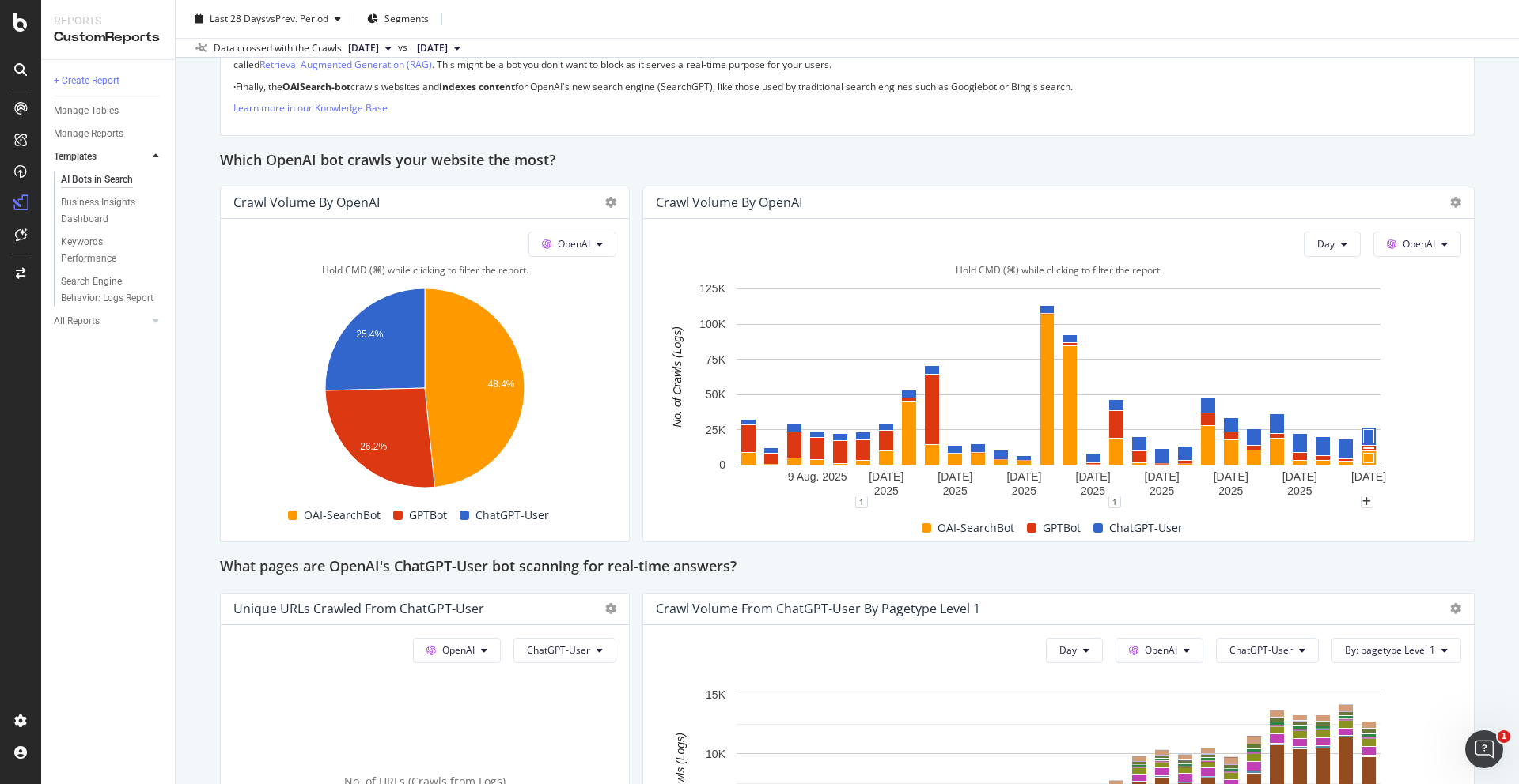
scroll to position [1412, 0]
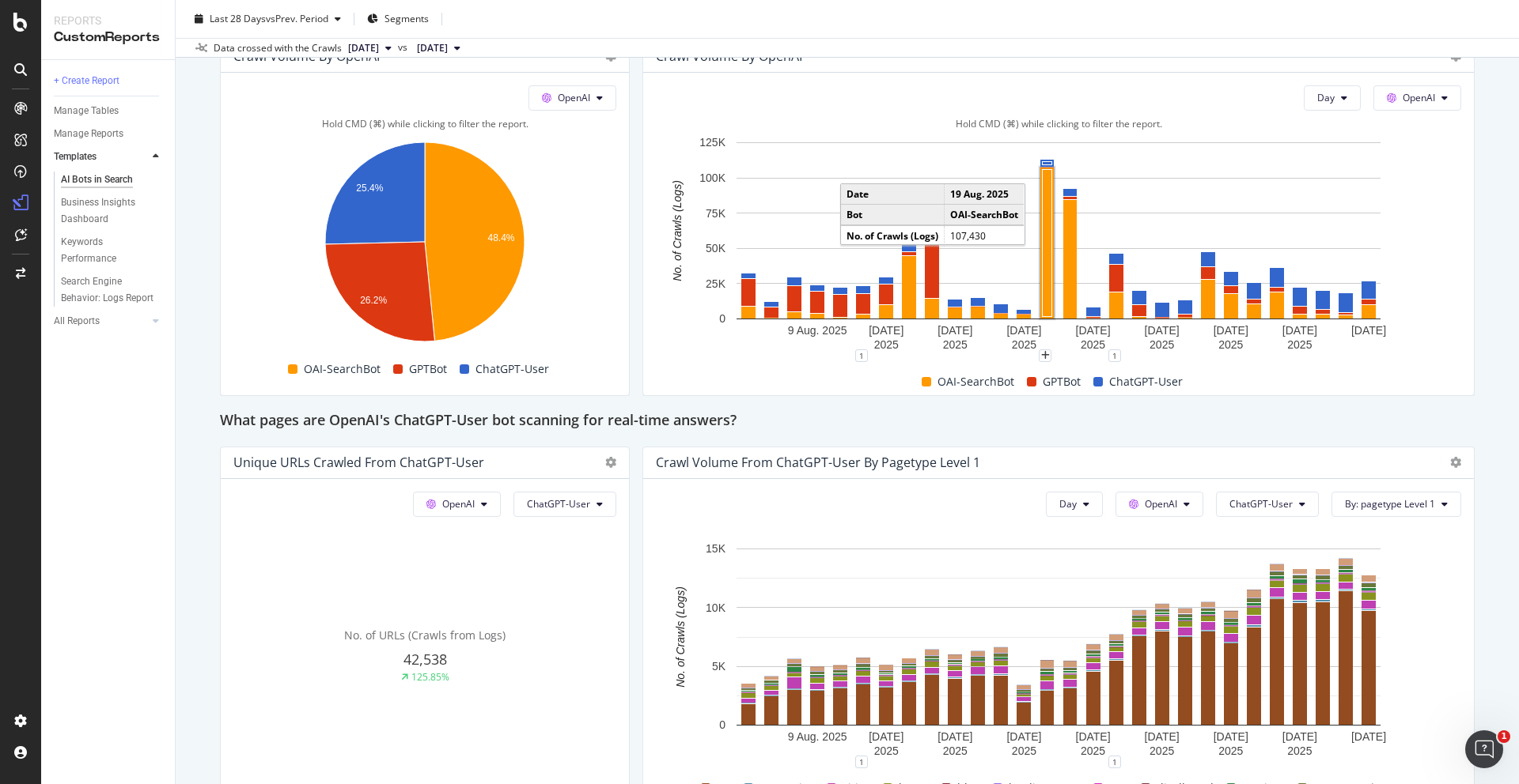
click at [1049, 248] on rect "A chart." at bounding box center [1047, 242] width 10 height 147
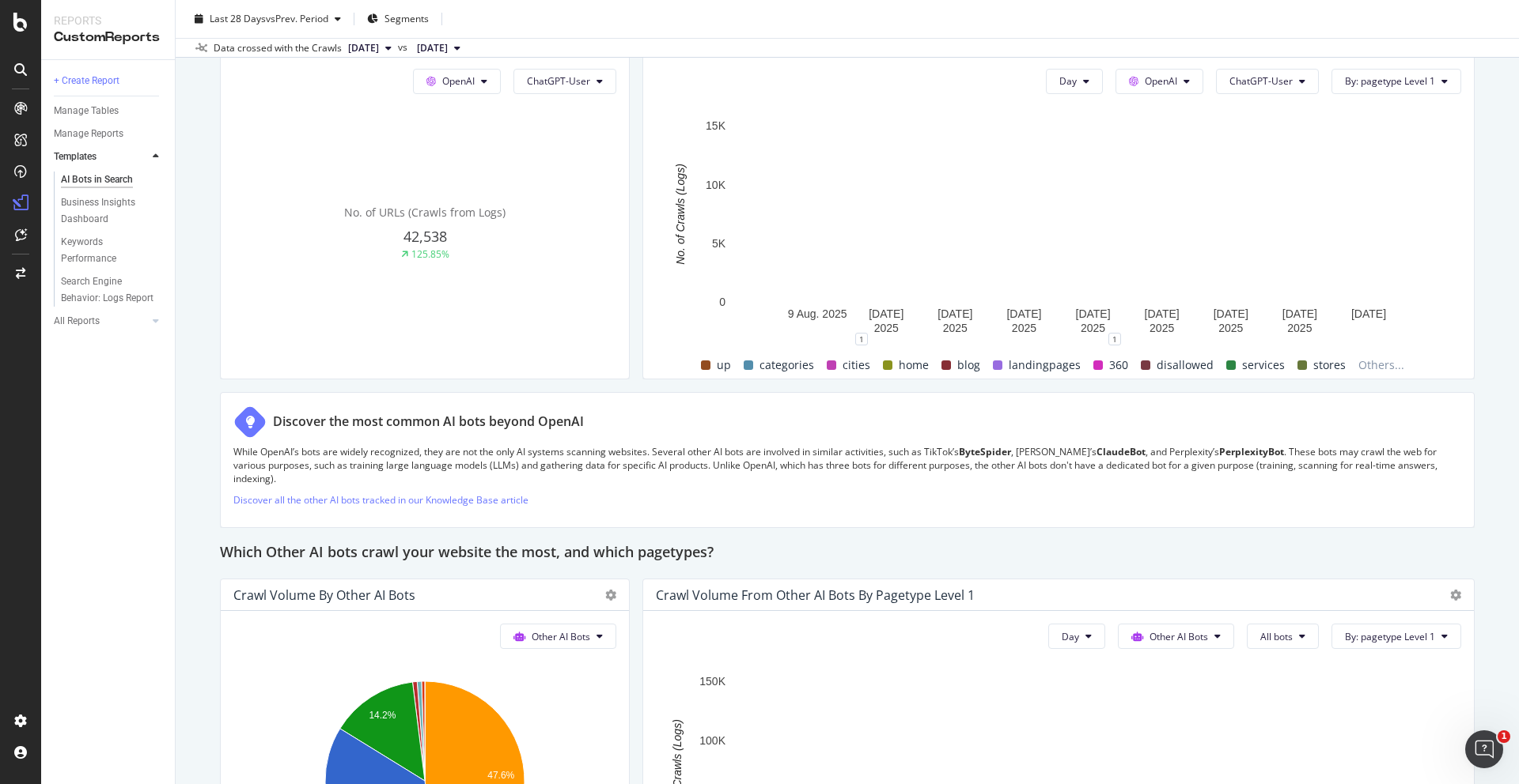
scroll to position [2185, 0]
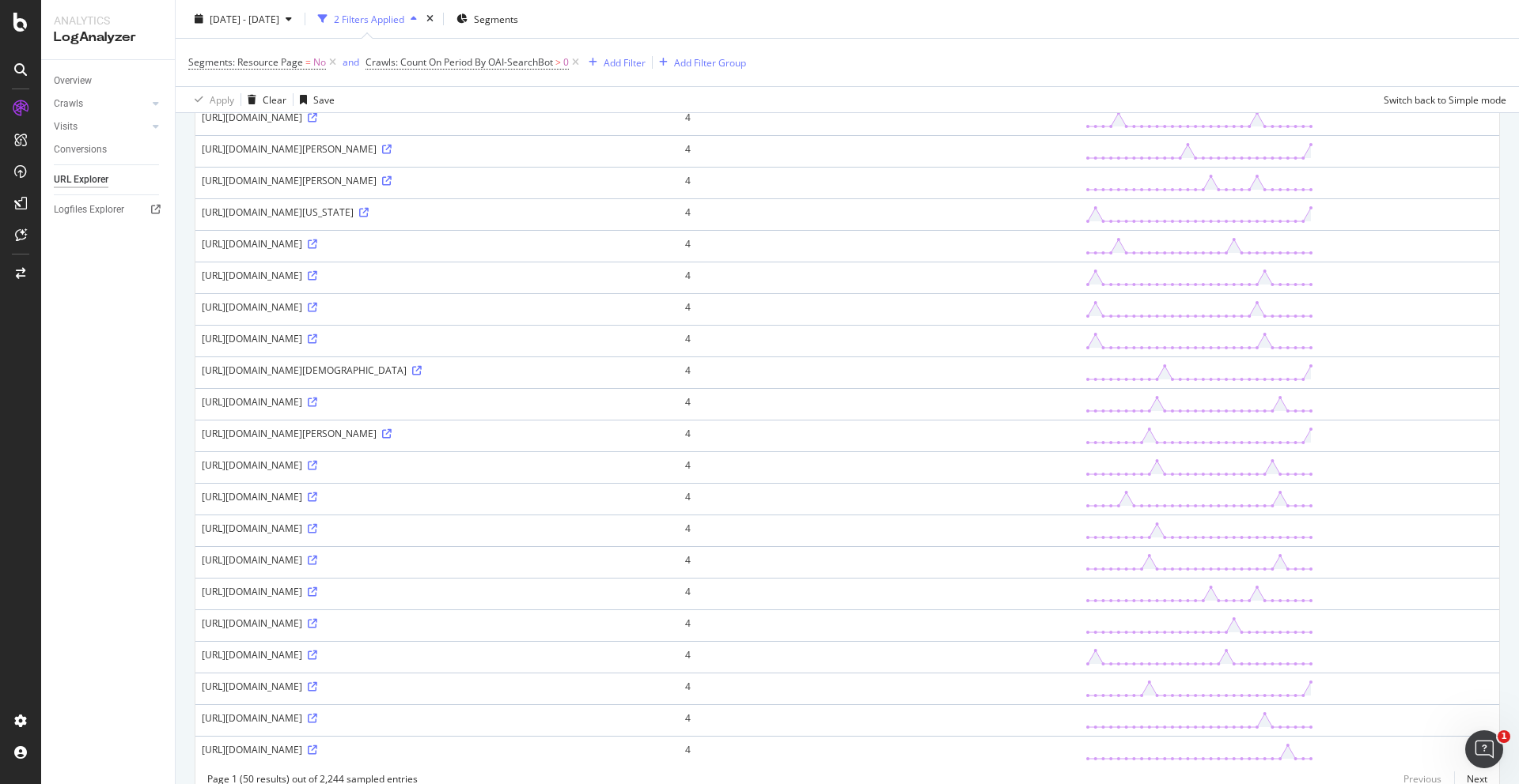
scroll to position [1173, 0]
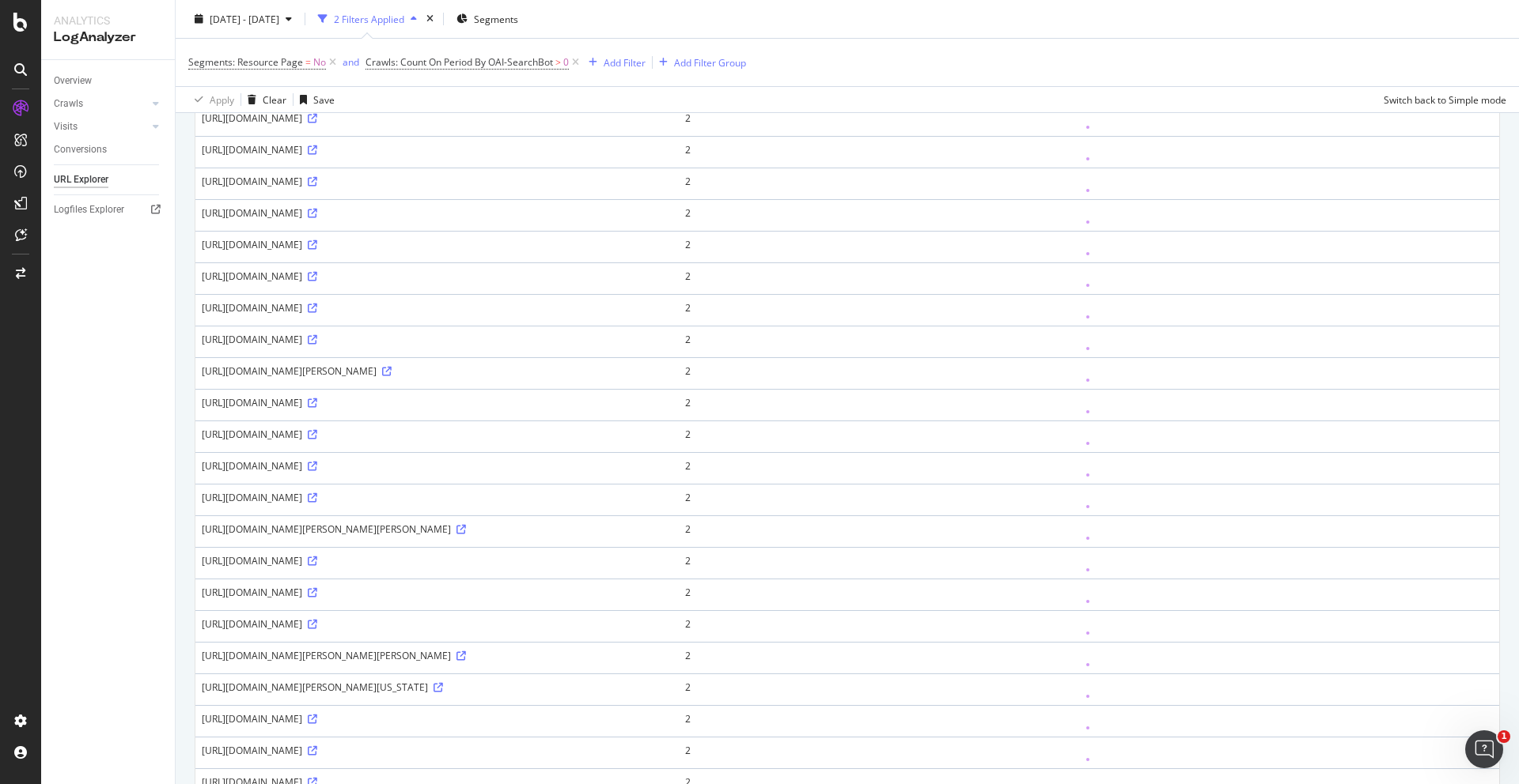
scroll to position [1173, 0]
